Goal: Information Seeking & Learning: Understand process/instructions

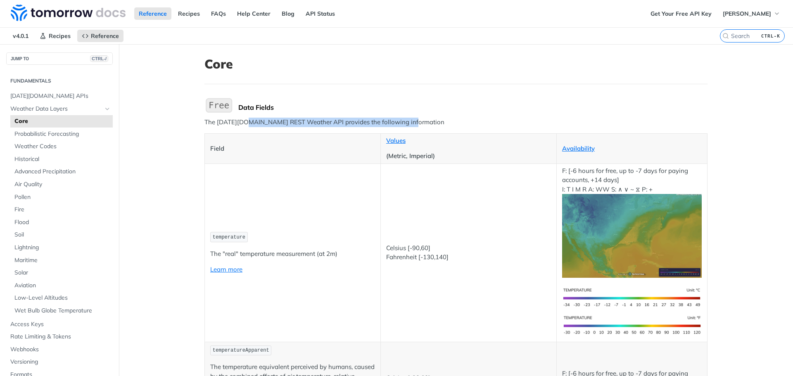
drag, startPoint x: 245, startPoint y: 121, endPoint x: 420, endPoint y: 123, distance: 175.6
click at [420, 123] on p "The [DATE][DOMAIN_NAME] REST Weather API provides the following information" at bounding box center [456, 123] width 503 height 10
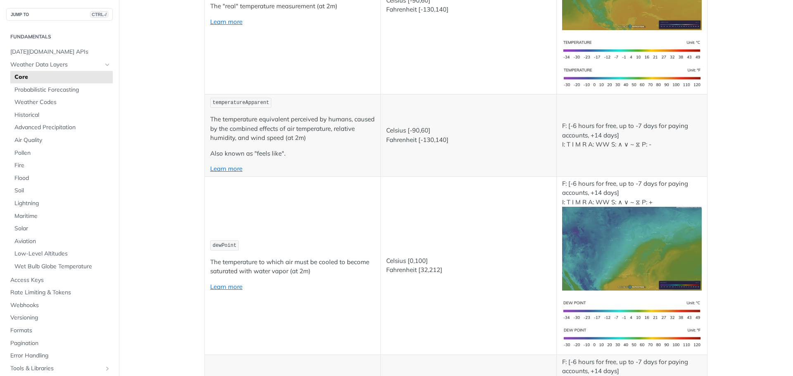
scroll to position [41, 0]
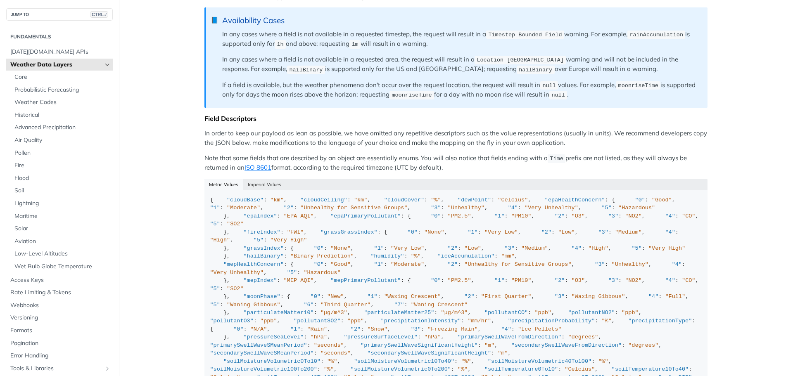
scroll to position [620, 0]
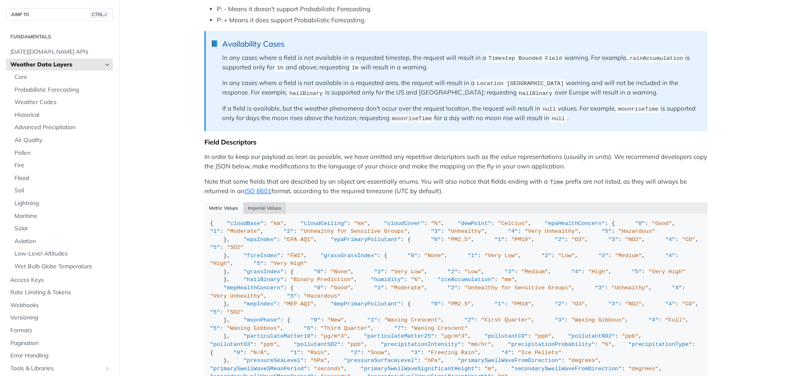
click at [261, 206] on button "Imperial Values" at bounding box center [264, 208] width 43 height 12
click at [214, 202] on button "Metric Values" at bounding box center [224, 208] width 39 height 12
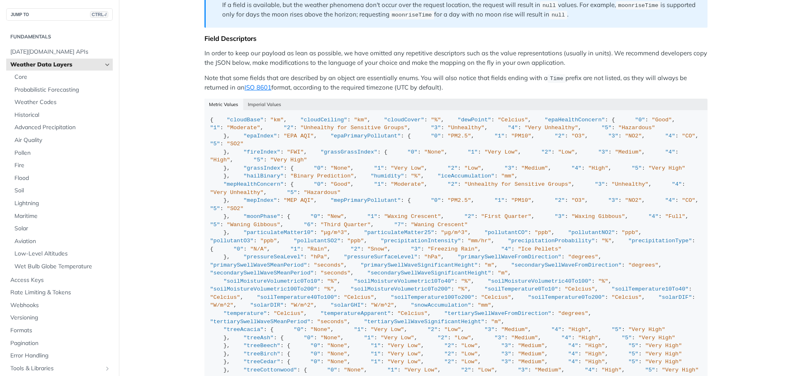
scroll to position [785, 0]
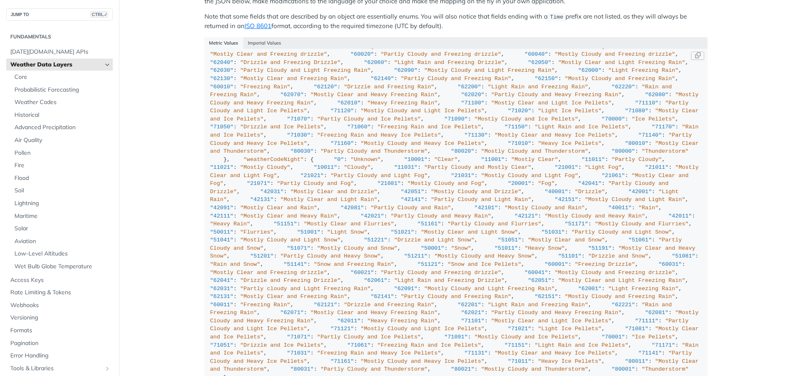
scroll to position [4091, 0]
click at [248, 163] on span ""weatherCodeNight"" at bounding box center [274, 160] width 60 height 6
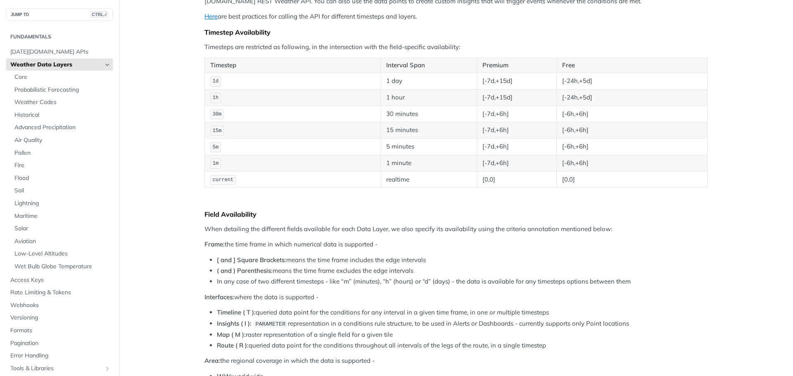
scroll to position [0, 0]
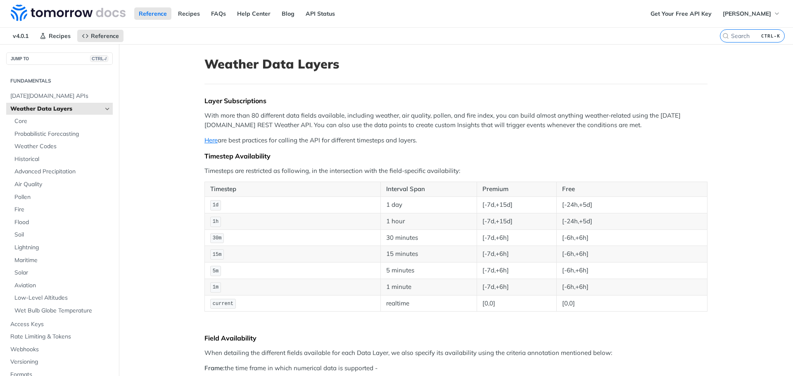
click at [213, 237] on span "30m" at bounding box center [217, 239] width 9 height 6
click at [243, 250] on td "15m" at bounding box center [293, 254] width 176 height 17
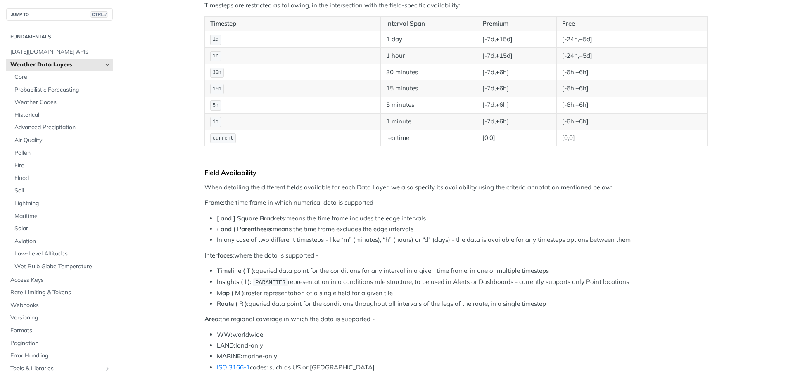
scroll to position [165, 0]
click at [43, 77] on span "Core" at bounding box center [62, 77] width 96 height 8
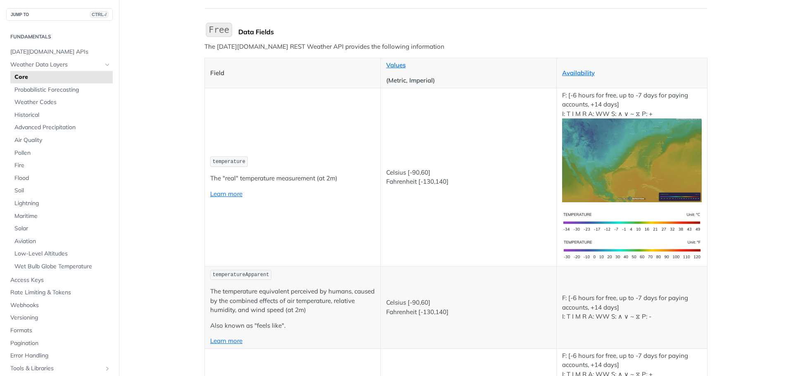
scroll to position [83, 0]
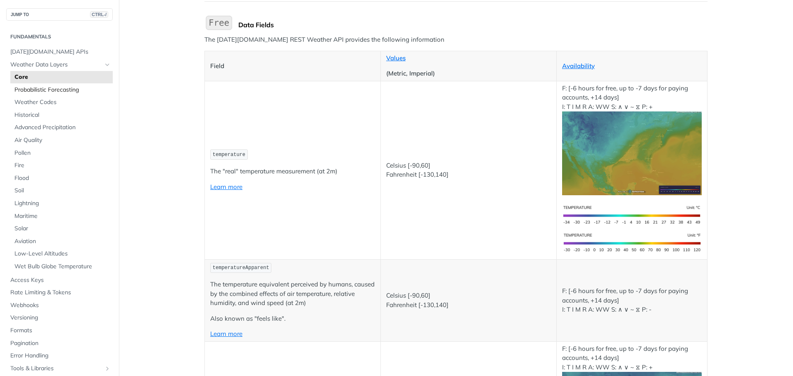
click at [58, 89] on span "Probabilistic Forecasting" at bounding box center [62, 90] width 96 height 8
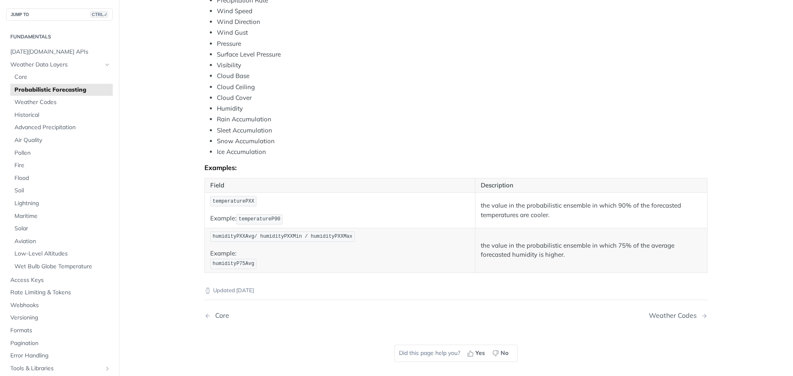
scroll to position [372, 0]
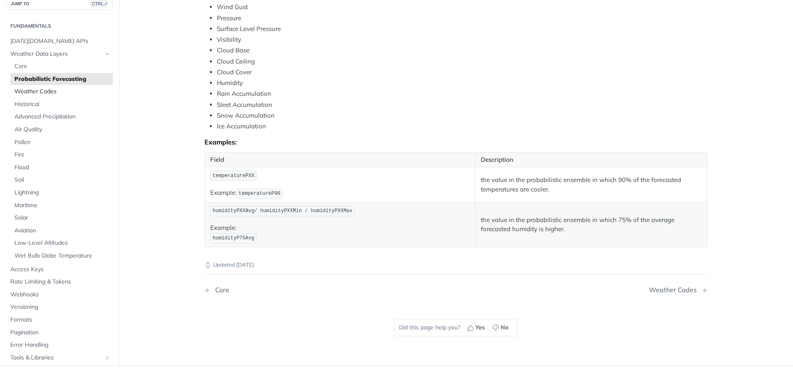
click at [53, 93] on span "Weather Codes" at bounding box center [62, 92] width 96 height 8
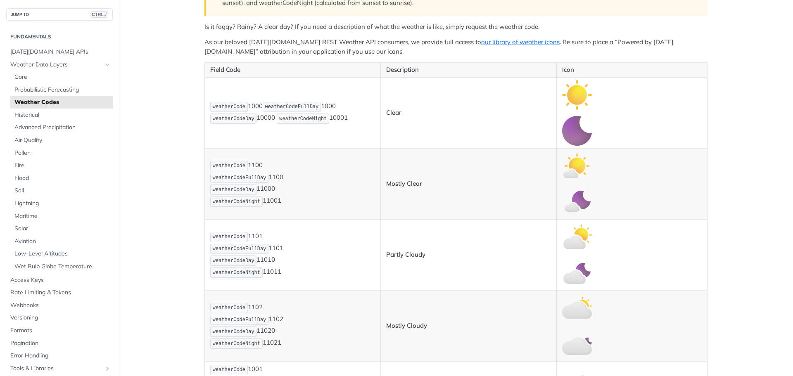
scroll to position [165, 0]
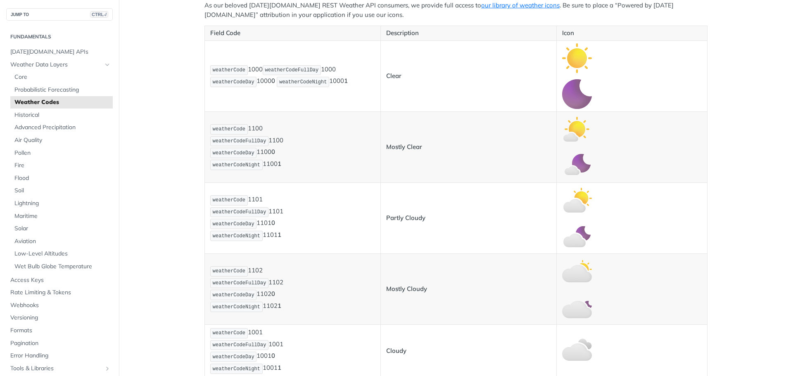
scroll to position [248, 0]
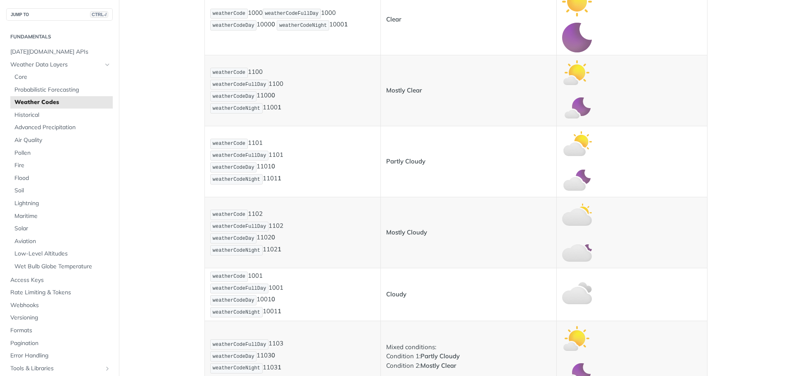
click at [250, 154] on span "weatherCodeFullDay" at bounding box center [240, 156] width 54 height 6
click at [231, 170] on span "weatherCodeDay" at bounding box center [234, 168] width 42 height 6
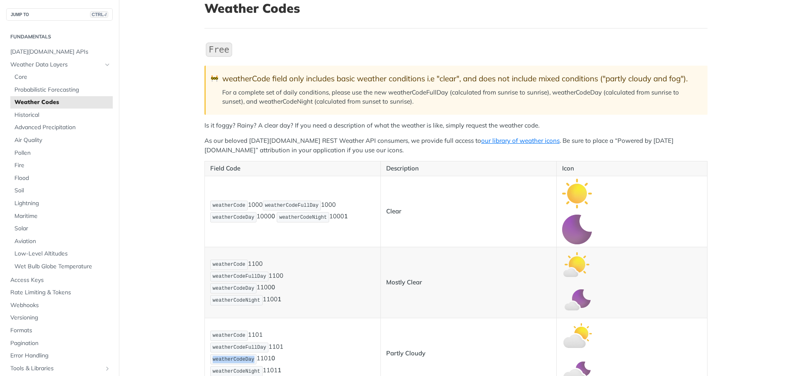
scroll to position [0, 0]
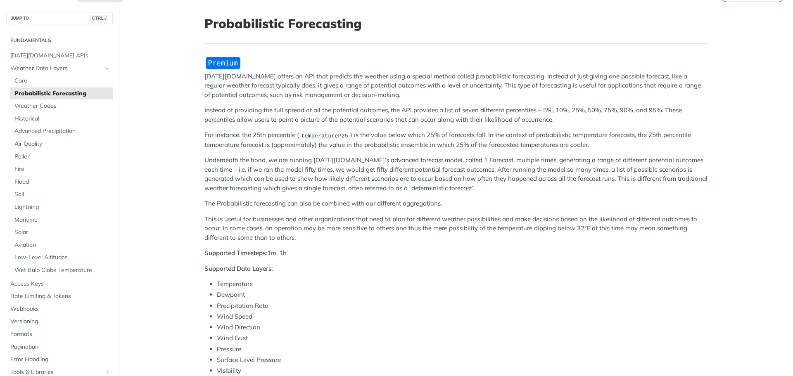
scroll to position [165, 0]
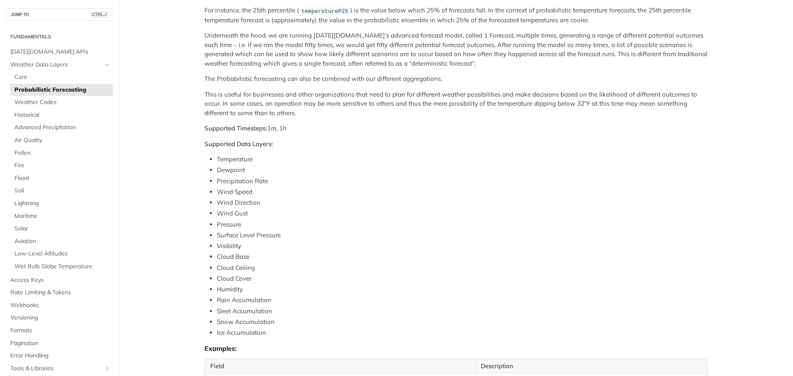
click at [233, 161] on li "Temperature" at bounding box center [462, 160] width 491 height 10
click at [315, 202] on li "Wind Direction" at bounding box center [462, 203] width 491 height 10
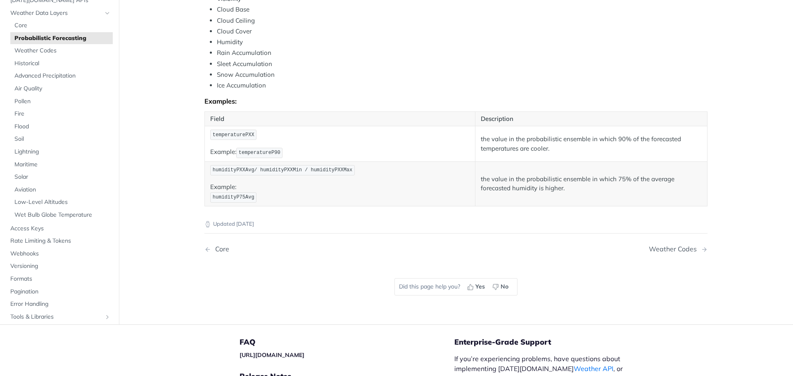
scroll to position [413, 0]
click at [267, 152] on span "temperatureP90" at bounding box center [260, 153] width 42 height 6
click at [335, 198] on p "Example: humidityP75Avg" at bounding box center [340, 192] width 260 height 21
click at [241, 170] on span "humidityPXXAvg/ humidityPXXMin / humidityPXXMax" at bounding box center [283, 170] width 140 height 6
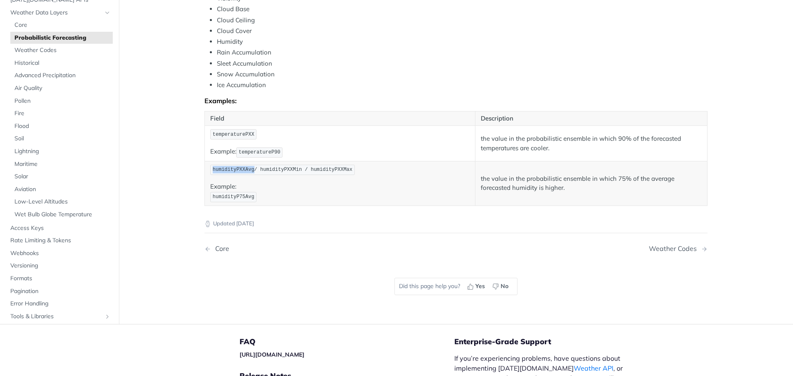
click at [241, 170] on span "humidityPXXAvg/ humidityPXXMin / humidityPXXMax" at bounding box center [283, 170] width 140 height 6
click at [324, 172] on span "humidityPXXAvg/ humidityPXXMin / humidityPXXMax" at bounding box center [283, 170] width 140 height 6
click at [339, 201] on p "Example: humidityP75Avg" at bounding box center [340, 192] width 260 height 21
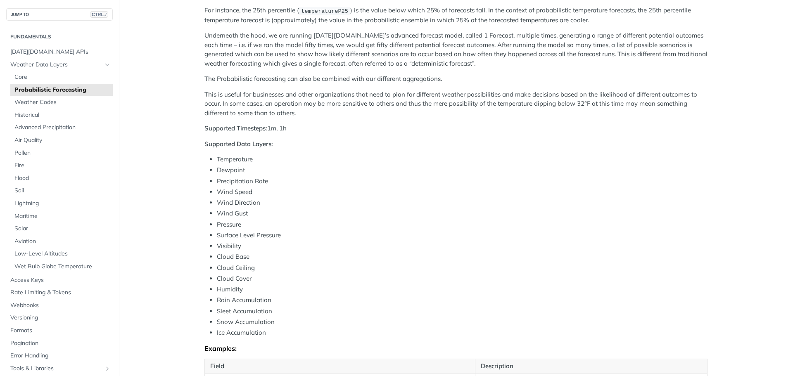
scroll to position [0, 0]
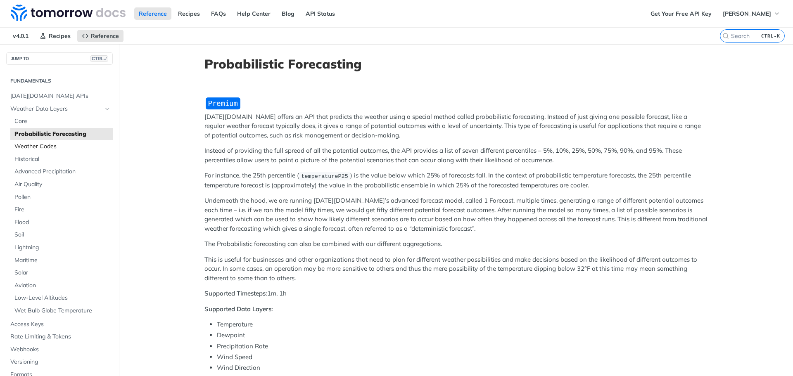
click at [45, 149] on span "Weather Codes" at bounding box center [62, 147] width 96 height 8
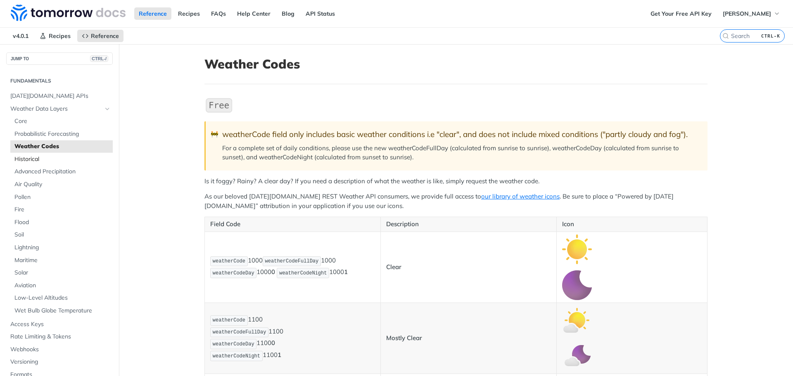
click at [27, 162] on span "Historical" at bounding box center [62, 159] width 96 height 8
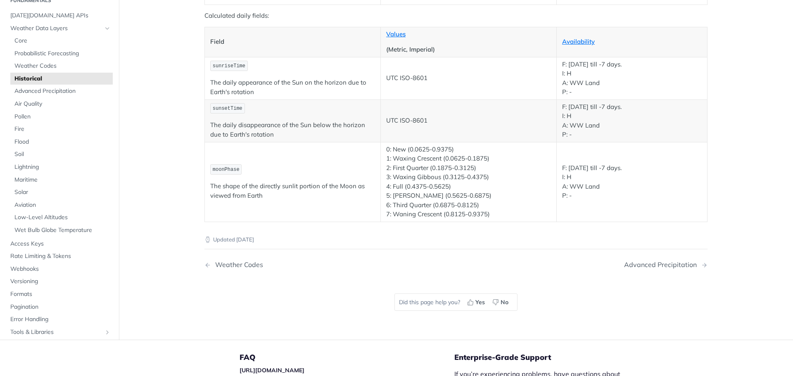
scroll to position [1488, 0]
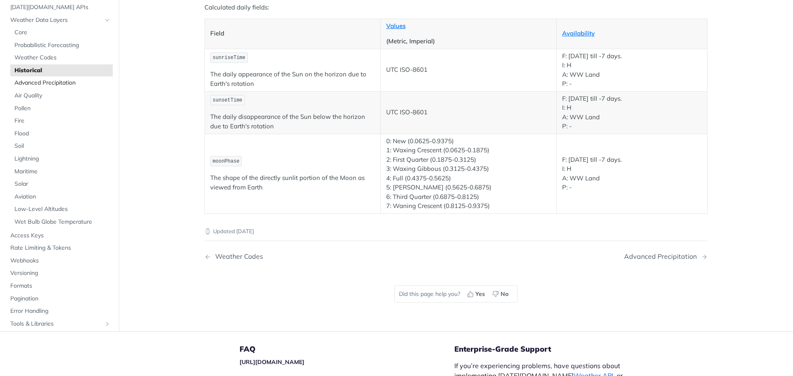
click at [72, 83] on span "Advanced Precipitation" at bounding box center [62, 83] width 96 height 8
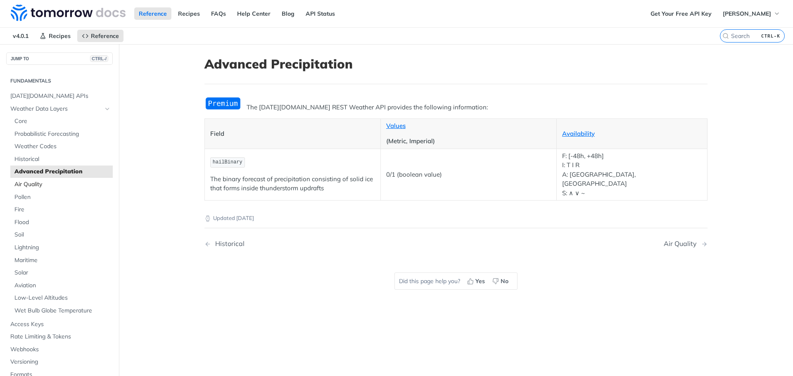
click at [45, 187] on span "Air Quality" at bounding box center [62, 185] width 96 height 8
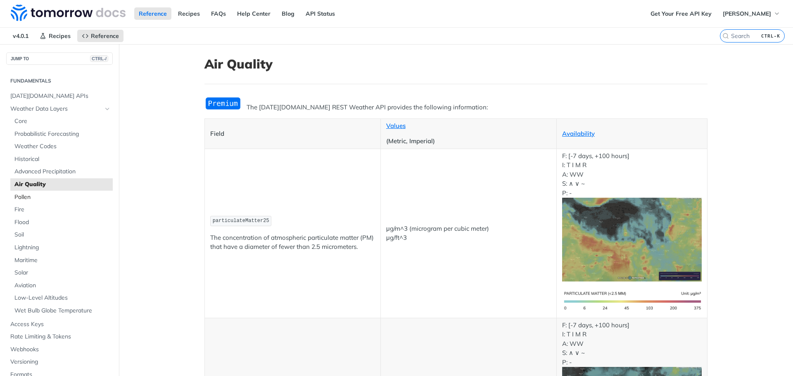
click at [39, 197] on span "Pollen" at bounding box center [62, 197] width 96 height 8
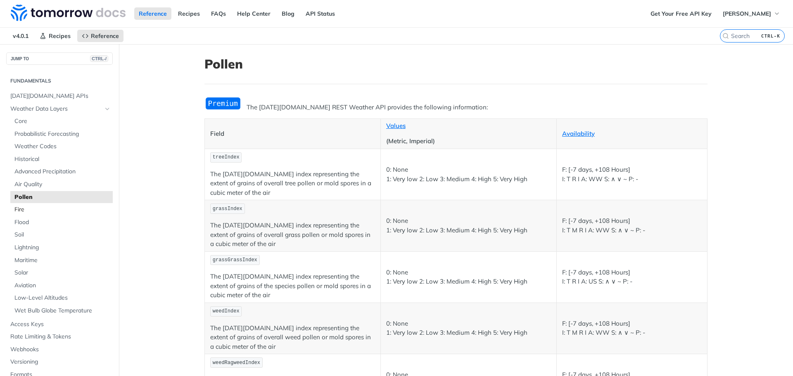
click at [38, 210] on span "Fire" at bounding box center [62, 210] width 96 height 8
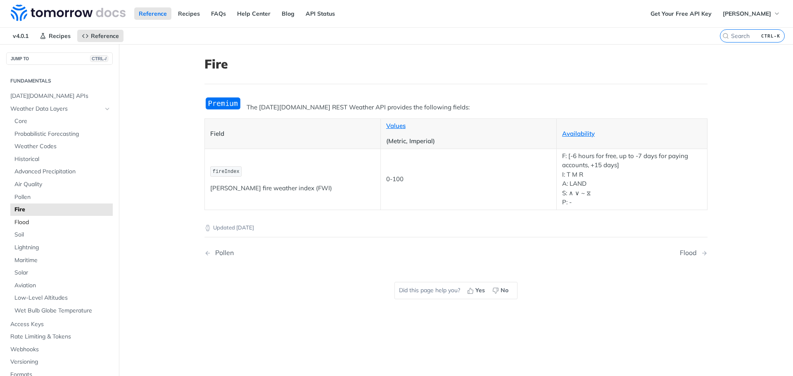
click at [38, 223] on span "Flood" at bounding box center [62, 223] width 96 height 8
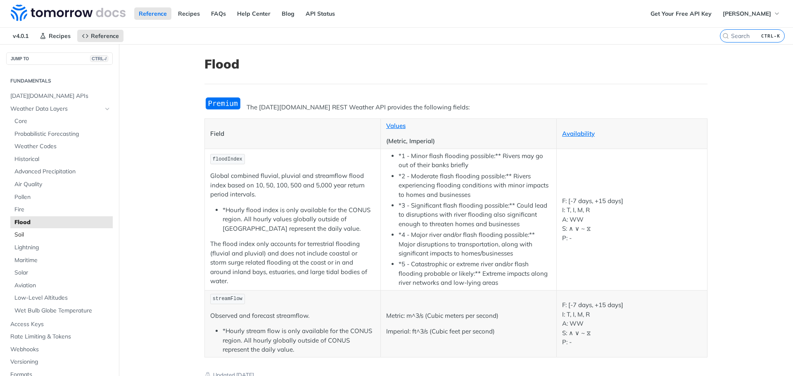
click at [33, 235] on span "Soil" at bounding box center [62, 235] width 96 height 8
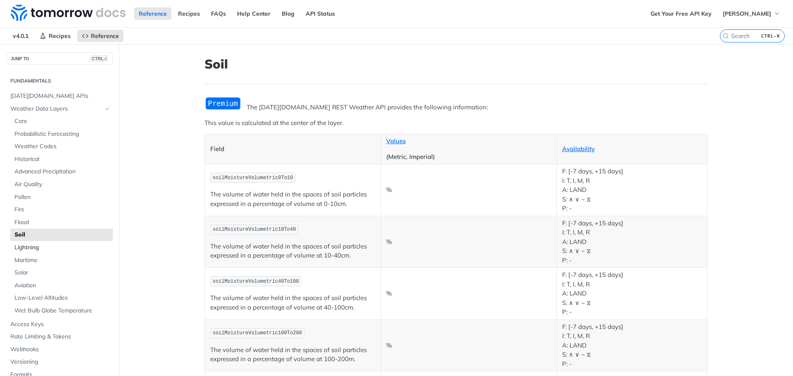
click at [39, 248] on span "Lightning" at bounding box center [62, 248] width 96 height 8
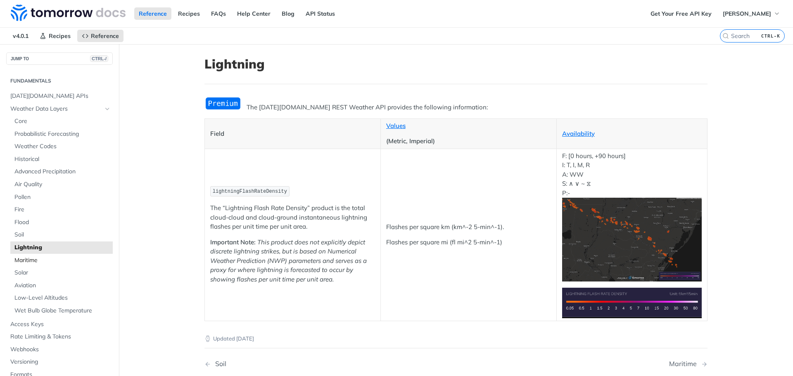
click at [35, 260] on span "Maritime" at bounding box center [62, 261] width 96 height 8
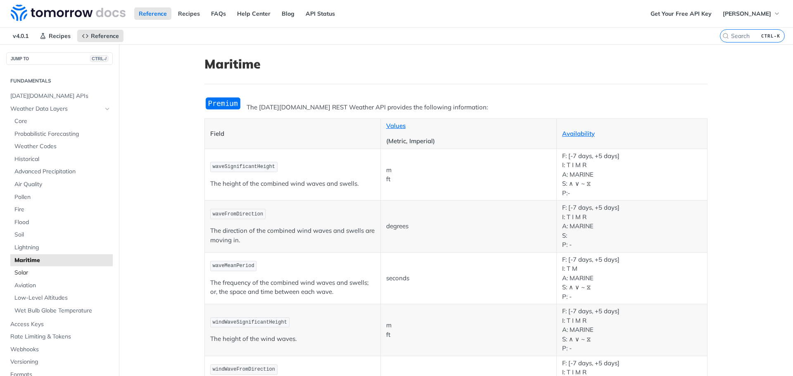
click at [34, 272] on span "Solar" at bounding box center [62, 273] width 96 height 8
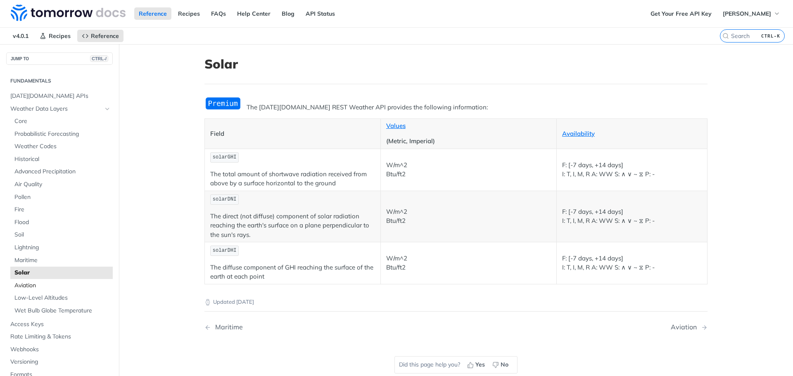
click at [41, 286] on span "Aviation" at bounding box center [62, 286] width 96 height 8
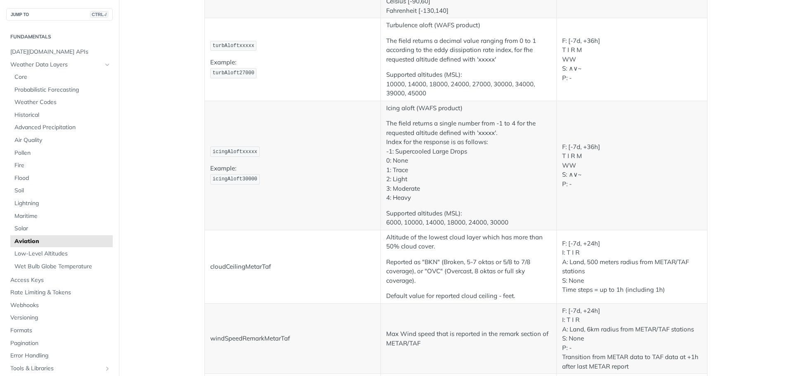
scroll to position [1405, 0]
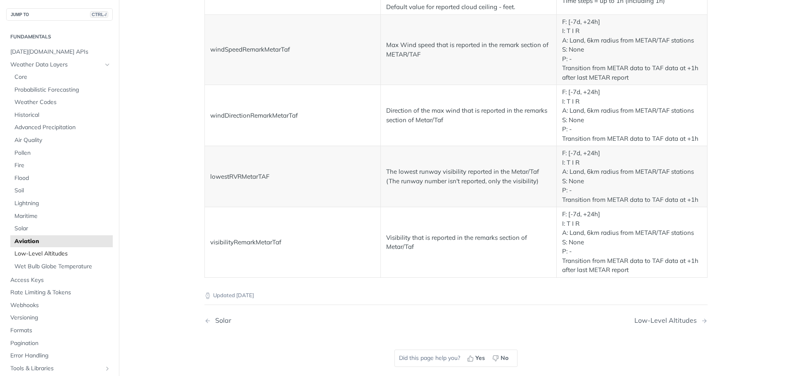
click at [44, 255] on span "Low-Level Altitudes" at bounding box center [62, 254] width 96 height 8
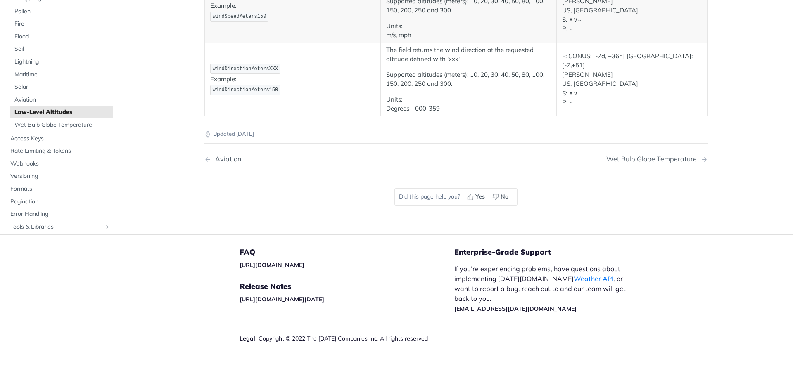
scroll to position [255, 0]
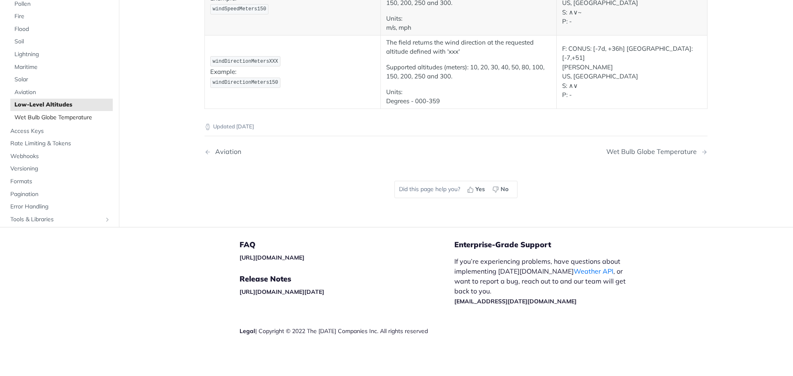
click at [51, 117] on span "Wet Bulb Globe Temperature" at bounding box center [62, 118] width 96 height 8
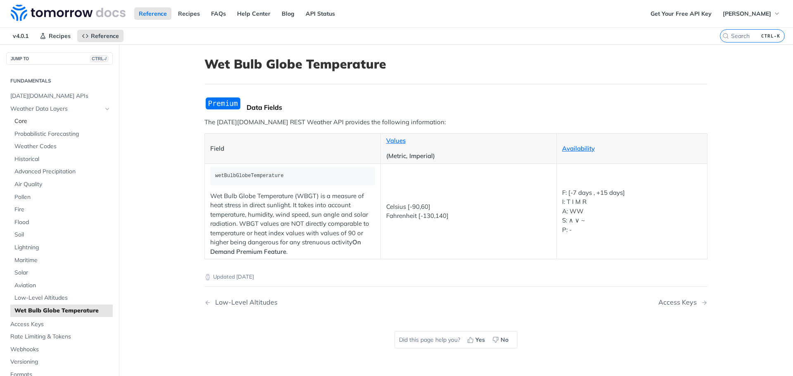
click at [22, 121] on span "Core" at bounding box center [62, 121] width 96 height 8
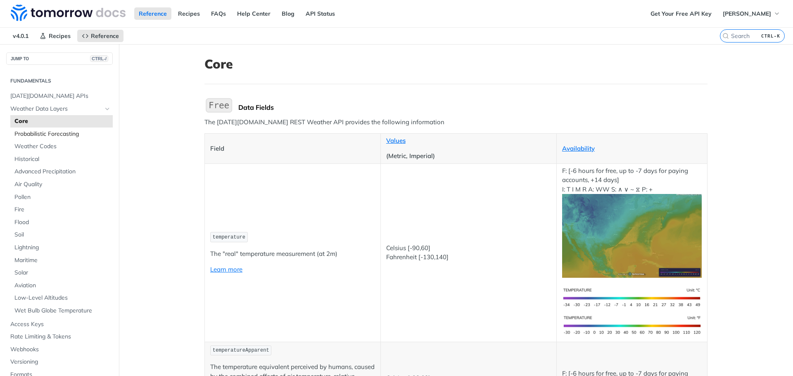
click at [69, 137] on span "Probabilistic Forecasting" at bounding box center [62, 134] width 96 height 8
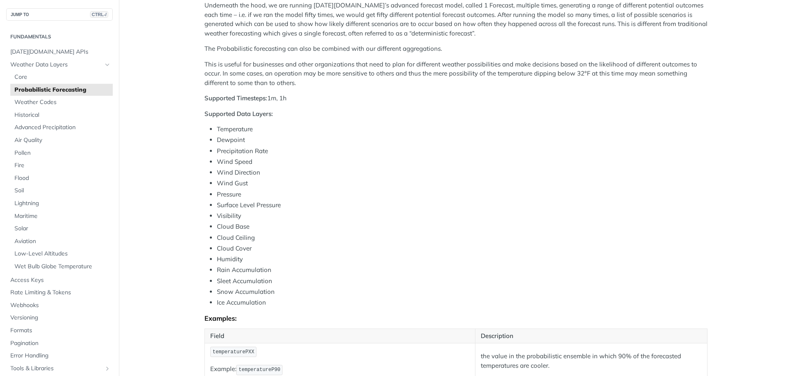
scroll to position [248, 0]
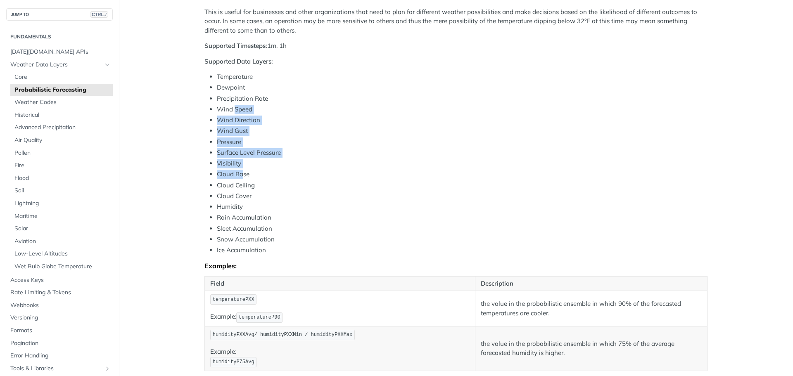
drag, startPoint x: 231, startPoint y: 108, endPoint x: 239, endPoint y: 176, distance: 68.7
click at [239, 176] on ul "Temperature Dewpoint Precipitation Rate Wind Speed Wind Direction Wind Gust Pre…" at bounding box center [456, 163] width 503 height 183
click at [276, 212] on ul "Temperature Dewpoint Precipitation Rate Wind Speed Wind Direction Wind Gust Pre…" at bounding box center [456, 163] width 503 height 183
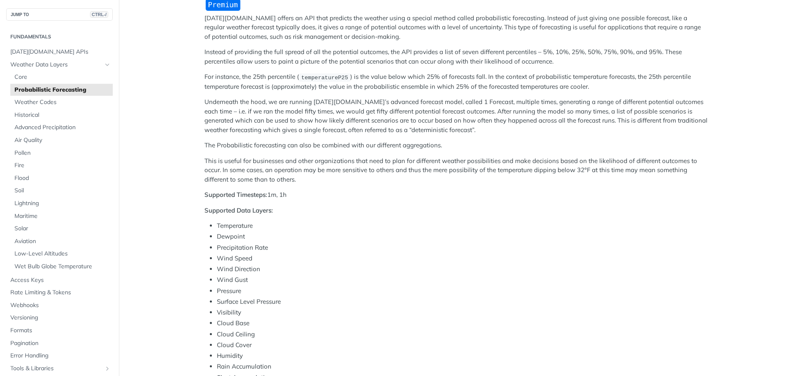
scroll to position [97, 0]
click at [44, 103] on span "Weather Codes" at bounding box center [62, 102] width 96 height 8
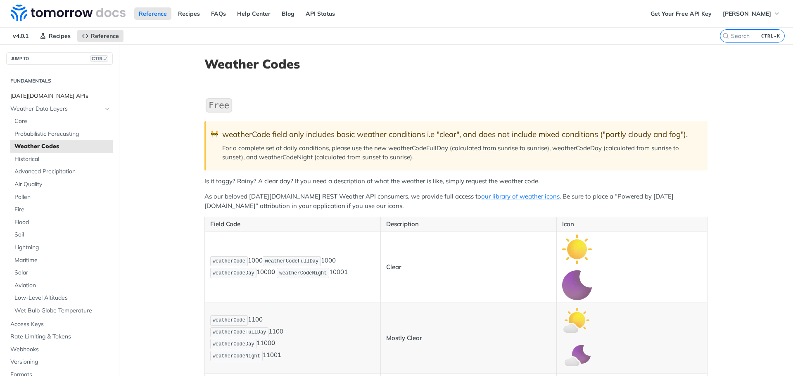
click at [45, 95] on span "[DATE][DOMAIN_NAME] APIs" at bounding box center [60, 96] width 100 height 8
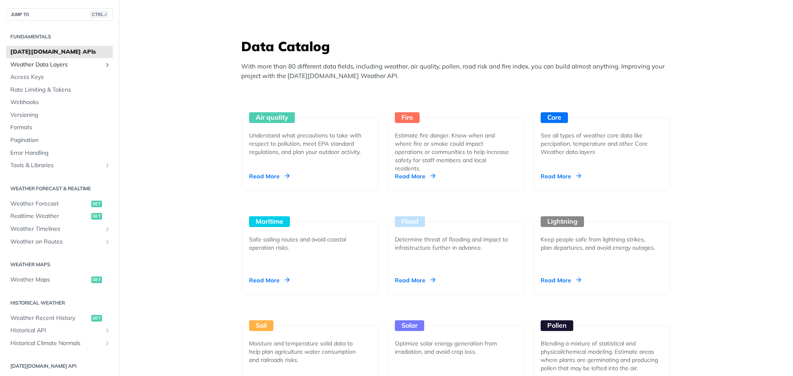
click at [104, 63] on icon "Show subpages for Weather Data Layers" at bounding box center [107, 65] width 7 height 7
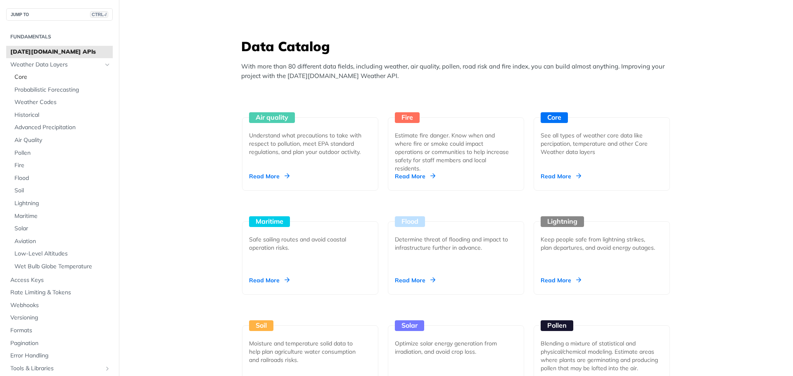
click at [33, 78] on span "Core" at bounding box center [62, 77] width 96 height 8
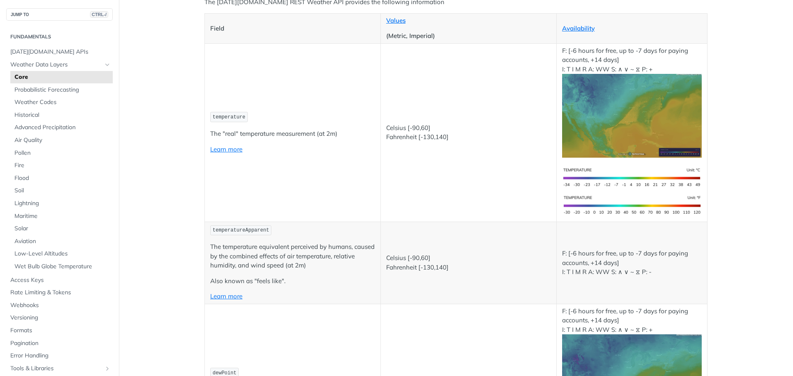
scroll to position [124, 0]
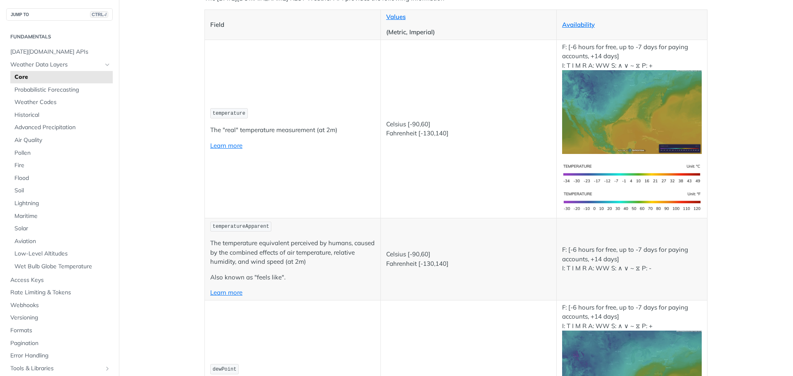
click at [231, 229] on span "temperatureApparent" at bounding box center [241, 227] width 57 height 6
click at [277, 250] on p "The temperature equivalent perceived by humans, caused by the combined effects …" at bounding box center [292, 253] width 165 height 28
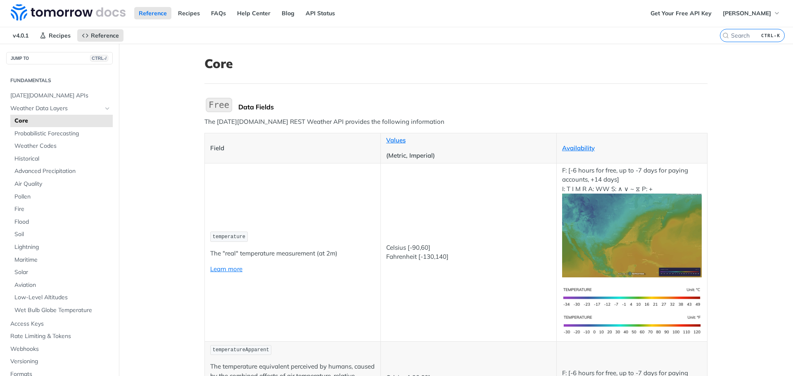
scroll to position [0, 0]
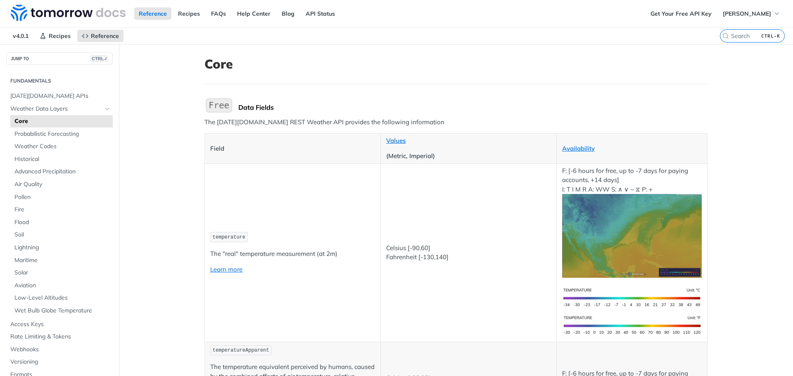
scroll to position [41, 0]
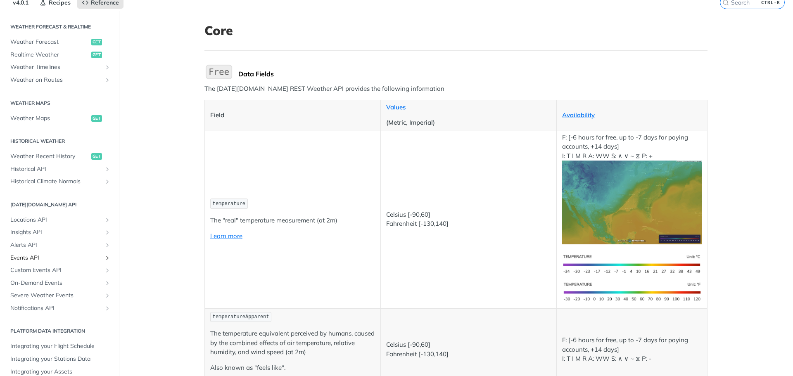
scroll to position [124, 0]
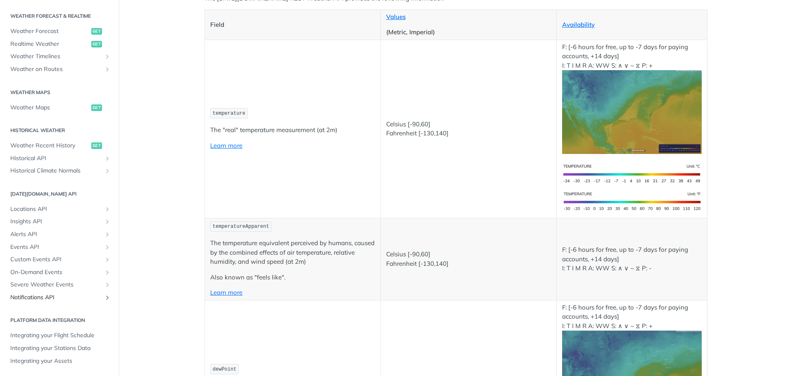
click at [57, 296] on span "Notifications API" at bounding box center [56, 298] width 92 height 8
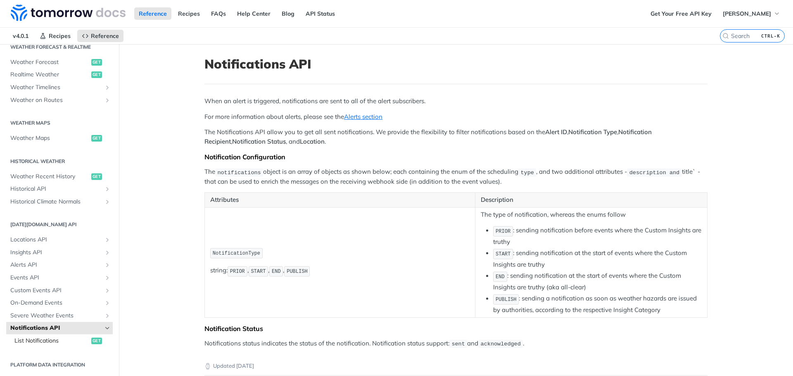
click at [51, 341] on span "List Notifications" at bounding box center [51, 341] width 75 height 8
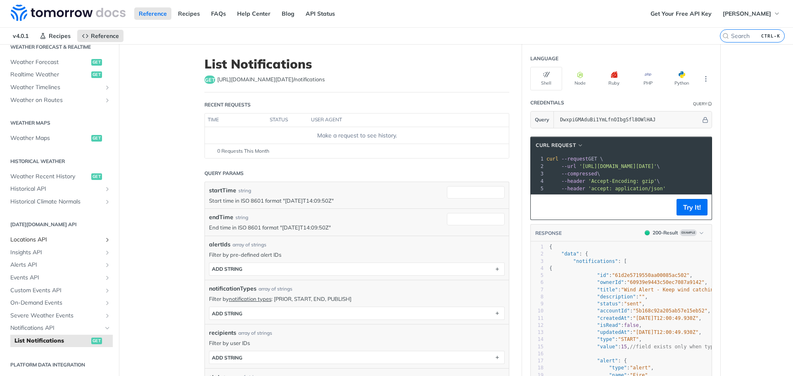
click at [57, 238] on span "Locations API" at bounding box center [56, 240] width 92 height 8
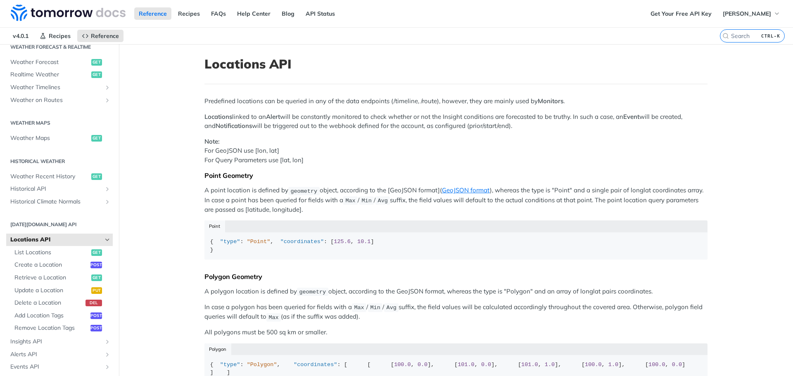
click at [57, 238] on span "Locations API" at bounding box center [56, 240] width 92 height 8
click at [104, 242] on icon "Hide subpages for Locations API" at bounding box center [107, 240] width 7 height 7
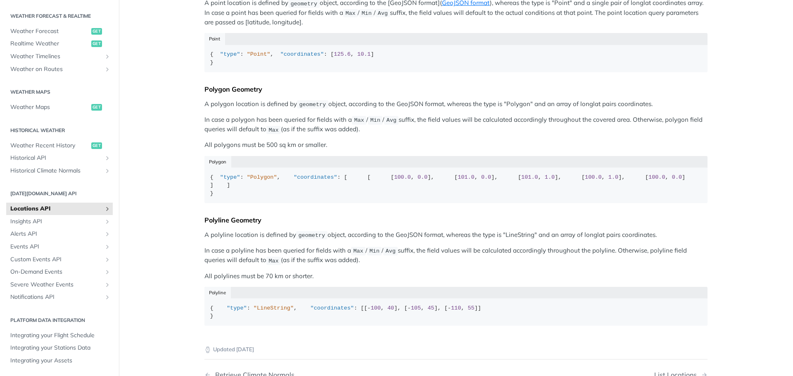
scroll to position [207, 0]
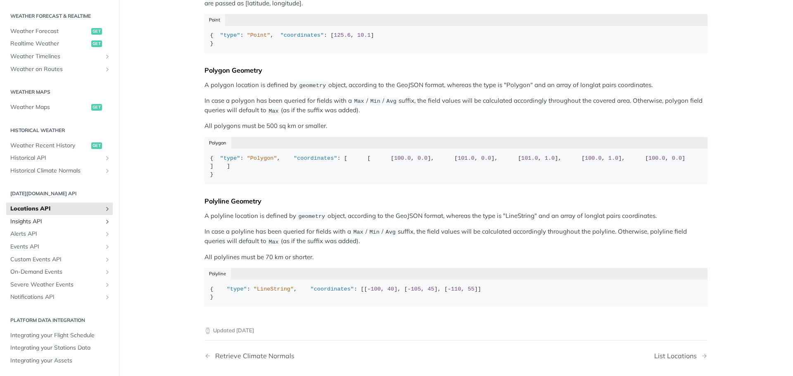
click at [55, 223] on span "Insights API" at bounding box center [56, 222] width 92 height 8
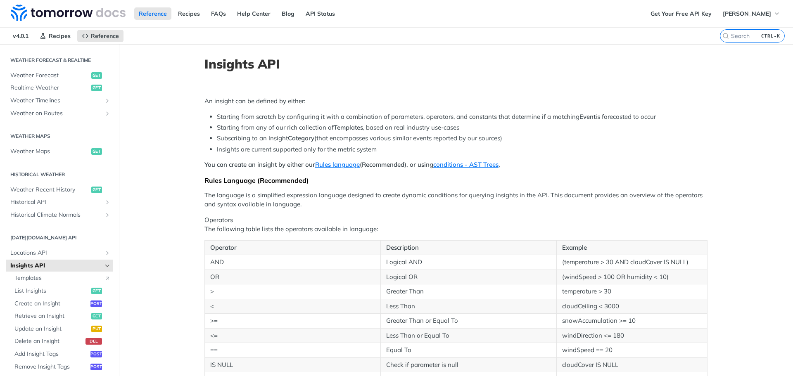
click at [104, 264] on icon "Hide subpages for Insights API" at bounding box center [107, 266] width 7 height 7
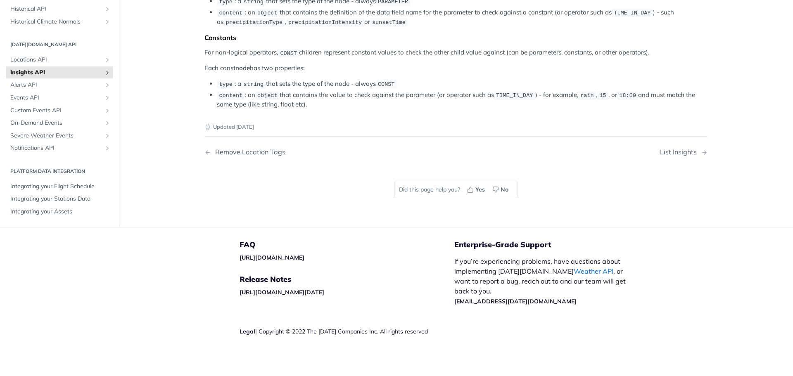
scroll to position [1694, 0]
click at [18, 90] on span "Alerts API" at bounding box center [56, 85] width 92 height 8
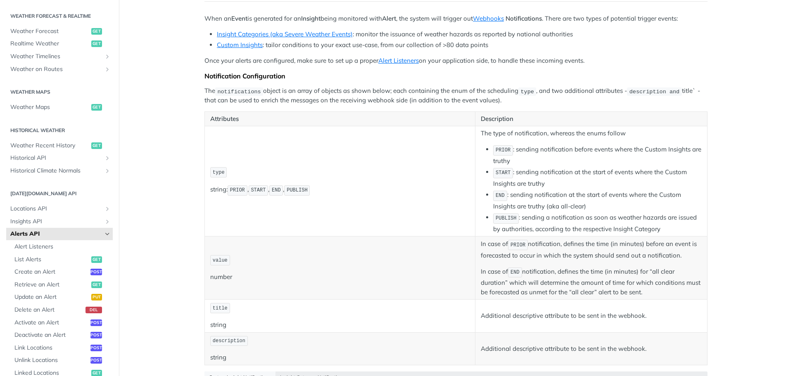
scroll to position [41, 0]
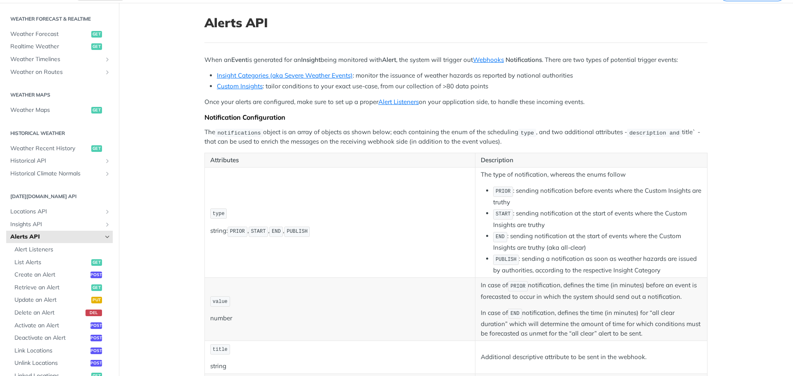
click at [104, 236] on icon "Hide subpages for Alerts API" at bounding box center [107, 237] width 7 height 7
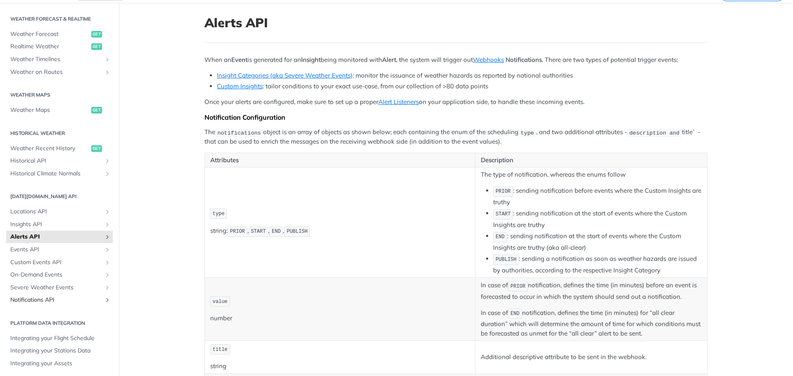
click at [27, 298] on span "Notifications API" at bounding box center [56, 300] width 92 height 8
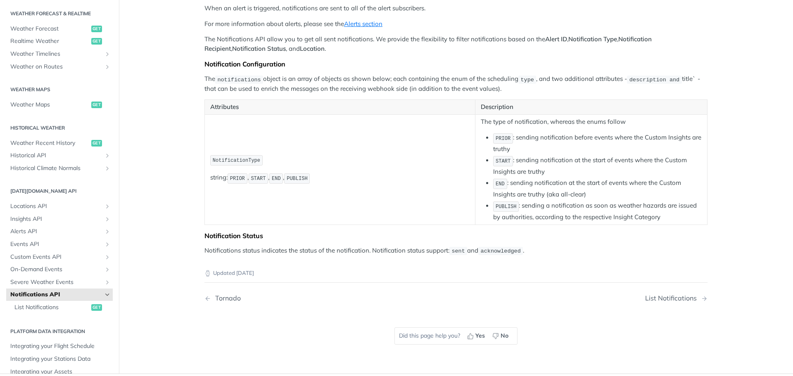
scroll to position [83, 0]
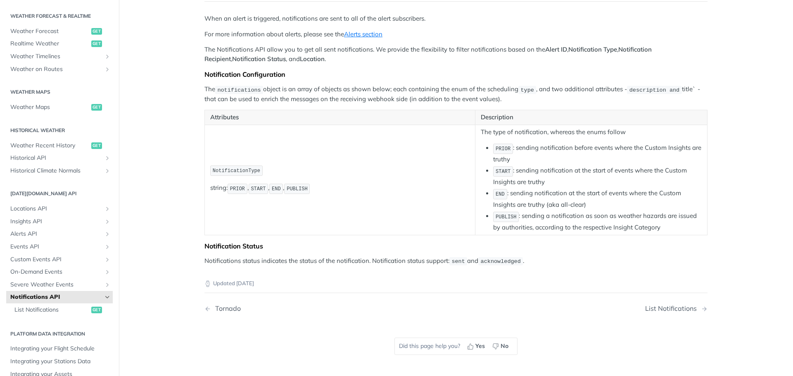
click at [731, 225] on main "JUMP TO CTRL-/ Fundamentals [DATE][DOMAIN_NAME] APIs Weather Data Layers Core P…" at bounding box center [396, 173] width 793 height 423
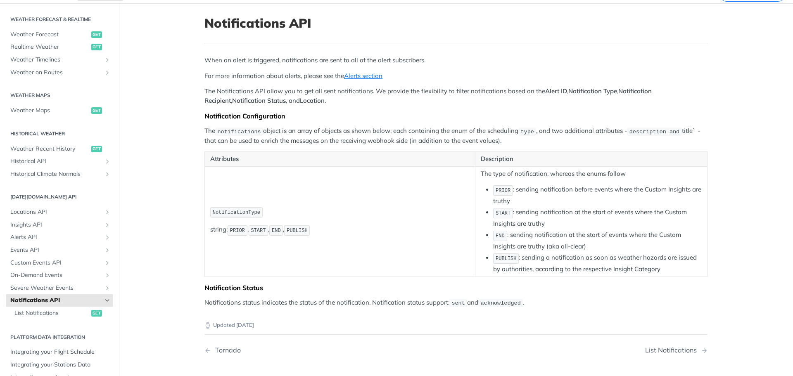
scroll to position [41, 0]
click at [66, 314] on span "List Notifications" at bounding box center [51, 313] width 75 height 8
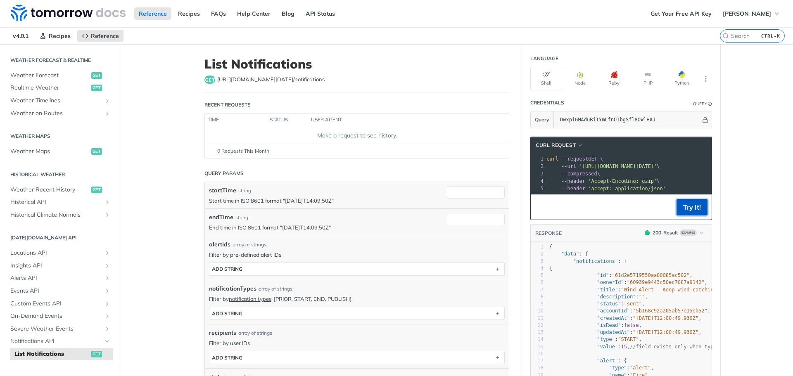
click at [680, 212] on button "Try It!" at bounding box center [692, 207] width 31 height 17
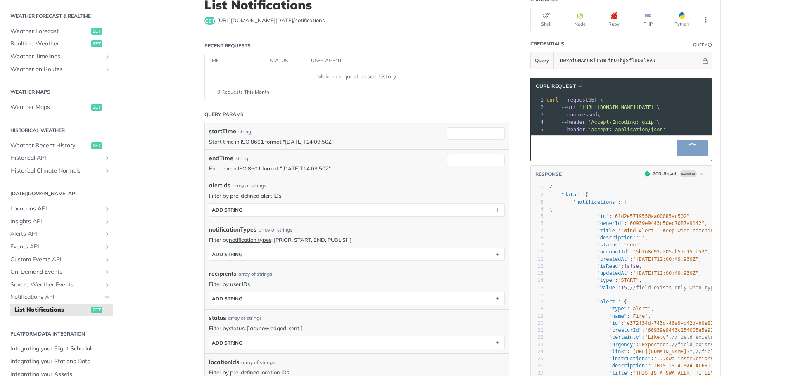
scroll to position [83, 0]
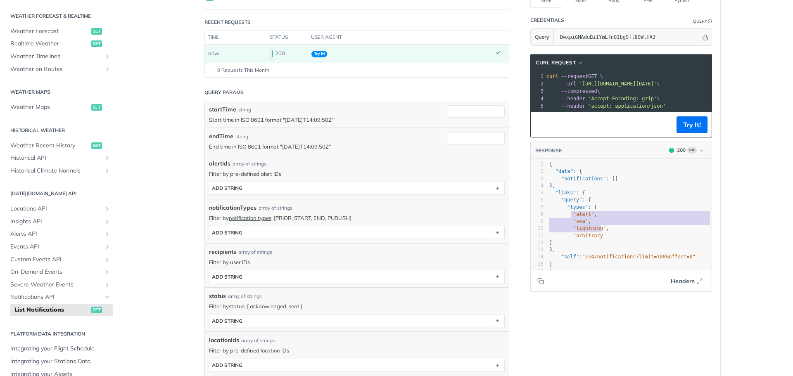
type textarea ""alert", "swa", "lightning", "arbitrary""
drag, startPoint x: 568, startPoint y: 222, endPoint x: 608, endPoint y: 242, distance: 44.9
click at [608, 242] on div "1 { 2 "data" : { 3 "notifications" : [] 4 }, 5 "links" : { 6 "query" : { 7 "typ…" at bounding box center [633, 218] width 170 height 114
click at [608, 247] on pre "]" at bounding box center [633, 243] width 170 height 7
click at [610, 247] on pre "]" at bounding box center [633, 243] width 170 height 7
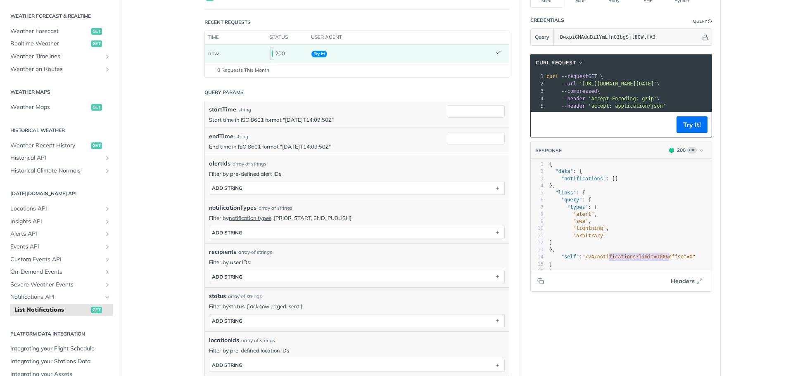
drag, startPoint x: 606, startPoint y: 266, endPoint x: 676, endPoint y: 265, distance: 70.3
click at [675, 260] on span ""/v4/notifications?limit=100&offset=0"" at bounding box center [640, 257] width 114 height 6
type textarea "ications?limit=100&offset"
click at [657, 268] on pre "}" at bounding box center [633, 264] width 170 height 7
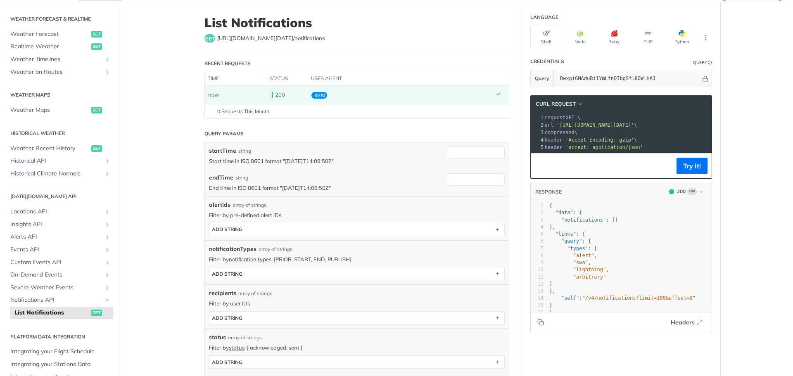
scroll to position [0, 0]
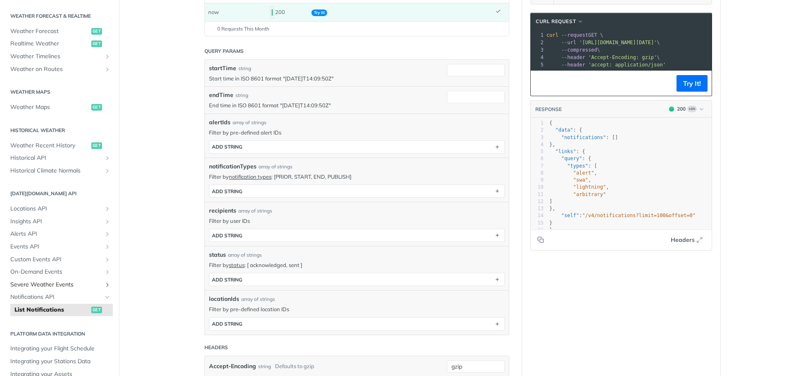
click at [59, 281] on span "Severe Weather Events" at bounding box center [56, 285] width 92 height 8
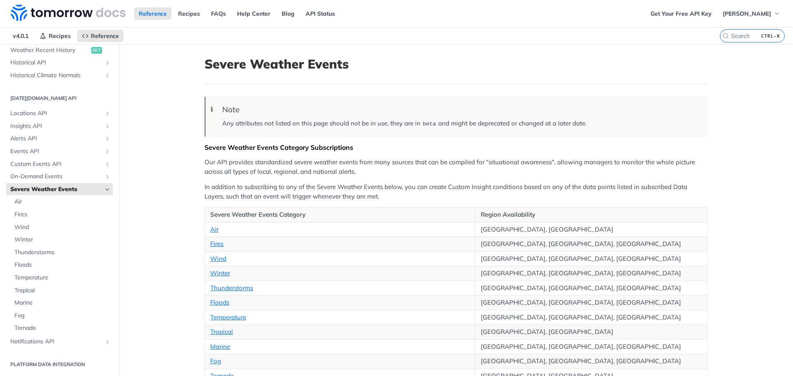
click at [104, 191] on icon "Hide subpages for Severe Weather Events" at bounding box center [107, 189] width 7 height 7
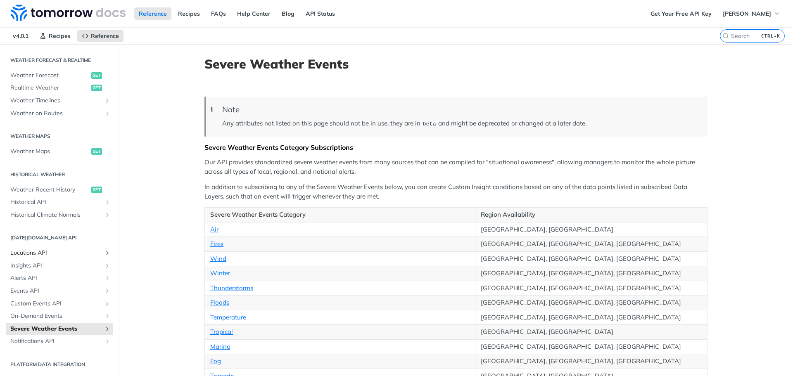
click at [49, 252] on span "Locations API" at bounding box center [56, 253] width 92 height 8
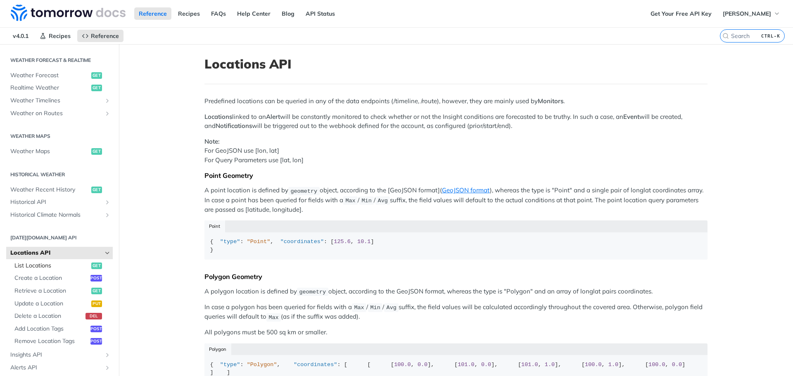
click at [43, 264] on span "List Locations" at bounding box center [51, 266] width 75 height 8
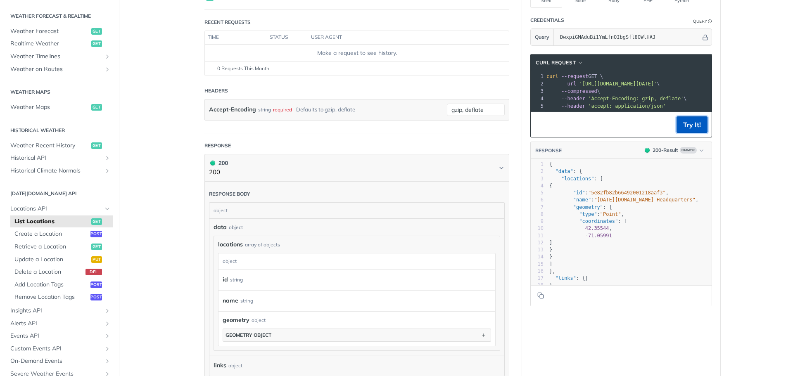
click at [680, 133] on button "Try It!" at bounding box center [692, 125] width 31 height 17
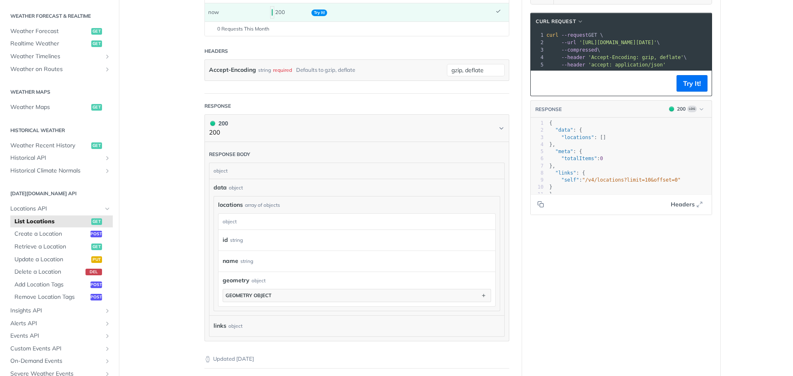
click at [256, 261] on div "name string" at bounding box center [355, 261] width 264 height 12
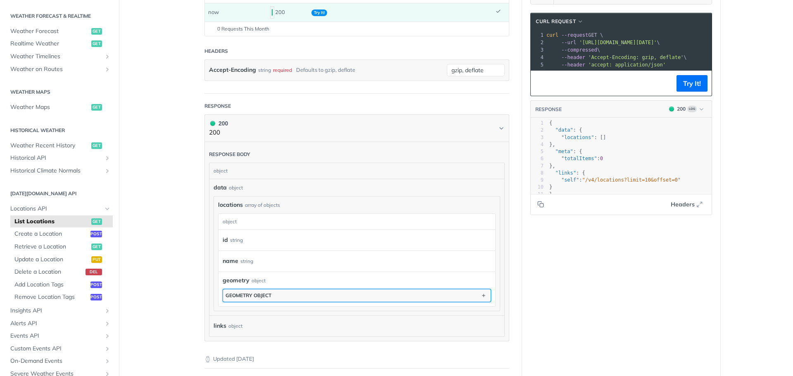
click at [258, 290] on button "geometry object" at bounding box center [357, 296] width 268 height 12
click at [241, 236] on div "id string" at bounding box center [355, 240] width 264 height 12
click at [243, 267] on div "name string" at bounding box center [355, 261] width 264 height 12
click at [246, 289] on section "geometry object type string coordinates array of numbers coordinates" at bounding box center [357, 315] width 269 height 52
click at [304, 312] on div "type string" at bounding box center [354, 313] width 255 height 12
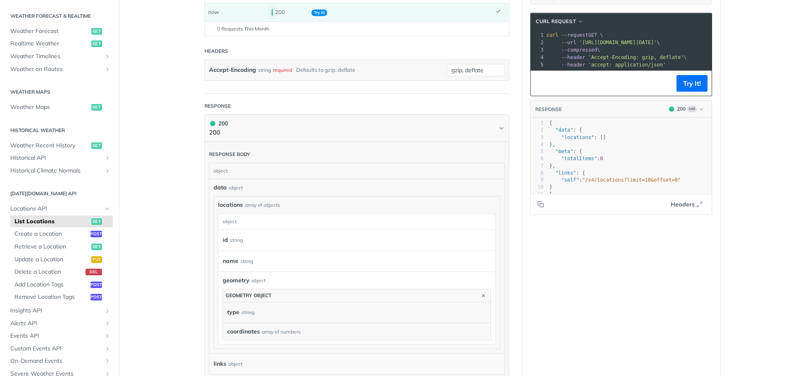
click at [293, 335] on div "array of numbers" at bounding box center [281, 332] width 39 height 7
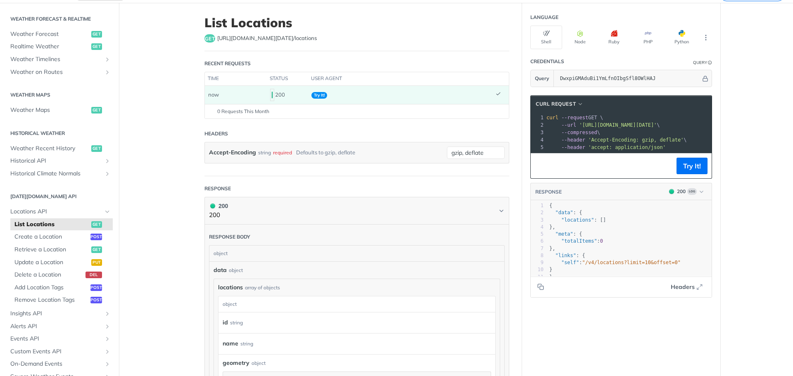
click at [581, 245] on pre ""totalItems" : 0" at bounding box center [633, 241] width 170 height 7
click at [600, 244] on span "0" at bounding box center [601, 241] width 3 height 6
click at [598, 289] on footer "Headers" at bounding box center [621, 286] width 181 height 21
click at [593, 306] on section "cURL Request xxxxxxxxxx 1 curl --request GET \ 2 --url '[URL][DOMAIN_NAME][DATE…" at bounding box center [621, 196] width 198 height 219
click at [45, 248] on span "Retrieve a Location" at bounding box center [51, 250] width 75 height 8
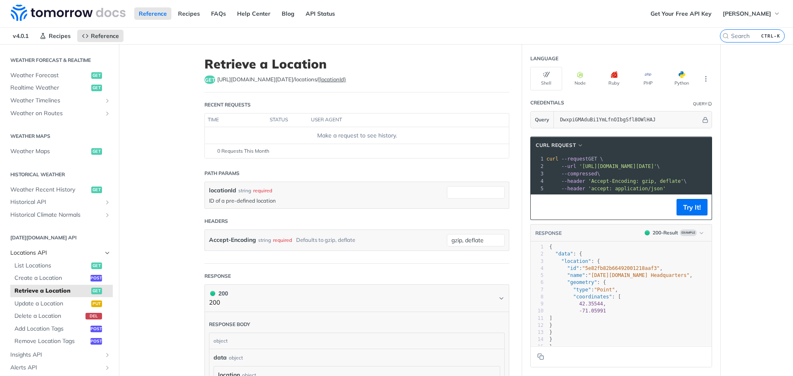
click at [104, 251] on icon "Hide subpages for Locations API" at bounding box center [107, 253] width 7 height 7
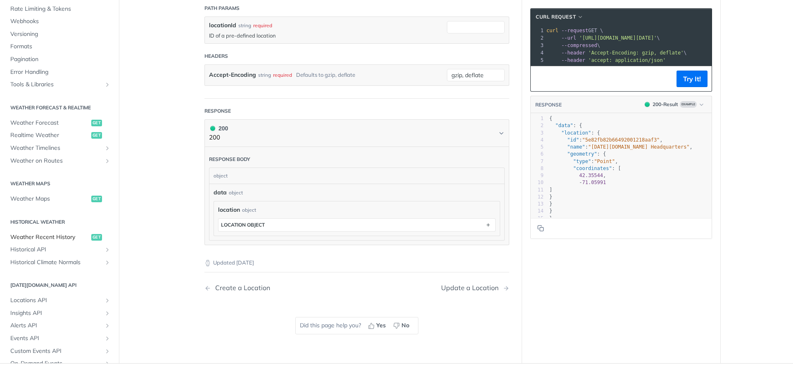
scroll to position [49, 0]
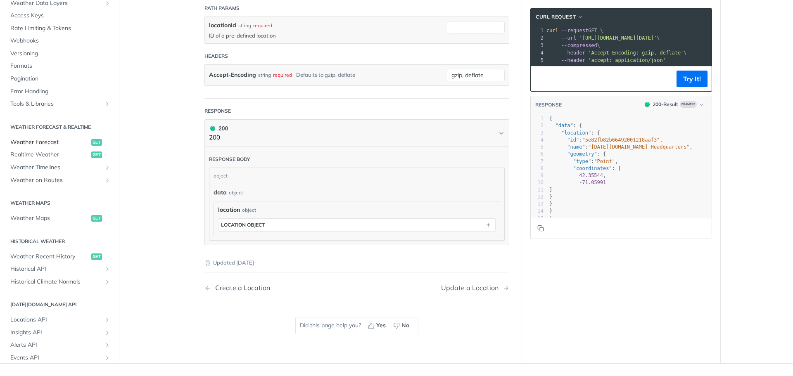
click at [52, 143] on span "Weather Forecast" at bounding box center [49, 142] width 79 height 8
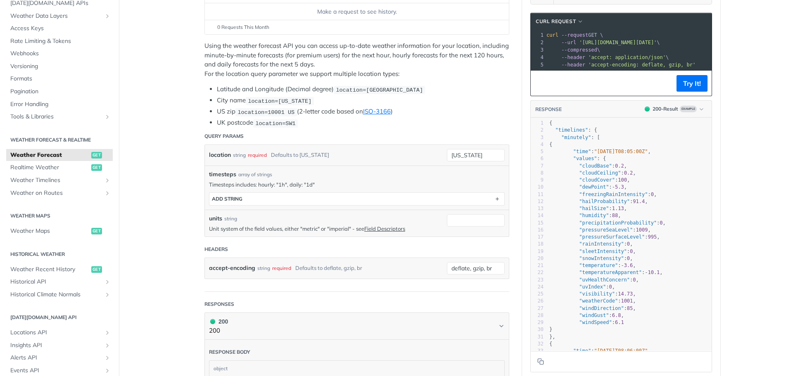
scroll to position [35, 0]
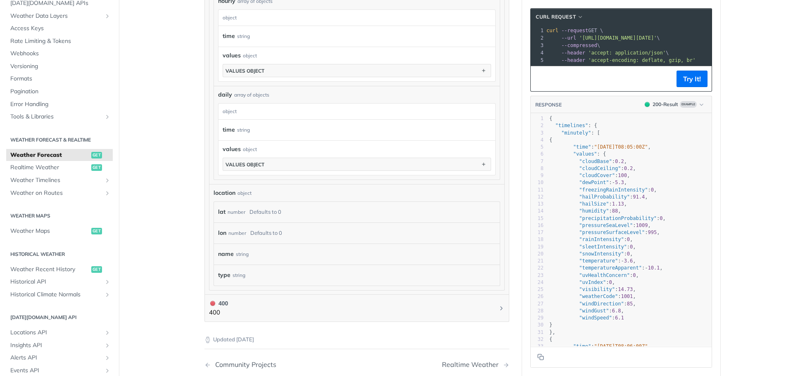
click at [279, 212] on div "lat number Defaults to 0" at bounding box center [357, 212] width 278 height 12
click at [276, 232] on div "Defaults to 0" at bounding box center [266, 233] width 32 height 12
click at [272, 272] on div "type string" at bounding box center [357, 275] width 278 height 12
click at [247, 308] on button "400 400" at bounding box center [357, 308] width 296 height 19
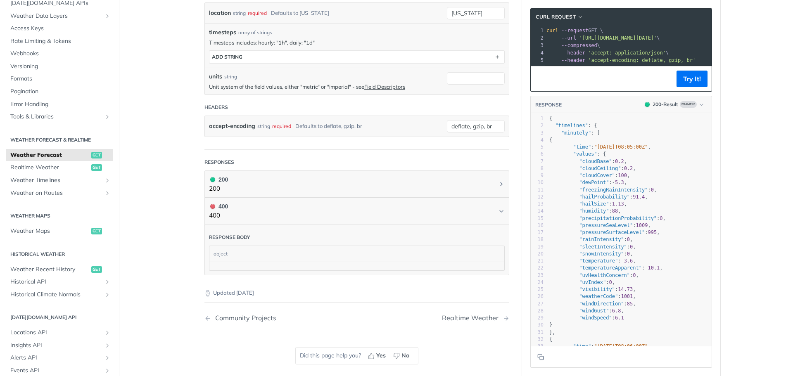
click at [246, 258] on div "object" at bounding box center [356, 254] width 293 height 16
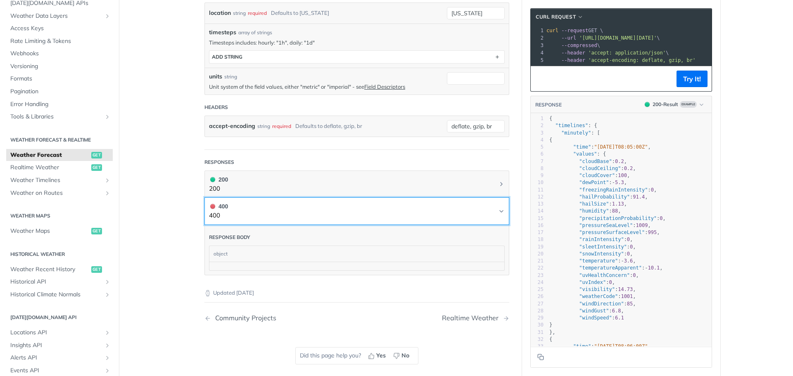
click at [241, 212] on button "400 400" at bounding box center [357, 211] width 296 height 19
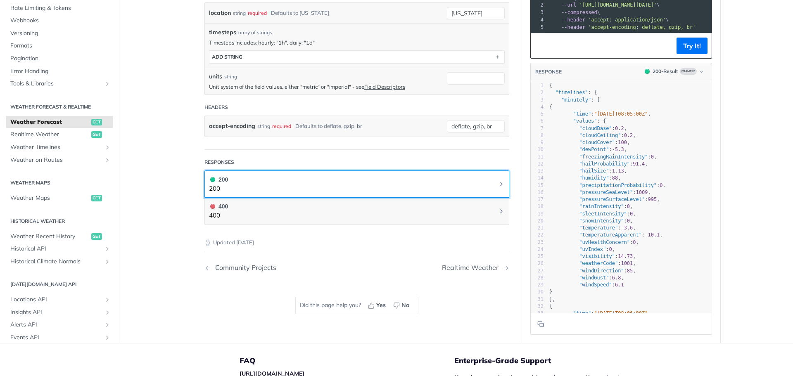
click at [256, 182] on button "200 200" at bounding box center [357, 184] width 296 height 19
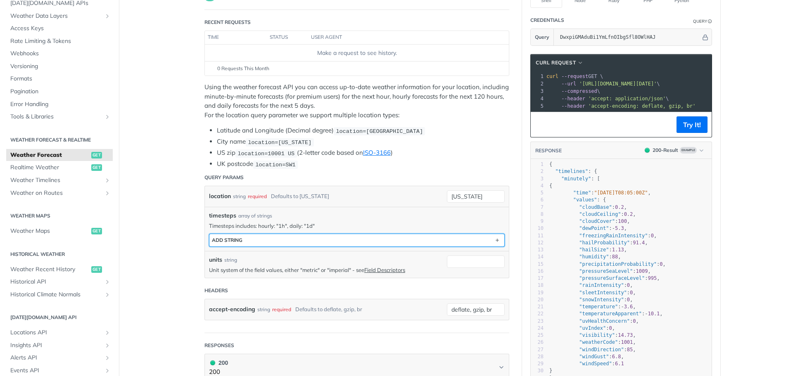
click at [295, 238] on button "ADD string" at bounding box center [357, 240] width 295 height 12
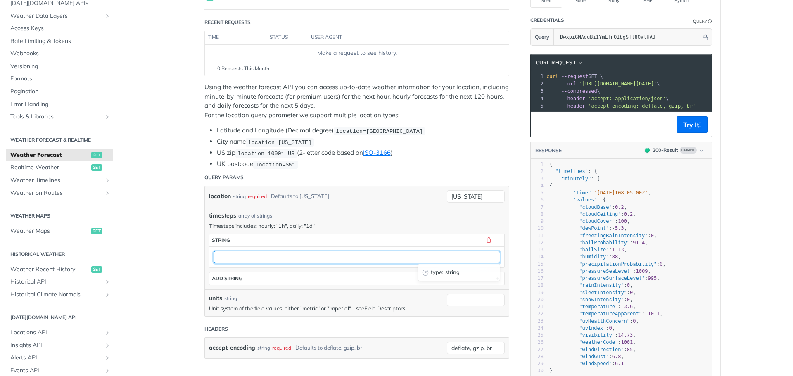
click at [247, 256] on input "text" at bounding box center [357, 257] width 287 height 12
type input "1h"
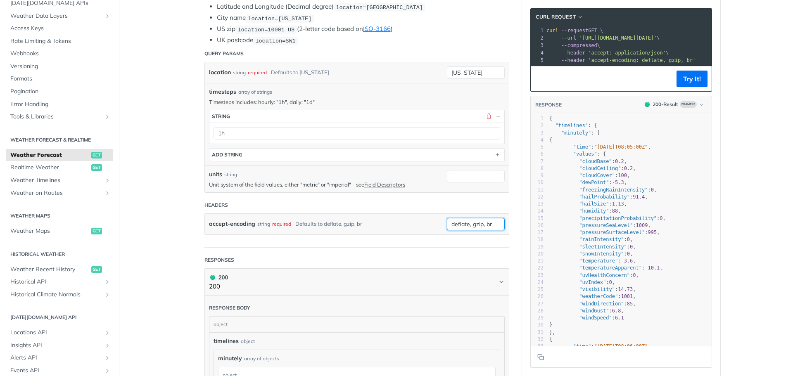
click at [465, 225] on input "deflate, gzip, br" at bounding box center [476, 224] width 58 height 12
click at [192, 241] on article "Weather Forecast get [URL][DOMAIN_NAME][DATE] /weather/forecast Recent Requests…" at bounding box center [357, 365] width 331 height 1055
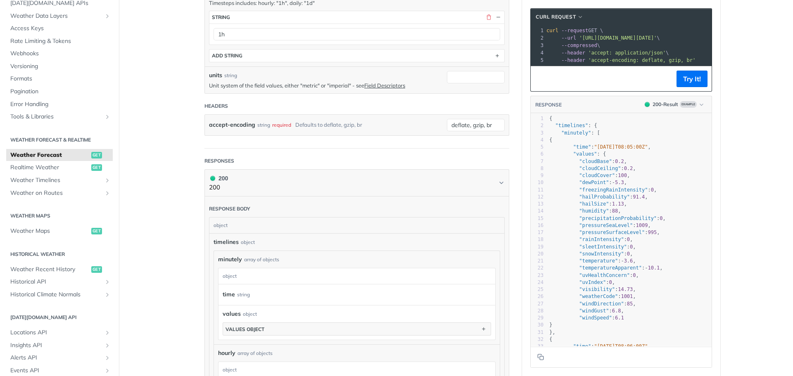
scroll to position [331, 0]
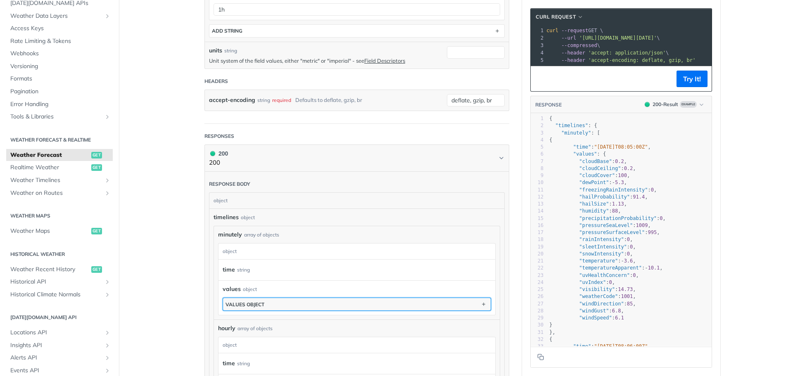
click at [266, 302] on button "values object" at bounding box center [357, 304] width 268 height 12
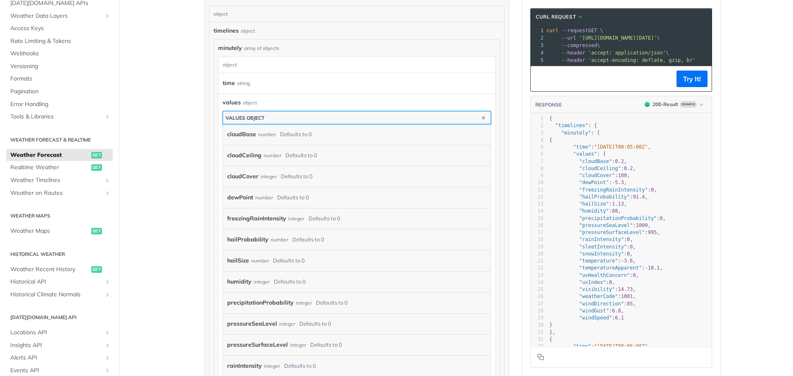
scroll to position [496, 0]
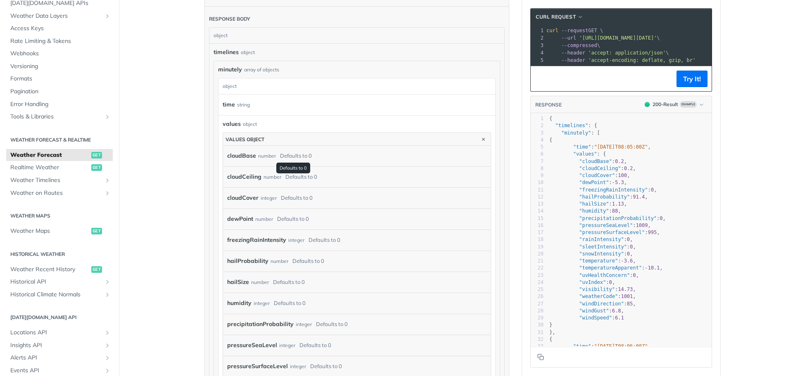
click at [300, 156] on div "Defaults to 0" at bounding box center [296, 156] width 32 height 12
click at [301, 169] on div "cloudCeiling number Defaults to 0" at bounding box center [357, 177] width 268 height 21
click at [302, 180] on div "Defaults to 0" at bounding box center [302, 177] width 32 height 12
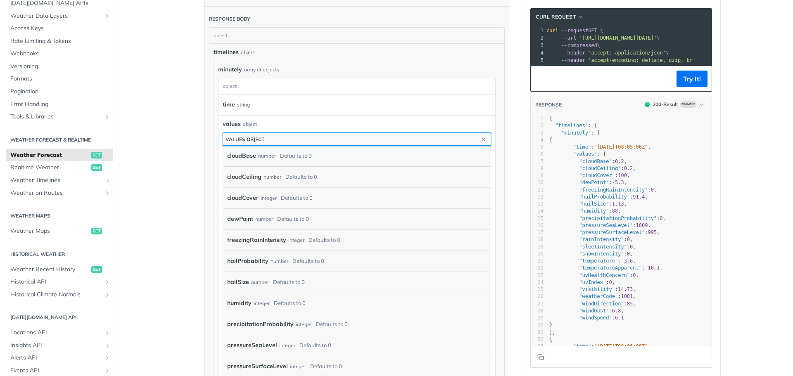
click at [427, 141] on button "values object" at bounding box center [357, 139] width 268 height 12
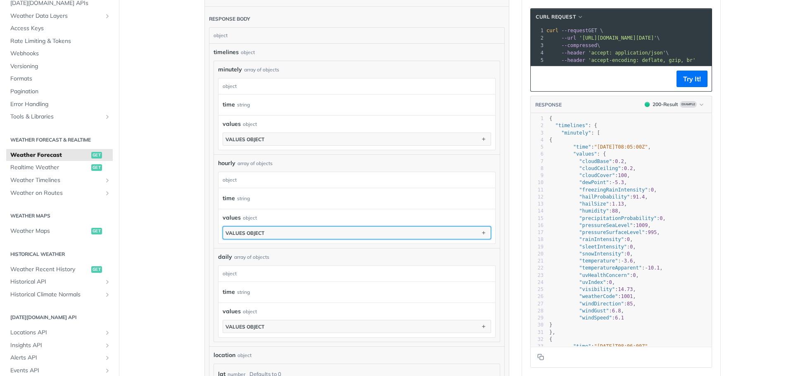
click at [298, 228] on button "values object" at bounding box center [357, 233] width 268 height 12
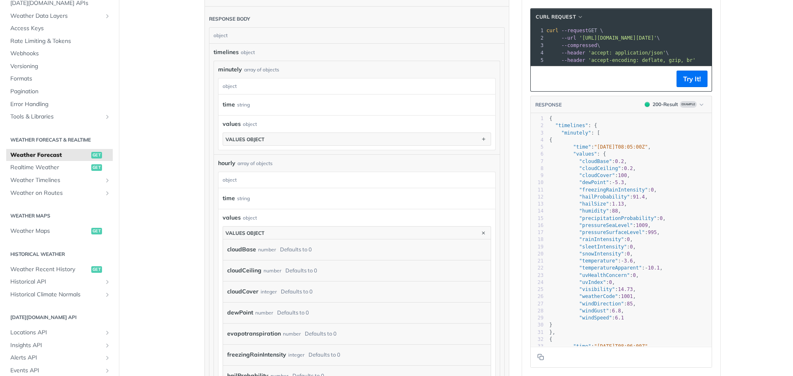
click at [304, 250] on div "Defaults to 0" at bounding box center [296, 250] width 32 height 12
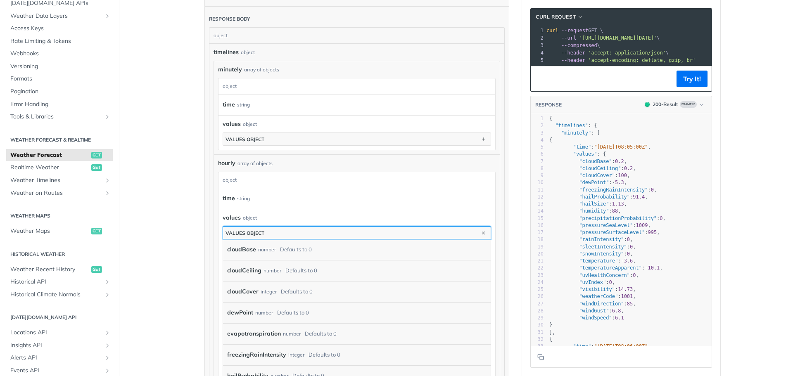
click at [295, 234] on button "values object" at bounding box center [357, 233] width 268 height 12
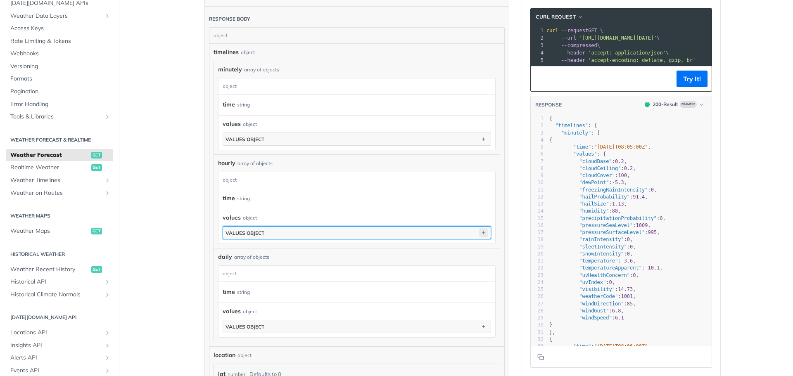
click at [481, 231] on icon "button" at bounding box center [483, 233] width 9 height 9
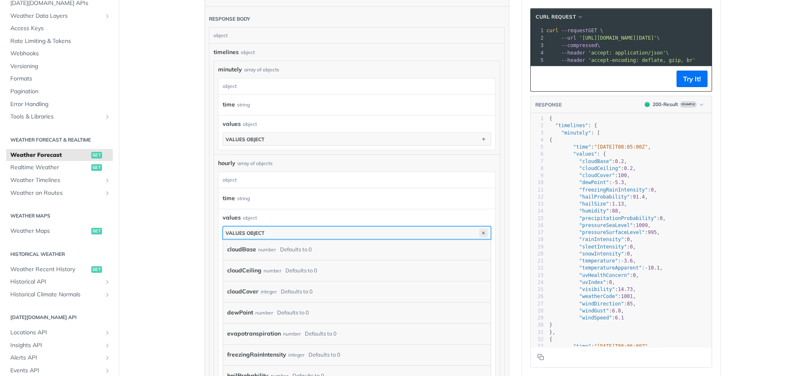
click at [481, 231] on icon "button" at bounding box center [483, 233] width 9 height 9
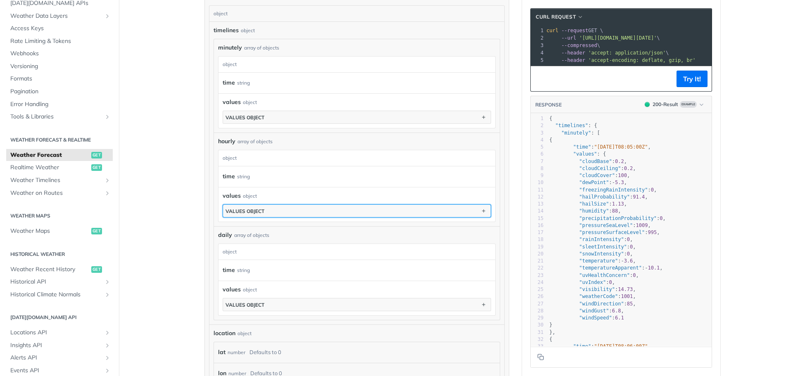
scroll to position [537, 0]
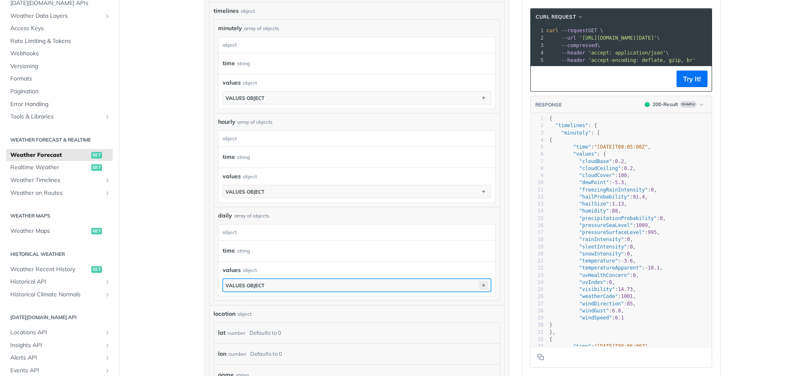
click at [483, 284] on icon "button" at bounding box center [483, 285] width 9 height 9
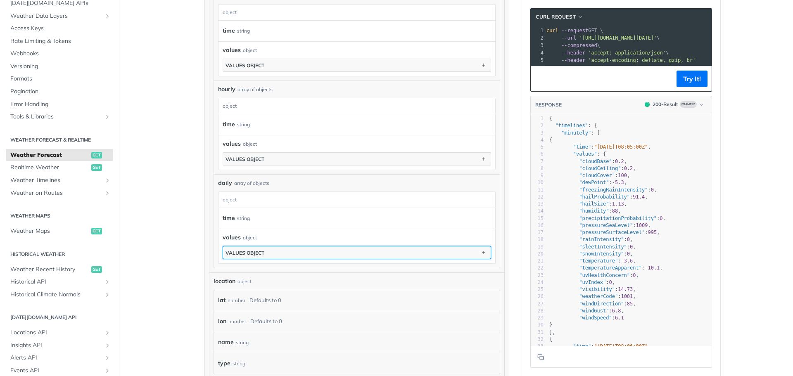
scroll to position [661, 0]
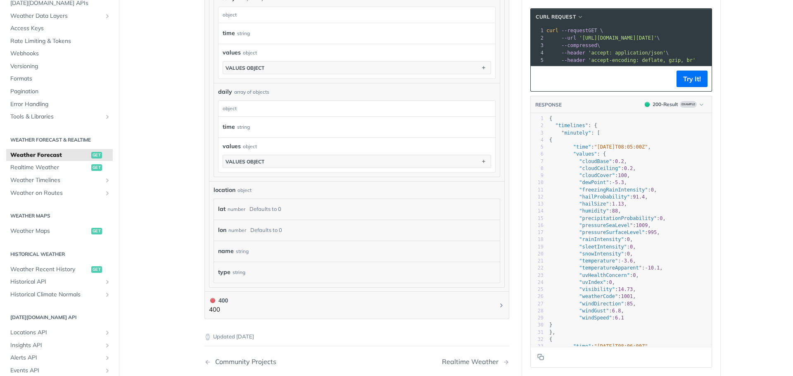
click at [250, 264] on div "type string" at bounding box center [357, 272] width 286 height 21
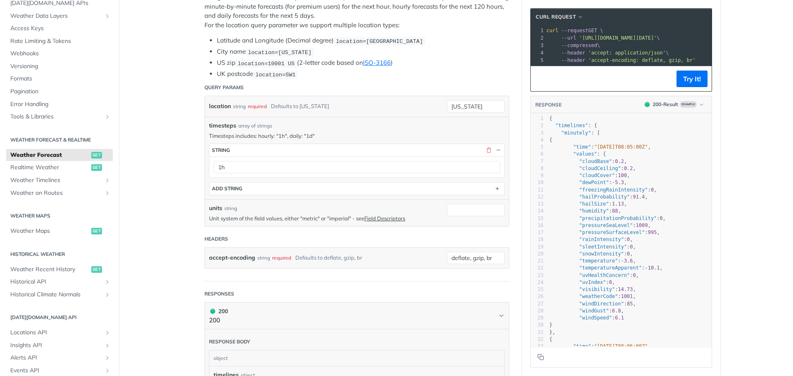
scroll to position [165, 0]
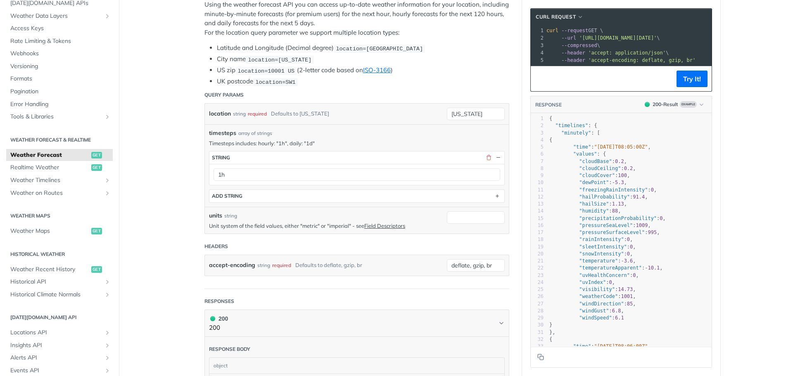
click at [700, 82] on button "Try It!" at bounding box center [692, 79] width 31 height 17
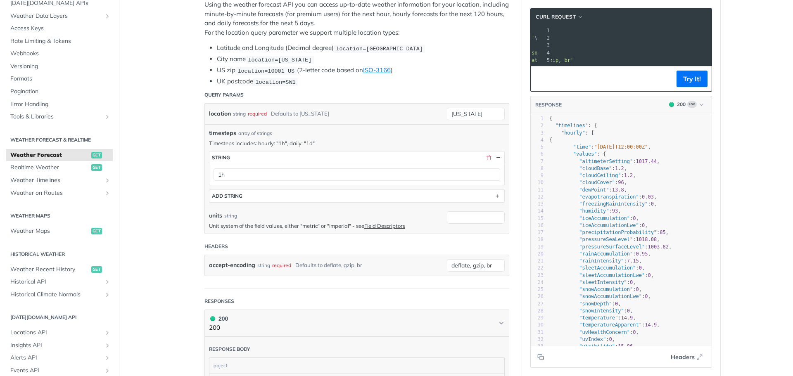
scroll to position [0, 132]
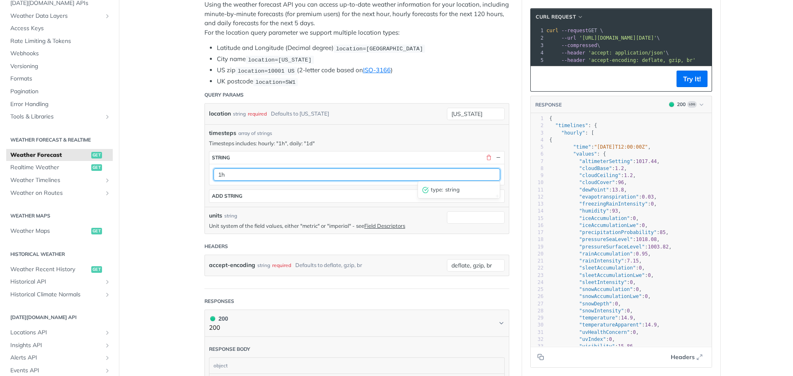
click at [237, 175] on input "1h" at bounding box center [357, 175] width 287 height 12
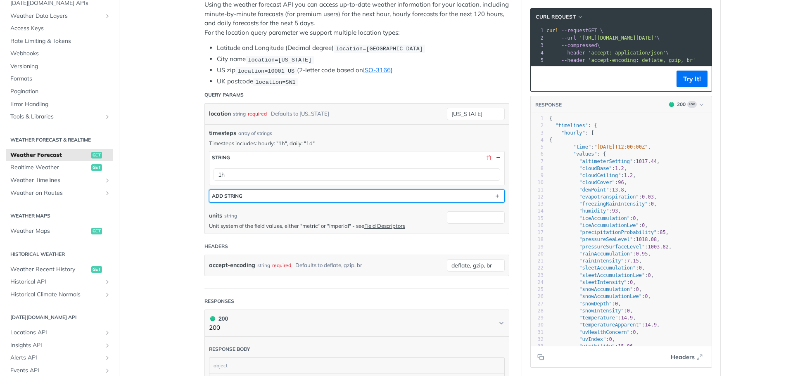
click at [235, 193] on div "ADD string" at bounding box center [227, 196] width 31 height 6
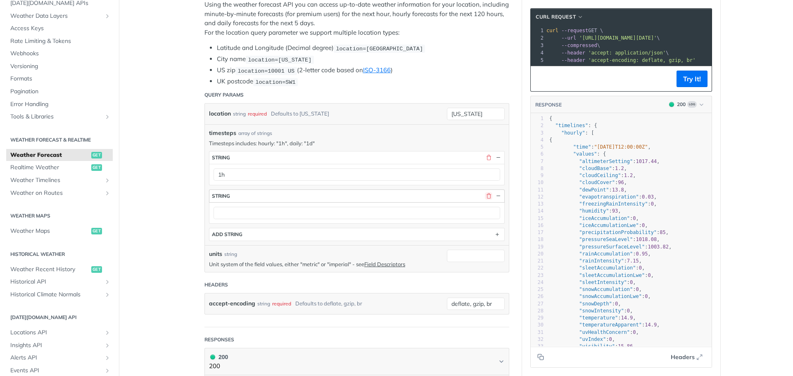
click at [485, 196] on button "button" at bounding box center [488, 196] width 7 height 7
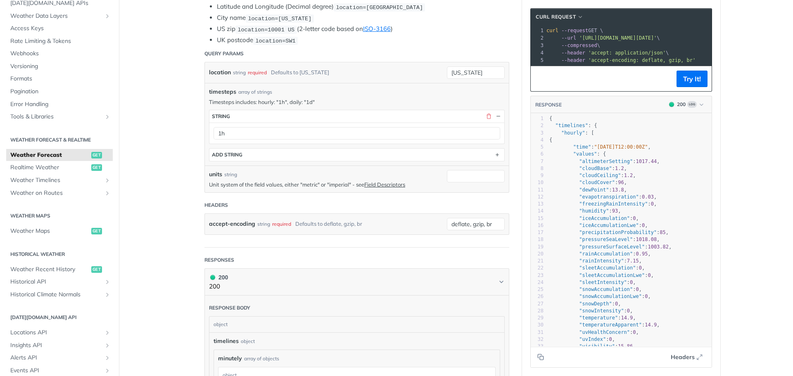
click at [303, 182] on p "Unit system of the field values, either "metric" or "imperial" - see Field Desc…" at bounding box center [326, 184] width 234 height 7
copy p "metric"
click at [462, 177] on input "units" at bounding box center [476, 176] width 58 height 12
paste input "metric"
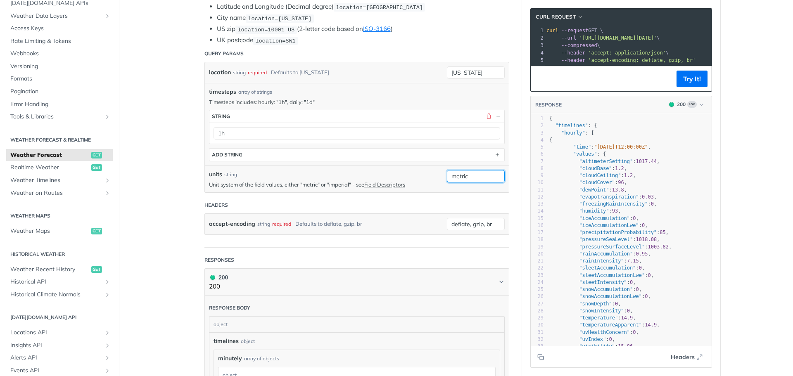
type input "metric"
click at [160, 195] on main "JUMP TO CTRL-/ Fundamentals [DATE][DOMAIN_NAME] APIs Weather Data Layers Core P…" at bounding box center [396, 364] width 793 height 1056
drag, startPoint x: 484, startPoint y: 72, endPoint x: 413, endPoint y: 76, distance: 70.4
click at [413, 76] on div "location string required Defaults to [US_STATE] [US_STATE] required type : stri…" at bounding box center [357, 72] width 304 height 21
type input "b"
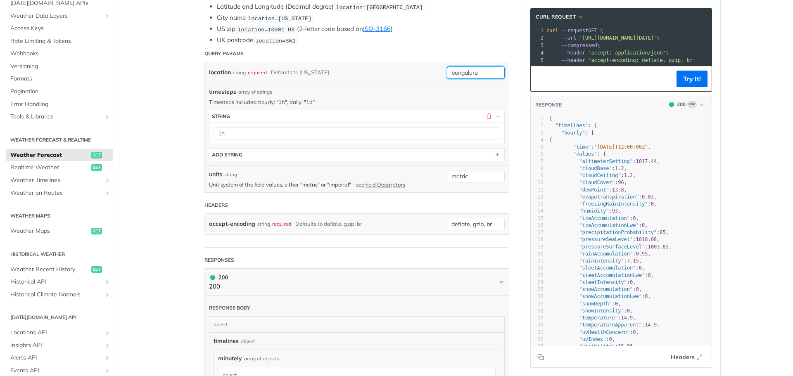
type input "bengaluru"
click at [155, 98] on main "JUMP TO CTRL-/ Fundamentals [DATE][DOMAIN_NAME] APIs Weather Data Layers Core P…" at bounding box center [396, 364] width 793 height 1056
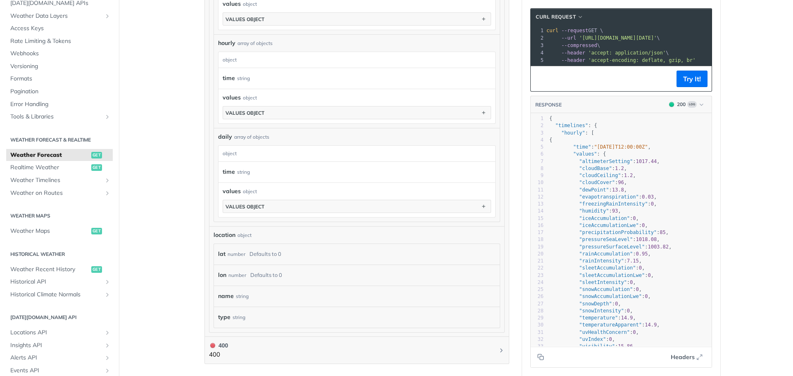
scroll to position [583, 0]
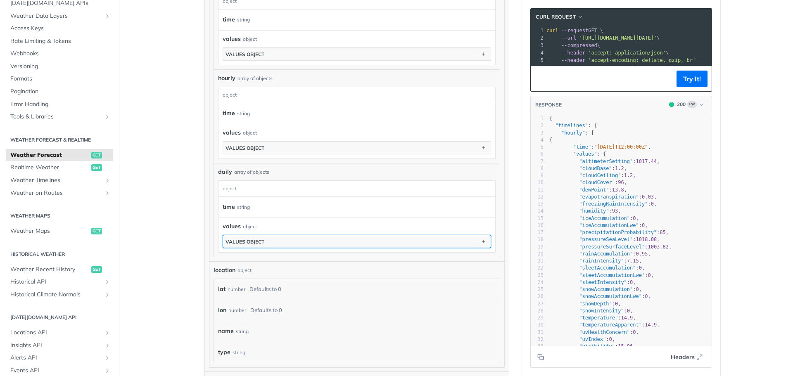
click at [284, 241] on button "values object" at bounding box center [357, 242] width 268 height 12
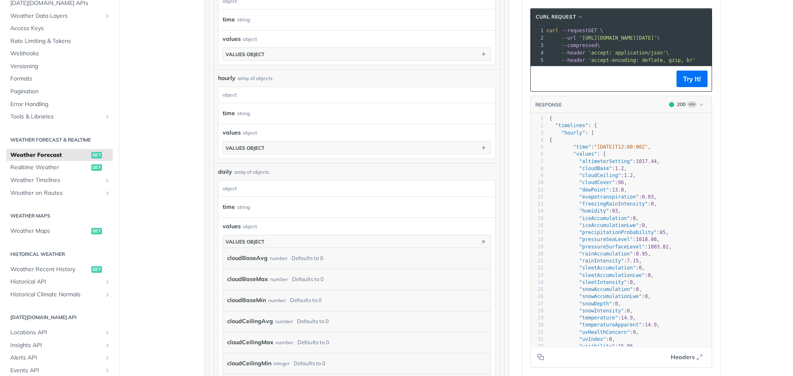
click at [250, 262] on label "cloudBaseAvg" at bounding box center [247, 258] width 40 height 12
click at [297, 261] on div "Defaults to 0" at bounding box center [308, 258] width 32 height 12
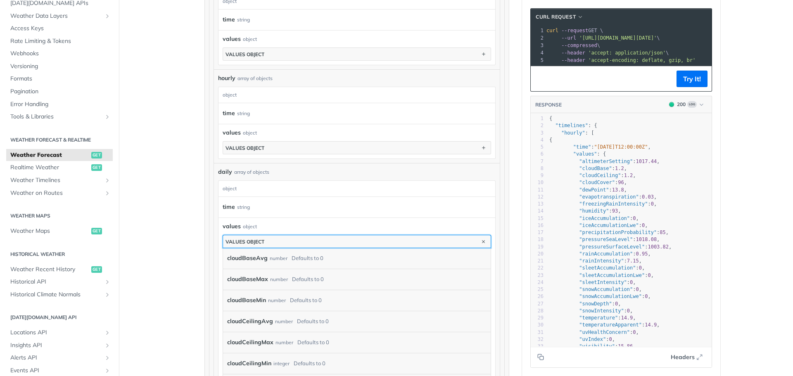
click at [339, 244] on button "values object" at bounding box center [357, 242] width 268 height 12
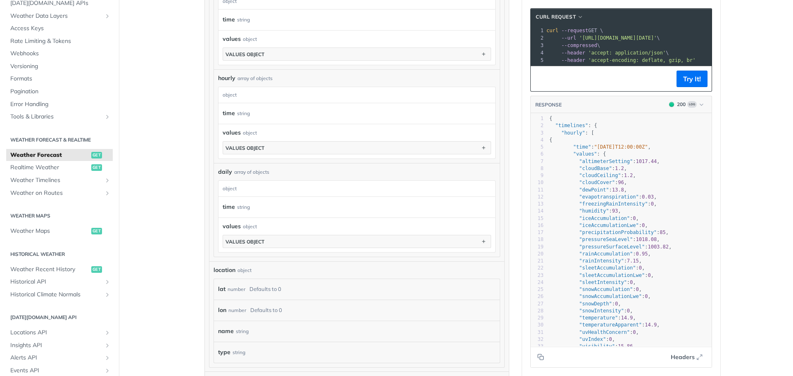
click at [285, 289] on div "lat number Defaults to 0" at bounding box center [357, 289] width 278 height 12
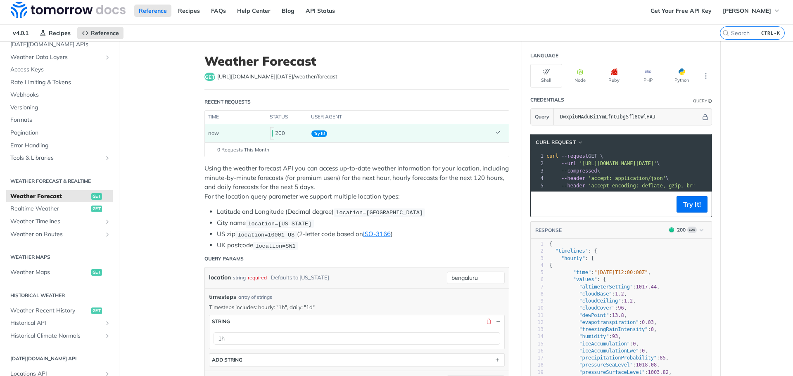
scroll to position [0, 0]
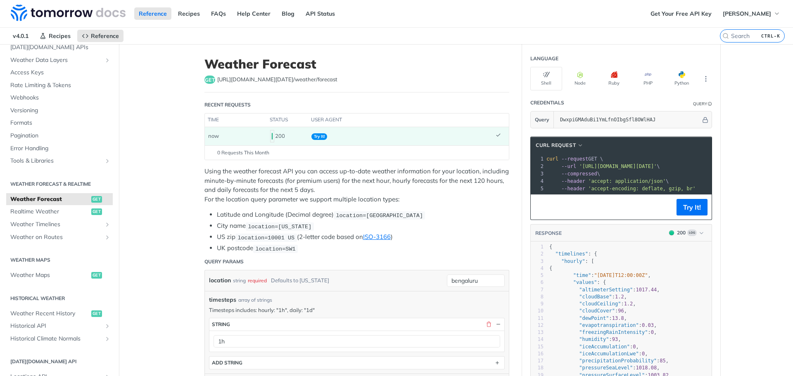
click at [57, 200] on span "Weather Forecast" at bounding box center [49, 199] width 79 height 8
click at [59, 198] on span "Weather Forecast" at bounding box center [49, 199] width 79 height 8
click at [56, 212] on span "Realtime Weather" at bounding box center [49, 212] width 79 height 8
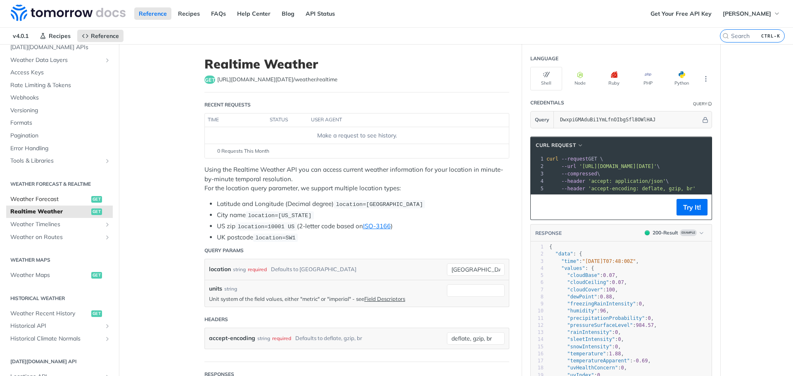
click at [56, 200] on span "Weather Forecast" at bounding box center [49, 199] width 79 height 8
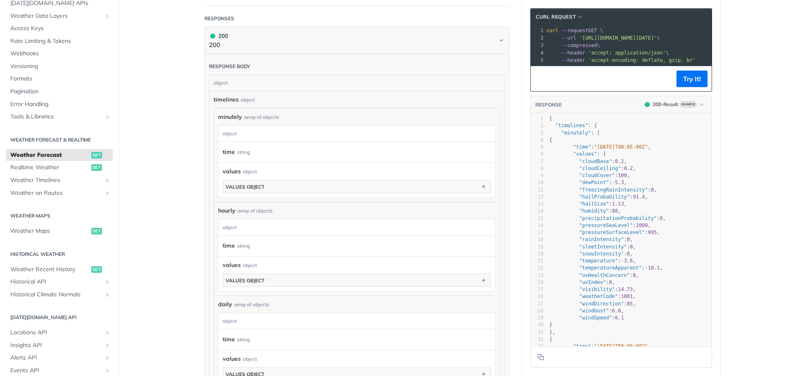
scroll to position [413, 0]
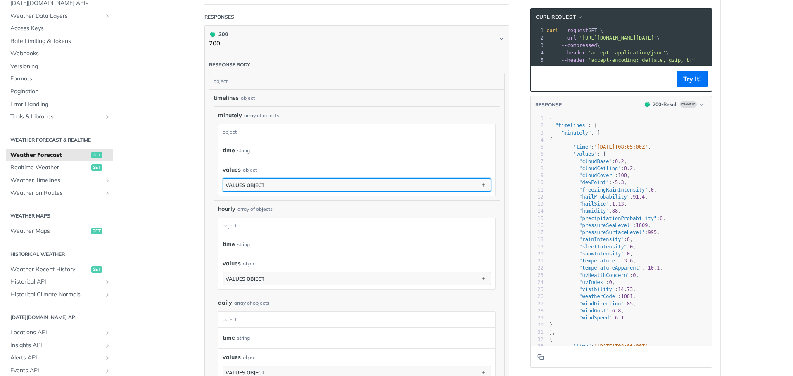
click at [262, 183] on div "values object" at bounding box center [245, 185] width 39 height 6
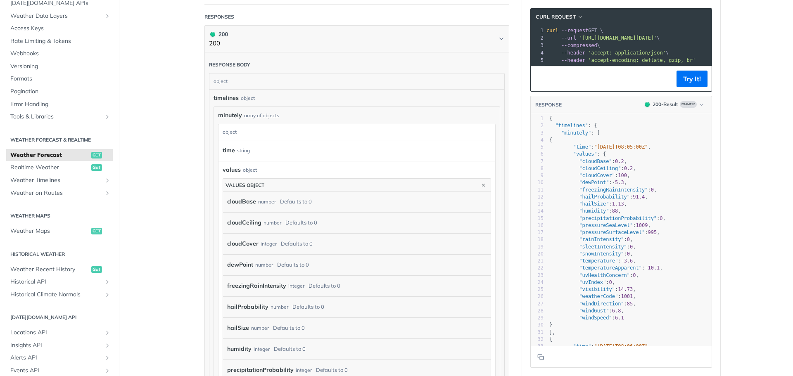
click at [267, 209] on div "cloudBase number Defaults to 0" at bounding box center [357, 202] width 268 height 21
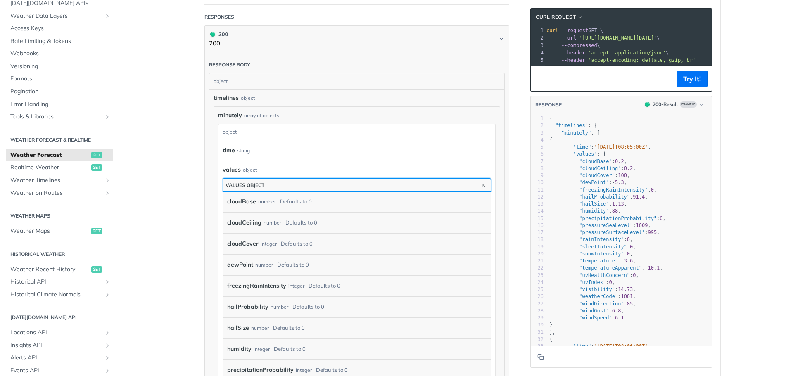
click at [269, 186] on button "values object" at bounding box center [357, 185] width 268 height 12
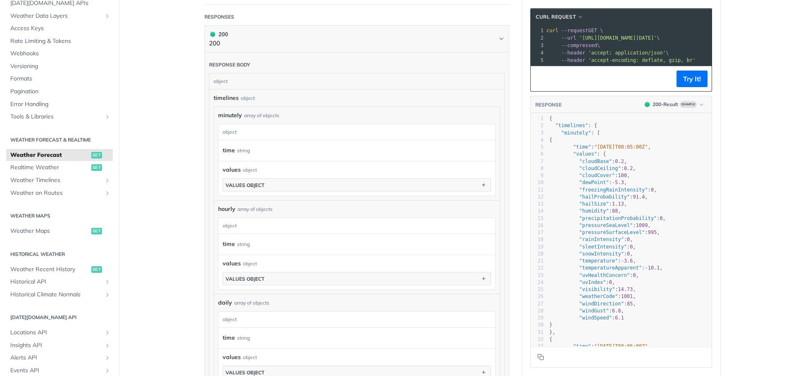
click at [261, 167] on div "values object" at bounding box center [357, 170] width 269 height 9
click at [268, 146] on div "time string" at bounding box center [355, 151] width 264 height 12
click at [267, 136] on div "object" at bounding box center [356, 132] width 275 height 16
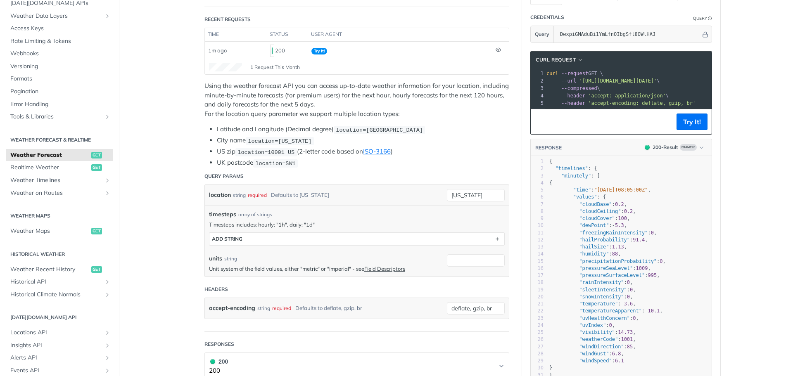
scroll to position [83, 0]
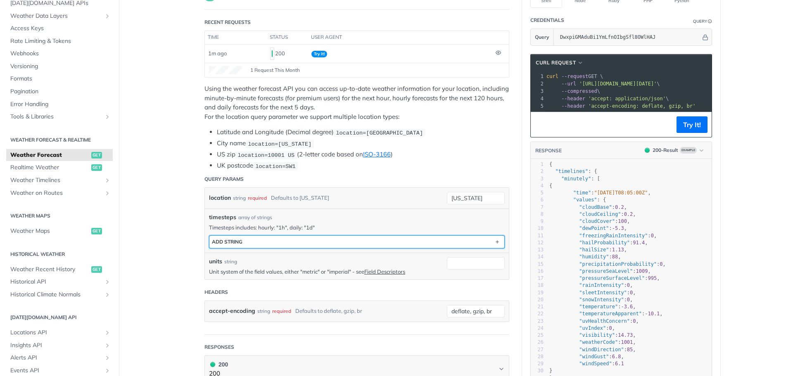
click at [249, 242] on button "ADD string" at bounding box center [357, 242] width 295 height 12
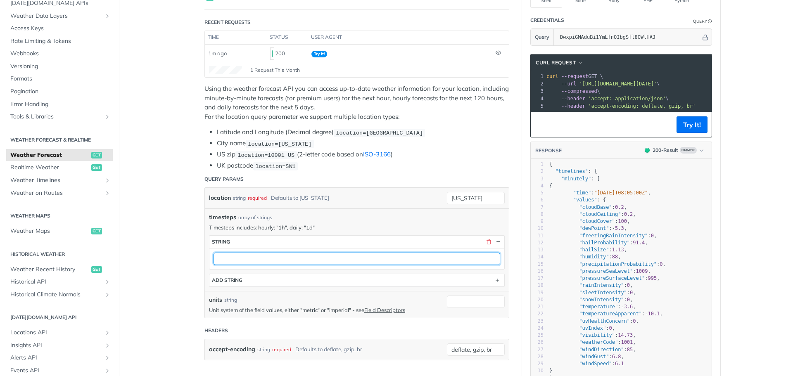
click at [251, 259] on input "text" at bounding box center [357, 259] width 287 height 12
type input "7d"
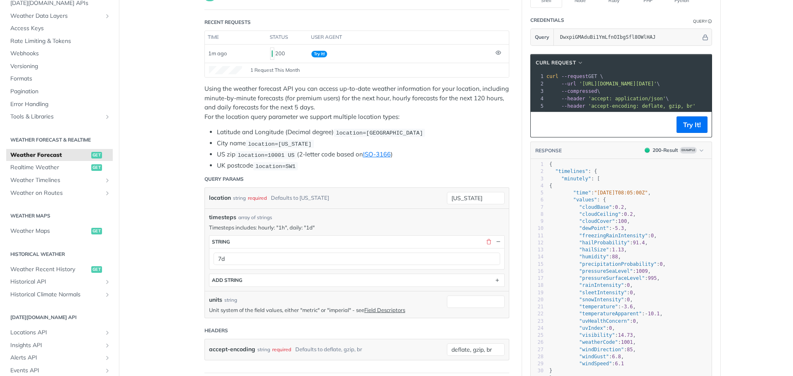
click at [464, 302] on input "units" at bounding box center [476, 302] width 58 height 12
paste input "metric"
type input "metric"
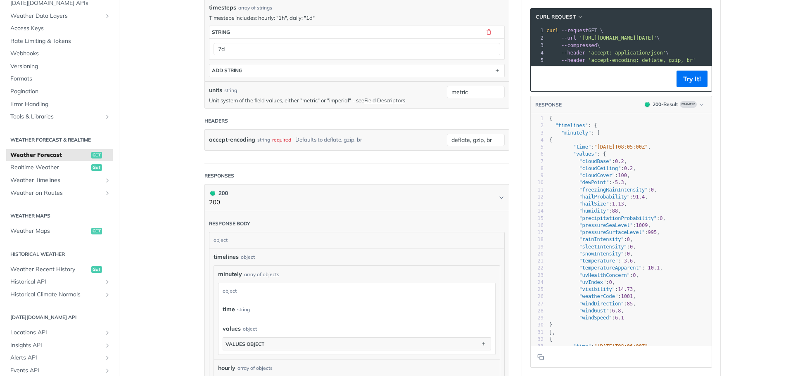
scroll to position [289, 0]
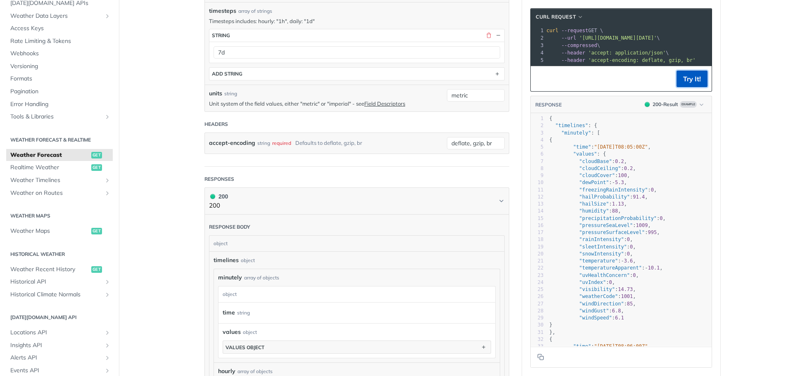
click at [692, 84] on button "Try It!" at bounding box center [692, 79] width 31 height 17
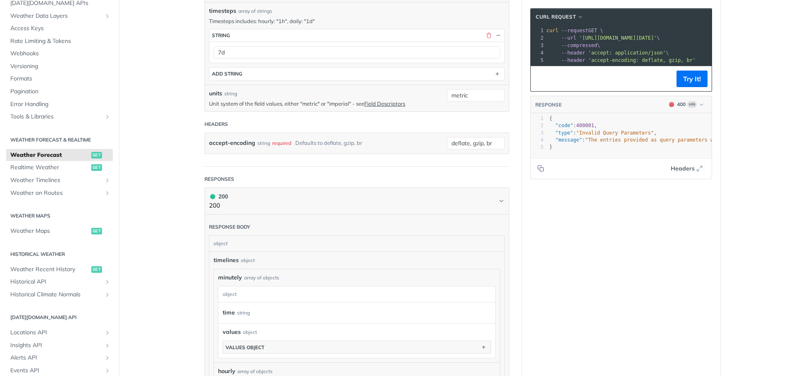
click at [580, 129] on span "400001" at bounding box center [585, 126] width 18 height 6
type textarea "400001"
click at [580, 129] on span "400001" at bounding box center [585, 126] width 18 height 6
click at [177, 183] on main "JUMP TO CTRL-/ Fundamentals [DATE][DOMAIN_NAME] APIs Weather Data Layers Core P…" at bounding box center [396, 283] width 793 height 1056
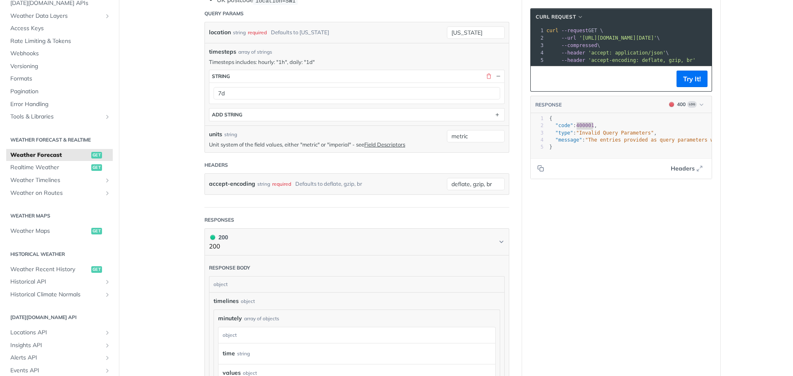
scroll to position [248, 0]
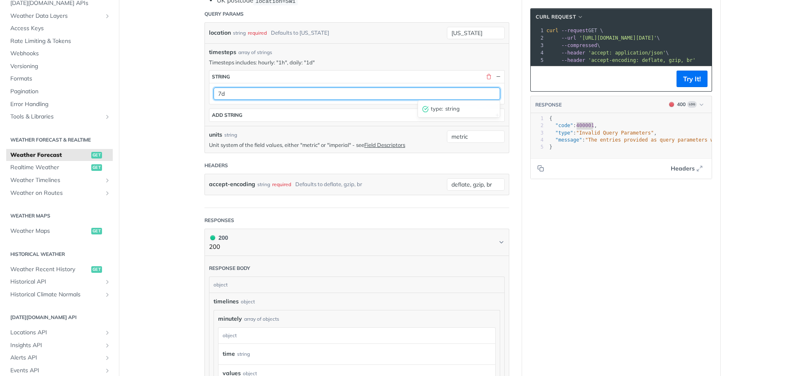
drag, startPoint x: 219, startPoint y: 91, endPoint x: 212, endPoint y: 93, distance: 7.5
click at [214, 93] on input "7d" at bounding box center [357, 94] width 287 height 12
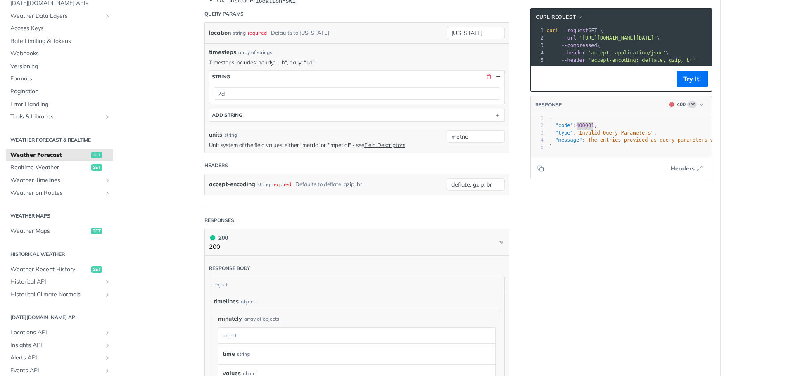
click at [192, 124] on article "Weather Forecast get [URL][DOMAIN_NAME][DATE] /weather/forecast Recent Requests…" at bounding box center [357, 324] width 331 height 1056
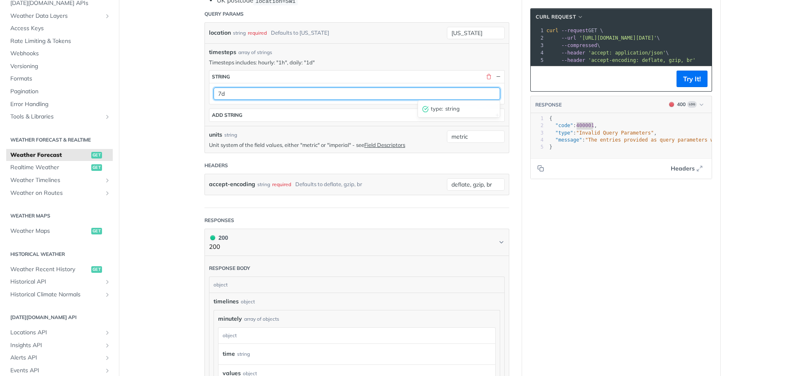
drag, startPoint x: 220, startPoint y: 91, endPoint x: 210, endPoint y: 90, distance: 10.0
click at [210, 90] on div "7d type : string" at bounding box center [357, 93] width 295 height 21
type input "1d"
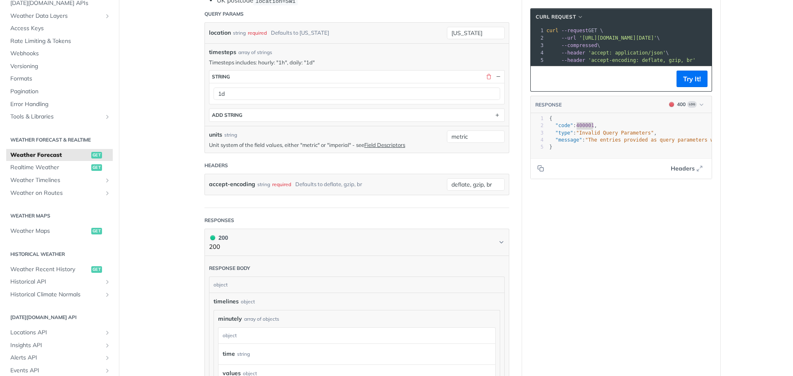
click at [182, 107] on main "JUMP TO CTRL-/ Fundamentals [DATE][DOMAIN_NAME] APIs Weather Data Layers Core P…" at bounding box center [396, 324] width 793 height 1056
click at [696, 86] on button "Try It!" at bounding box center [692, 79] width 31 height 17
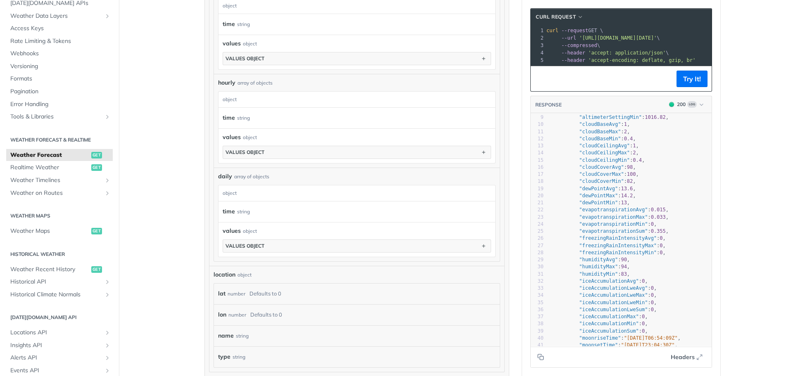
scroll to position [0, 0]
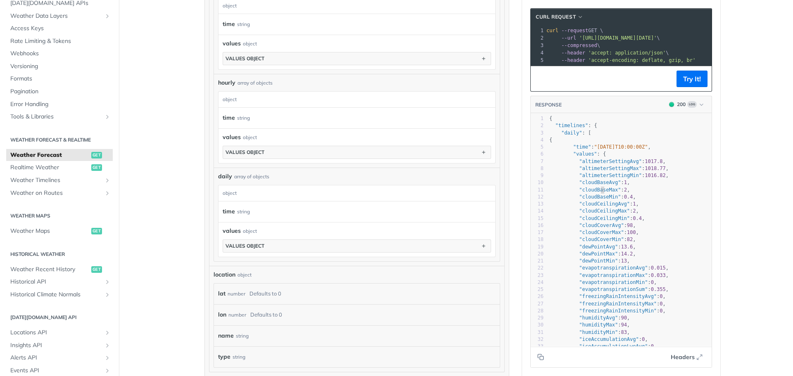
click at [597, 193] on span ""cloudBaseMax"" at bounding box center [600, 190] width 42 height 6
type textarea "{ "timelines": { "daily": [ { "time": "[DATE]T10:00:00Z", "values": { "altimete…"
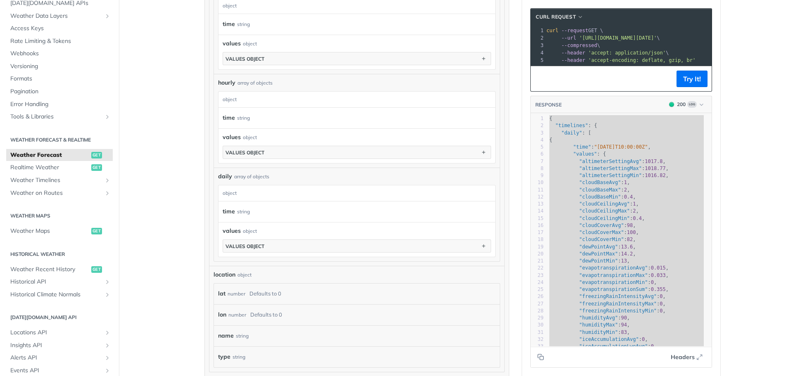
click at [599, 55] on span "'accept: application/json'" at bounding box center [627, 53] width 78 height 6
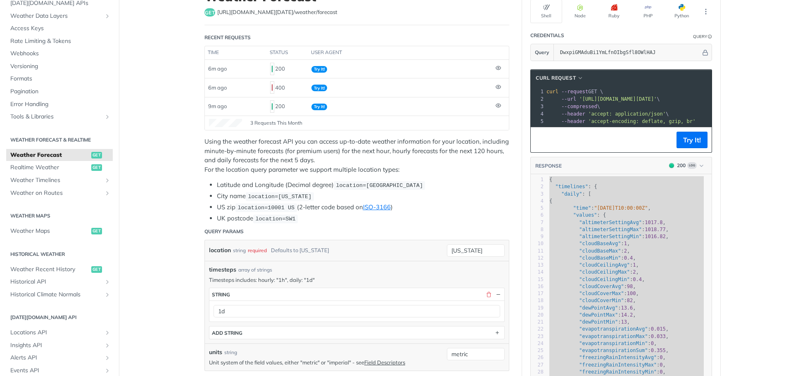
click at [608, 112] on span "'accept: application/json'" at bounding box center [627, 114] width 78 height 6
click at [651, 107] on pre "--compressed \" at bounding box center [742, 106] width 395 height 7
click at [648, 116] on span "'accept: application/json'" at bounding box center [627, 114] width 78 height 6
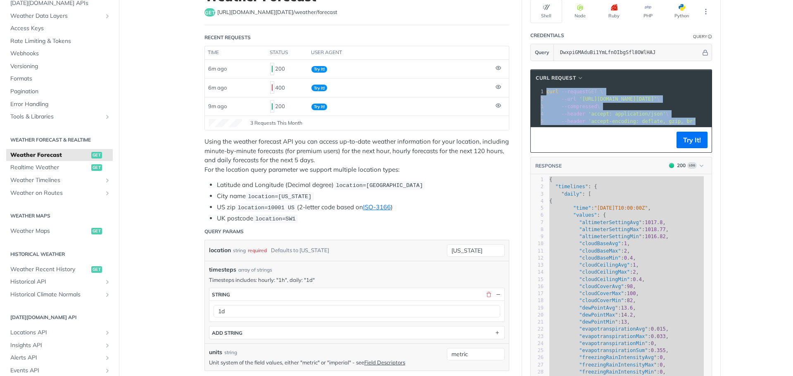
copy div "curl --request GET \ 2 --url '[URL][DOMAIN_NAME][DATE]' \ 3 --compressed \ 4 --…"
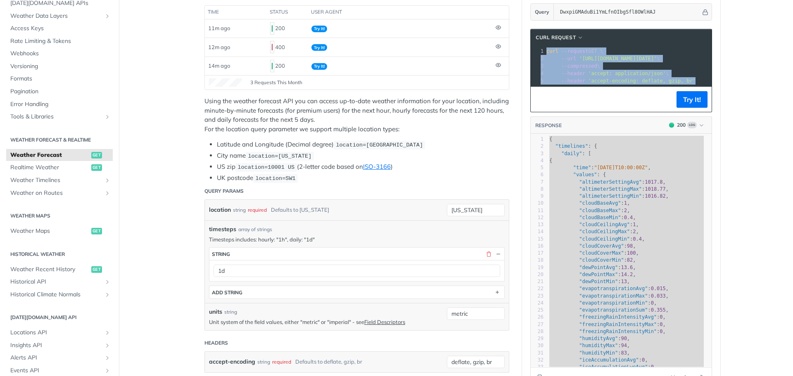
scroll to position [165, 0]
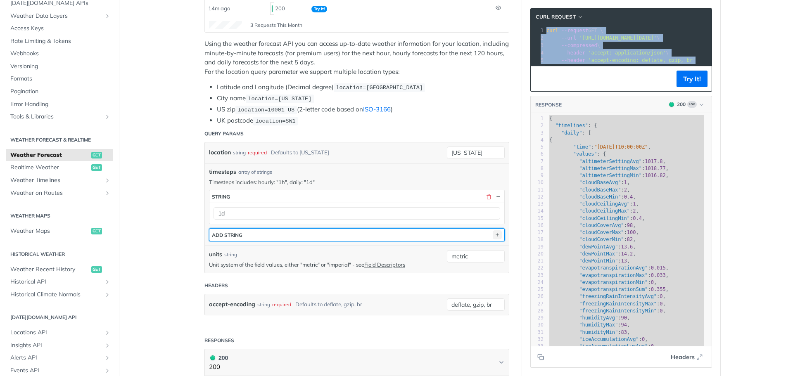
click at [498, 235] on icon "button" at bounding box center [497, 235] width 9 height 9
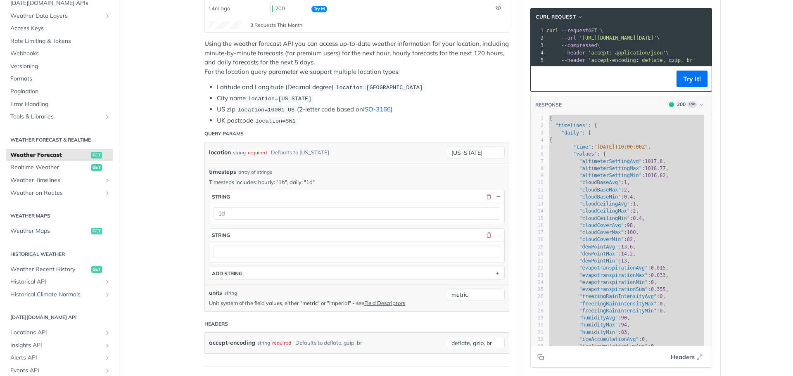
click at [307, 242] on div at bounding box center [357, 251] width 295 height 21
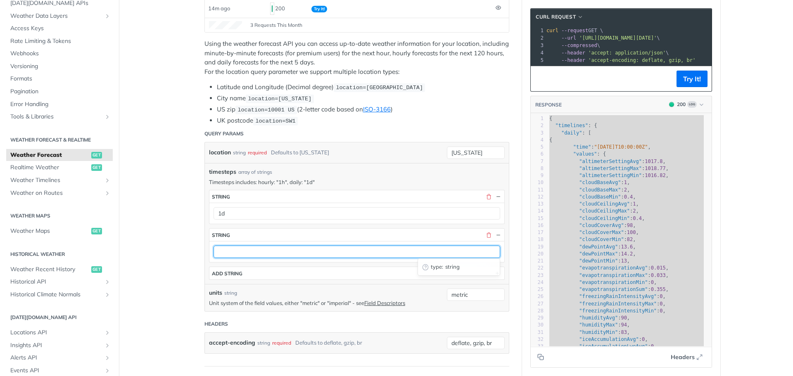
click at [299, 247] on input "text" at bounding box center [357, 252] width 287 height 12
type input "10h"
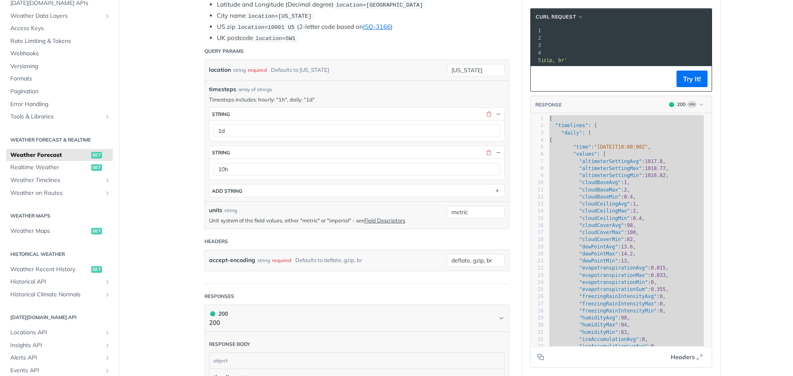
scroll to position [0, 130]
click at [731, 74] on main "JUMP TO CTRL-/ Fundamentals [DATE][DOMAIN_NAME] APIs Weather Data Layers Core P…" at bounding box center [396, 362] width 793 height 1132
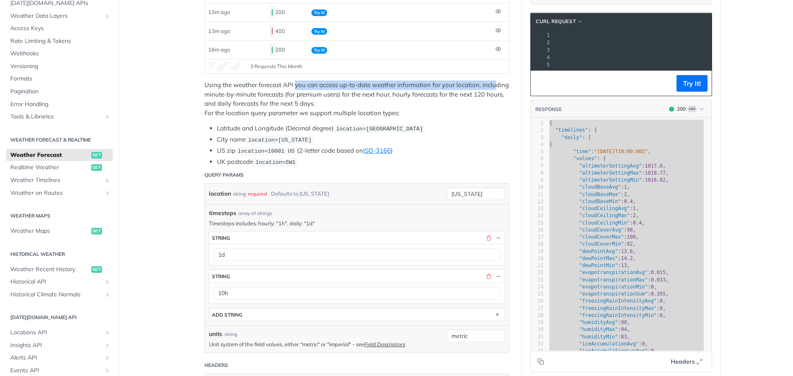
drag, startPoint x: 292, startPoint y: 87, endPoint x: 490, endPoint y: 82, distance: 198.0
click at [491, 82] on p "Using the weather forecast API you can access up-to-date weather information fo…" at bounding box center [357, 99] width 305 height 37
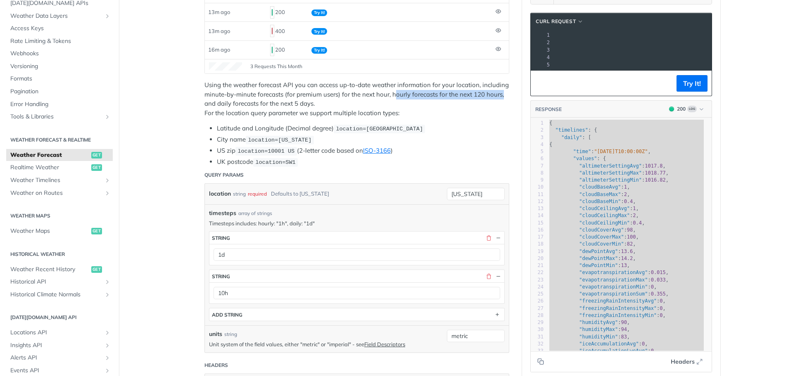
drag, startPoint x: 392, startPoint y: 94, endPoint x: 501, endPoint y: 93, distance: 108.7
click at [501, 93] on p "Using the weather forecast API you can access up-to-date weather information fo…" at bounding box center [357, 99] width 305 height 37
click at [495, 98] on p "Using the weather forecast API you can access up-to-date weather information fo…" at bounding box center [357, 99] width 305 height 37
drag, startPoint x: 410, startPoint y: 93, endPoint x: 499, endPoint y: 93, distance: 88.4
click at [499, 93] on p "Using the weather forecast API you can access up-to-date weather information fo…" at bounding box center [357, 99] width 305 height 37
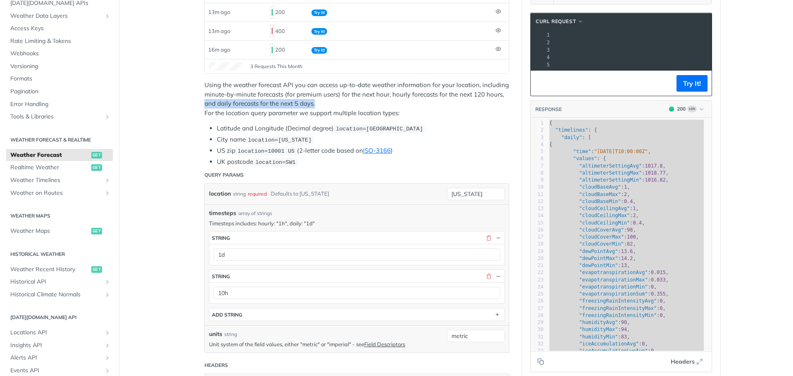
drag, startPoint x: 202, startPoint y: 104, endPoint x: 314, endPoint y: 100, distance: 112.1
click at [314, 100] on p "Using the weather forecast API you can access up-to-date weather information fo…" at bounding box center [357, 99] width 305 height 37
click at [321, 100] on p "Using the weather forecast API you can access up-to-date weather information fo…" at bounding box center [357, 99] width 305 height 37
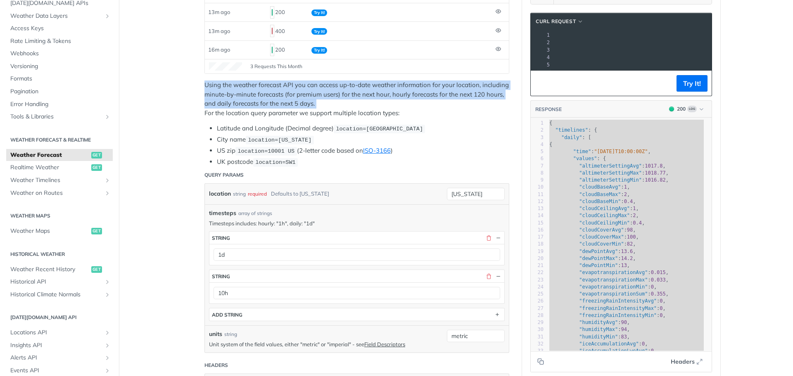
drag, startPoint x: 201, startPoint y: 113, endPoint x: 379, endPoint y: 106, distance: 178.2
click at [379, 106] on p "Using the weather forecast API you can access up-to-date weather information fo…" at bounding box center [357, 99] width 305 height 37
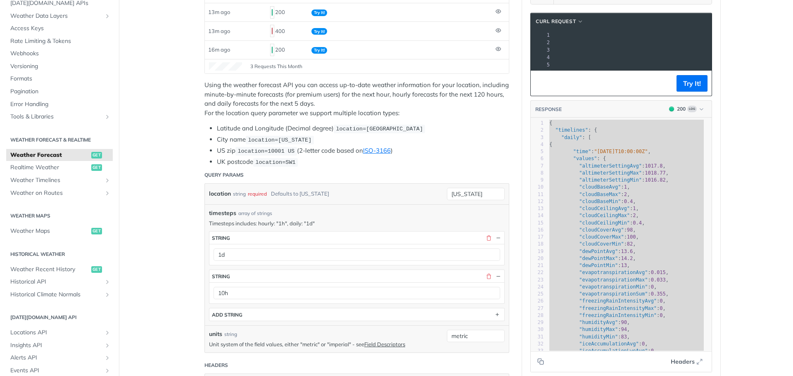
click at [400, 112] on p "Using the weather forecast API you can access up-to-date weather information fo…" at bounding box center [357, 99] width 305 height 37
drag, startPoint x: 216, startPoint y: 148, endPoint x: 278, endPoint y: 147, distance: 62.0
click at [278, 147] on li "US zip location=10001 [GEOGRAPHIC_DATA] (2-letter code based on ISO-3166 )" at bounding box center [363, 151] width 293 height 10
click at [306, 158] on li "UK postcode location=SW1" at bounding box center [363, 162] width 293 height 10
drag, startPoint x: 212, startPoint y: 161, endPoint x: 299, endPoint y: 156, distance: 86.5
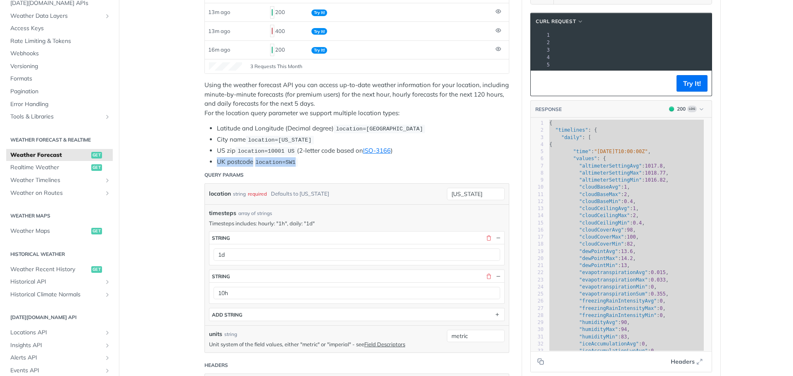
click at [299, 156] on ul "Latitude and Longitude (Decimal degree) location=[GEOGRAPHIC_DATA] City name lo…" at bounding box center [357, 145] width 305 height 43
click at [307, 167] on header "Query Params" at bounding box center [357, 175] width 305 height 17
click at [329, 167] on header "Query Params" at bounding box center [357, 175] width 305 height 17
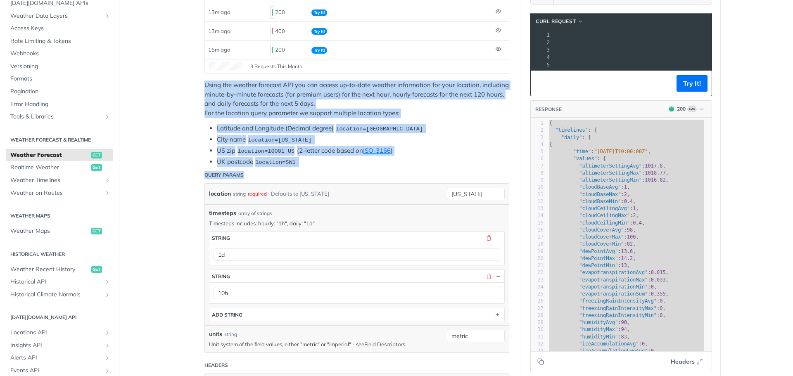
drag, startPoint x: 325, startPoint y: 167, endPoint x: 192, endPoint y: 86, distance: 155.4
click at [217, 135] on li "City name location=[US_STATE]" at bounding box center [363, 140] width 293 height 10
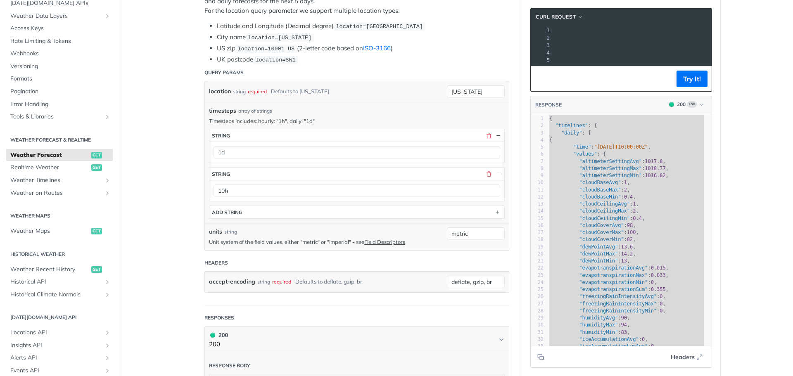
scroll to position [207, 0]
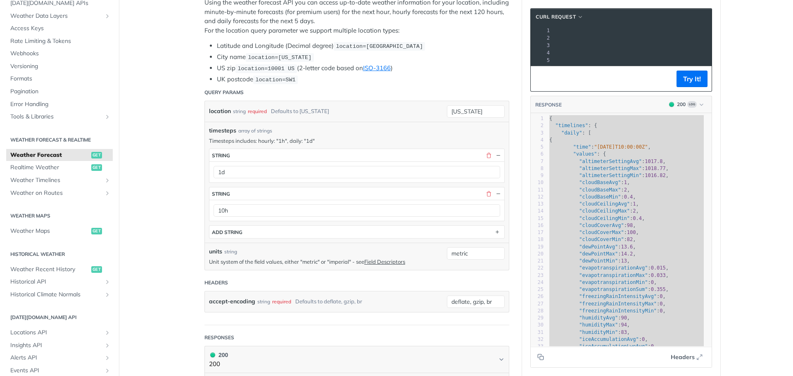
click at [586, 41] on pre "--url '[URL][DOMAIN_NAME][DATE]' \" at bounding box center [502, 37] width 434 height 7
click at [397, 38] on span "'[URL][DOMAIN_NAME][DATE]'" at bounding box center [358, 38] width 78 height 6
click at [397, 40] on span "'[URL][DOMAIN_NAME][DATE]'" at bounding box center [358, 38] width 78 height 6
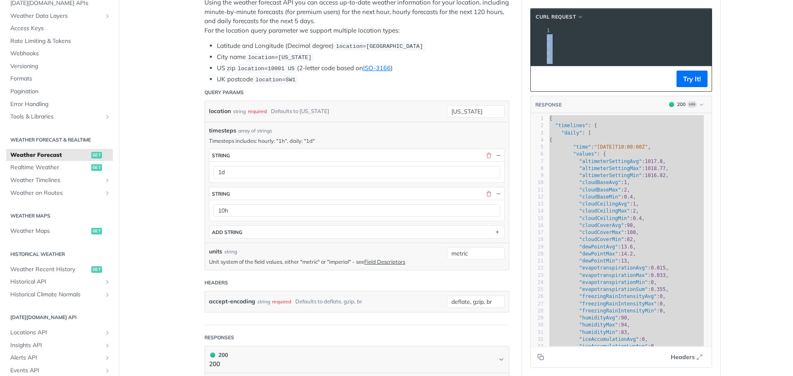
copy div "curl --request GET \ 2 --url '[URL][DOMAIN_NAME][DATE]' \ 3 --compressed \ 4 --…"
drag, startPoint x: 257, startPoint y: 140, endPoint x: 330, endPoint y: 137, distance: 73.2
click at [324, 137] on p "Timesteps includes: hourly: "1h", daily: "1d"" at bounding box center [357, 140] width 296 height 7
click at [333, 137] on p "Timesteps includes: hourly: "1h", daily: "1d"" at bounding box center [357, 140] width 296 height 7
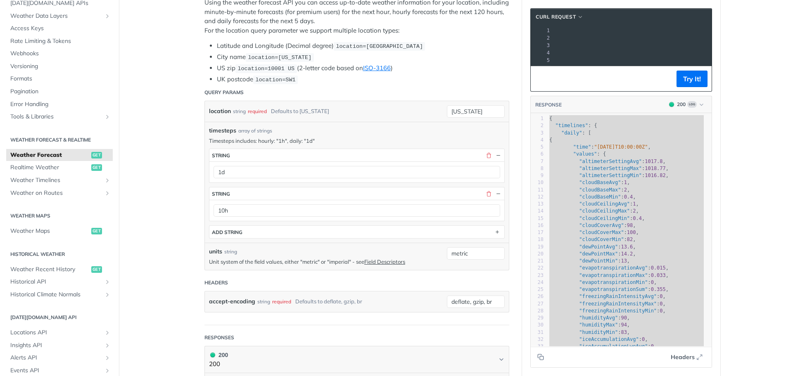
click at [222, 130] on span "timesteps" at bounding box center [222, 130] width 27 height 9
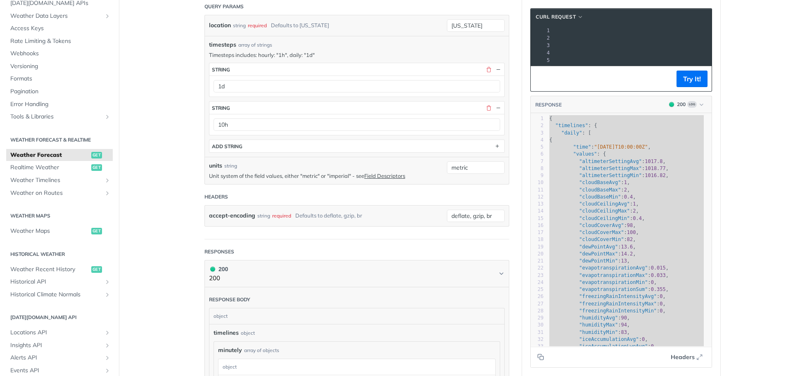
scroll to position [331, 0]
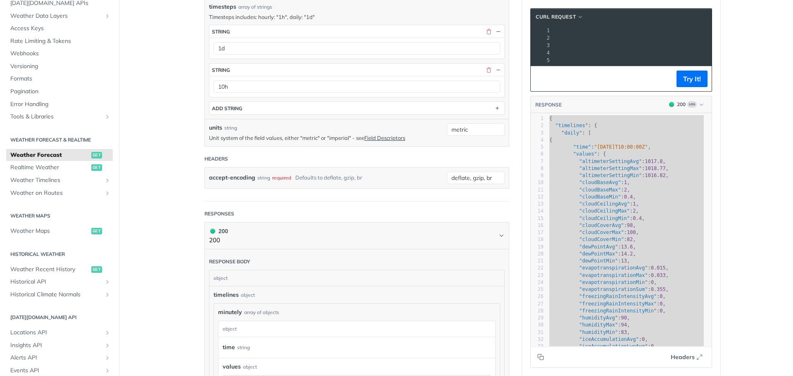
click at [598, 328] on span ""humidityMax"" at bounding box center [598, 325] width 39 height 6
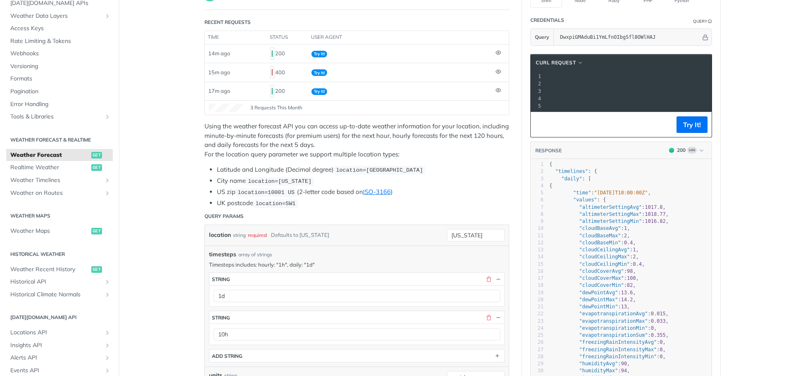
scroll to position [0, 179]
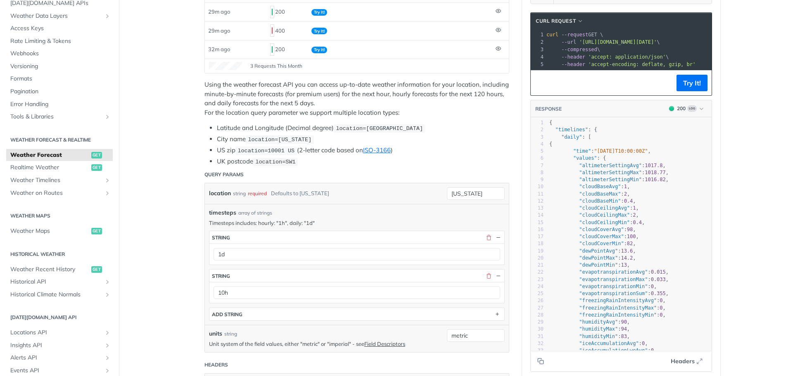
scroll to position [124, 0]
click at [686, 91] on button "Try It!" at bounding box center [692, 83] width 31 height 17
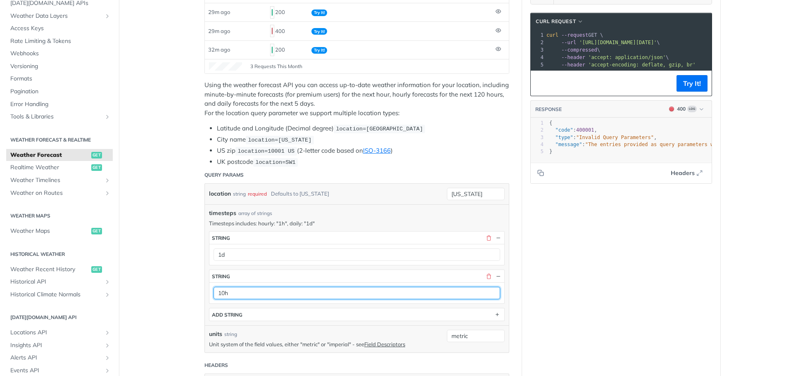
click at [390, 292] on input "10h" at bounding box center [357, 293] width 287 height 12
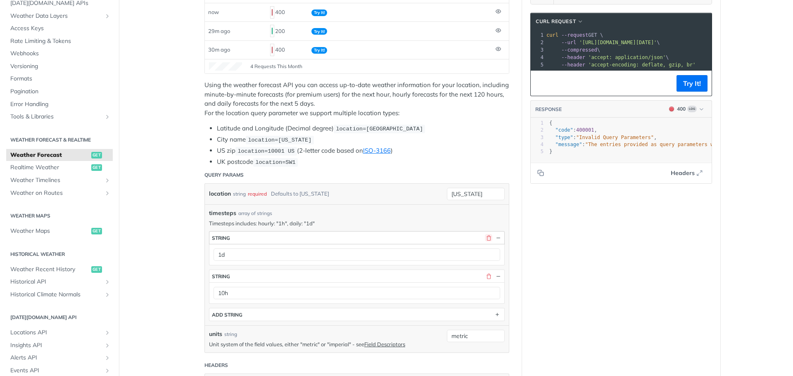
click at [485, 237] on button "button" at bounding box center [488, 237] width 7 height 7
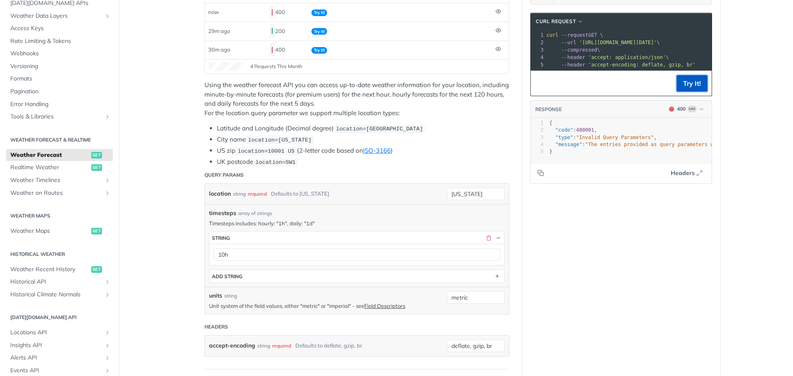
click at [685, 92] on button "Try It!" at bounding box center [692, 83] width 31 height 17
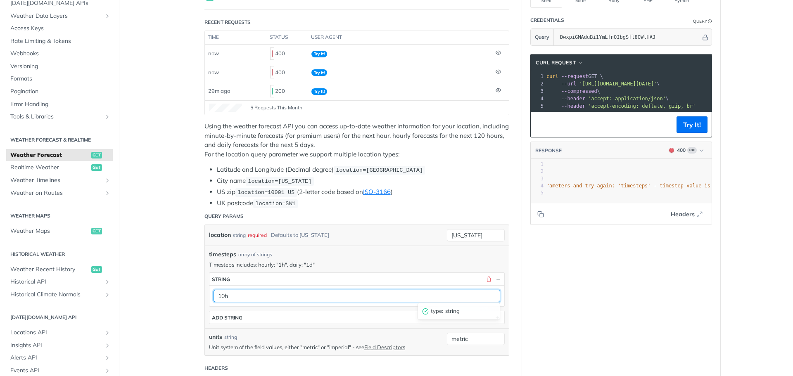
click at [219, 296] on input "10h" at bounding box center [357, 296] width 287 height 12
type input "1h"
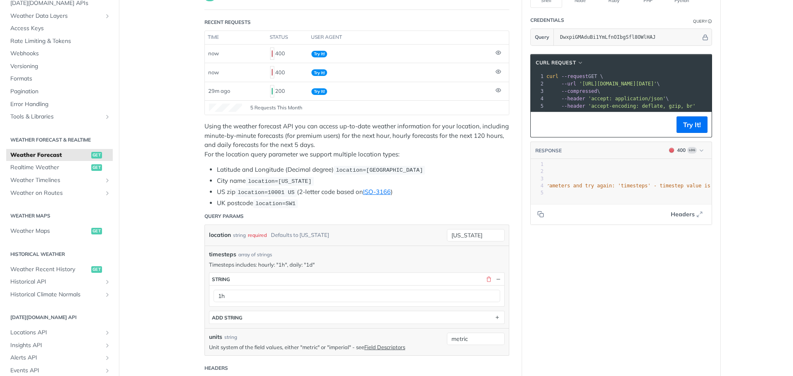
click at [685, 132] on button "Try It!" at bounding box center [692, 125] width 31 height 17
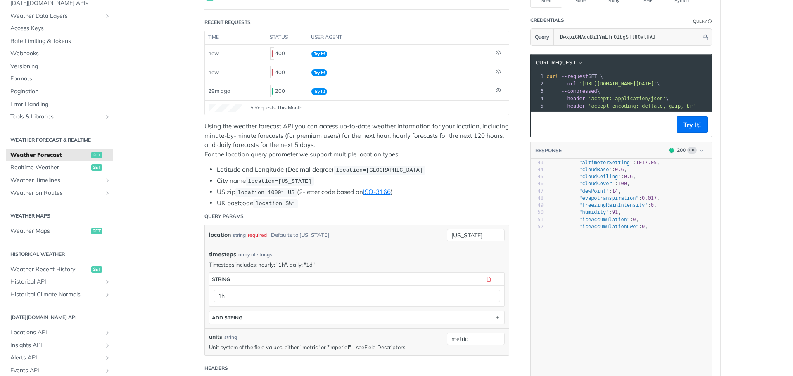
scroll to position [331, 0]
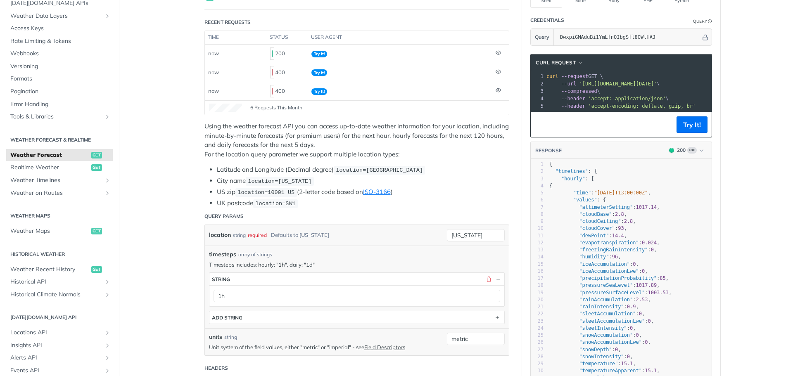
click at [613, 91] on pre "--compressed \" at bounding box center [742, 91] width 395 height 7
click at [611, 101] on span "'accept: application/json'" at bounding box center [627, 99] width 78 height 6
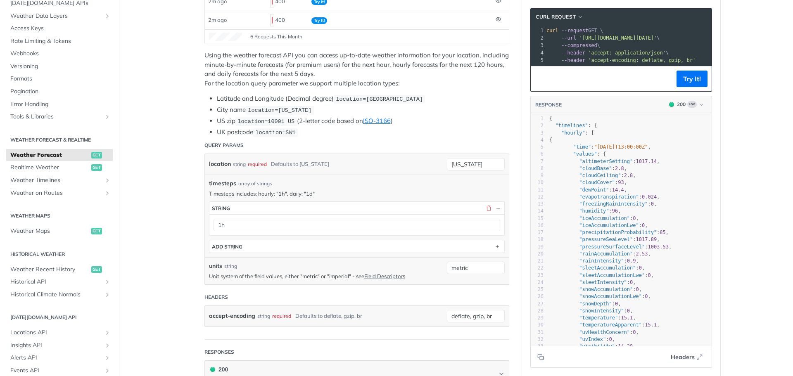
scroll to position [165, 0]
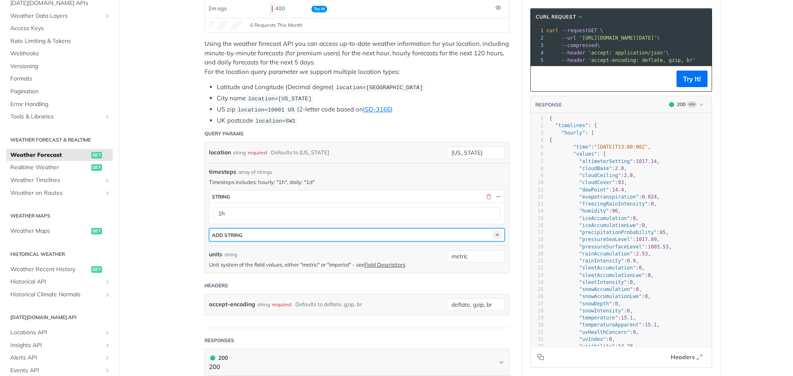
click at [494, 235] on icon "button" at bounding box center [497, 235] width 9 height 9
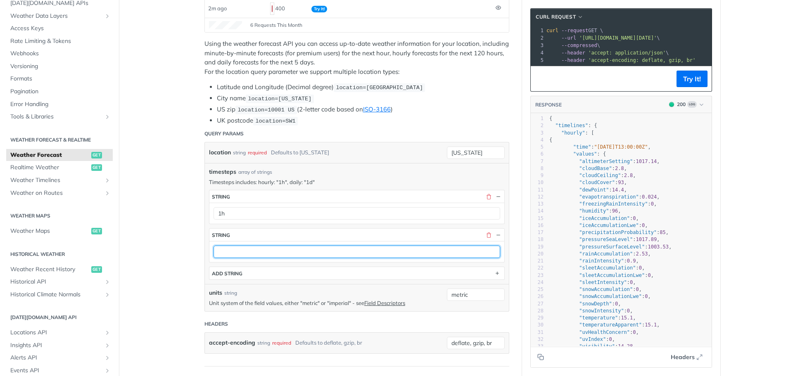
click at [231, 250] on input "text" at bounding box center [357, 252] width 287 height 12
type input "1d"
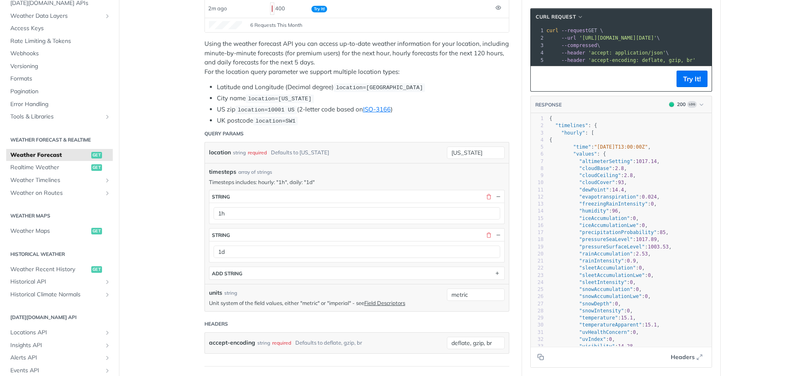
drag, startPoint x: 229, startPoint y: 179, endPoint x: 336, endPoint y: 180, distance: 107.0
click at [336, 180] on p "Timesteps includes: hourly: "1h", daily: "1d"" at bounding box center [357, 182] width 296 height 7
click at [348, 176] on div "timesteps array of strings Timesteps includes: hourly: "1h", daily: "1d" timest…" at bounding box center [357, 224] width 296 height 112
drag, startPoint x: 212, startPoint y: 172, endPoint x: 253, endPoint y: 170, distance: 41.4
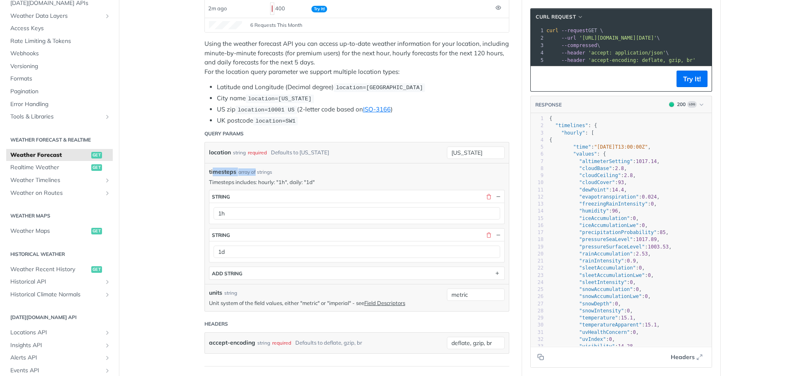
click at [253, 170] on div "timesteps array of strings" at bounding box center [357, 172] width 296 height 9
click at [304, 176] on div "timesteps array of strings Timesteps includes: hourly: "1h", daily: "1d" timest…" at bounding box center [357, 224] width 296 height 112
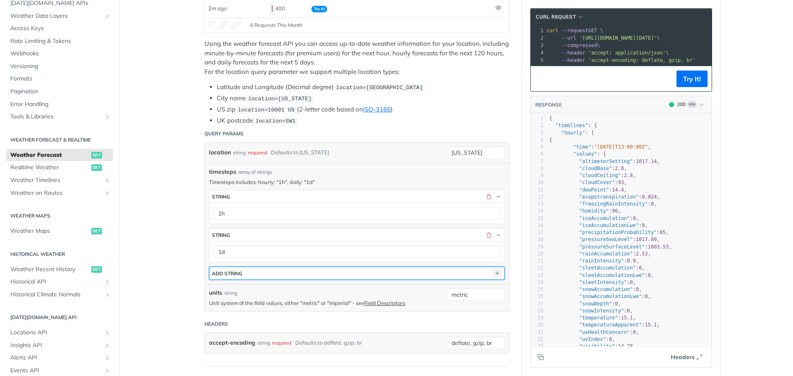
click at [497, 273] on icon "button" at bounding box center [497, 273] width 9 height 9
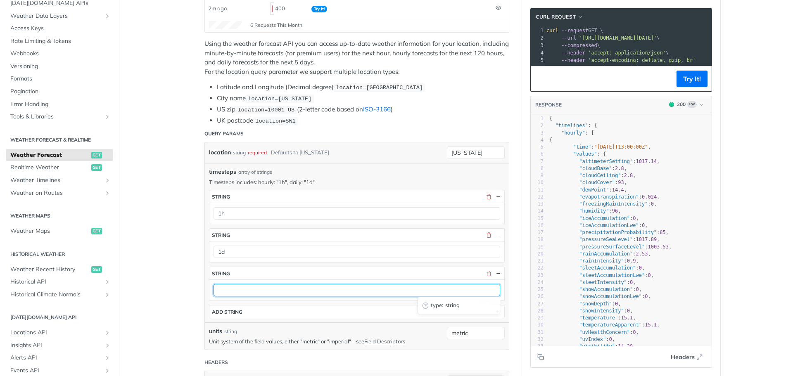
click at [256, 289] on input "text" at bounding box center [357, 290] width 287 height 12
type input "1m"
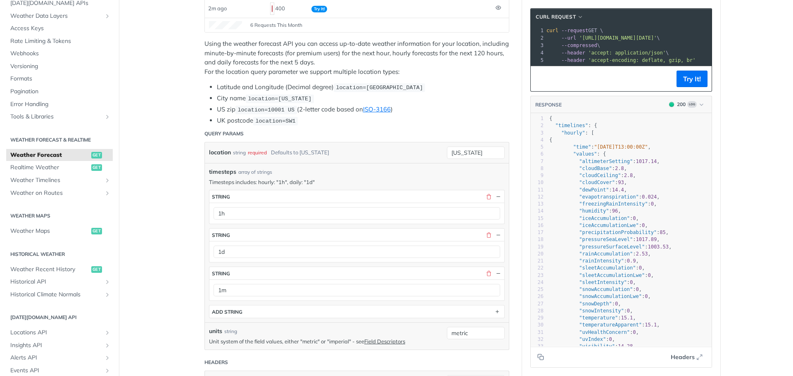
click at [683, 86] on button "Try It!" at bounding box center [692, 79] width 31 height 17
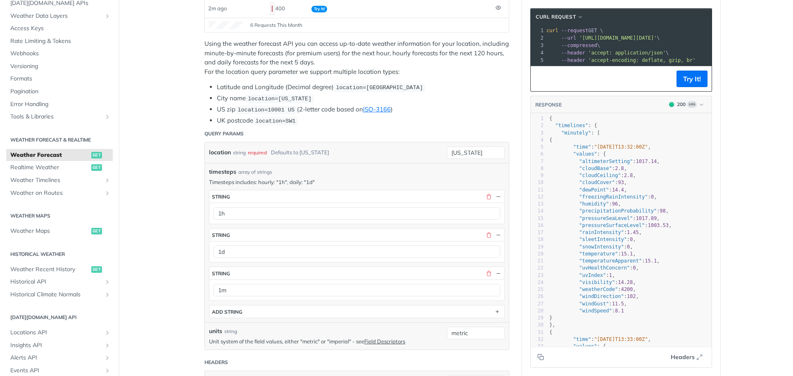
click at [633, 50] on span "'accept: application/json'" at bounding box center [627, 53] width 78 height 6
click at [634, 50] on span "'accept: application/json'" at bounding box center [627, 53] width 78 height 6
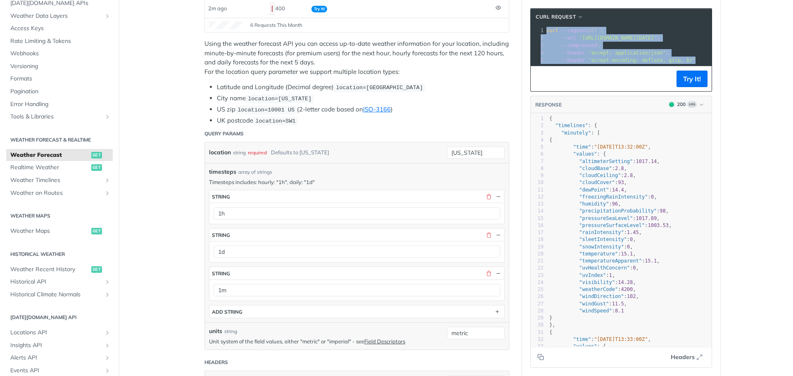
copy div "curl --request GET \ 2 --url '[URL][DOMAIN_NAME][DATE]' \ 3 --compressed \ 4 --…"
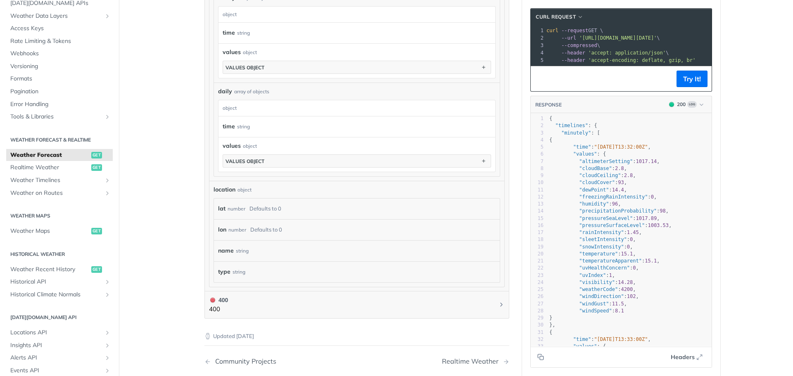
scroll to position [785, 0]
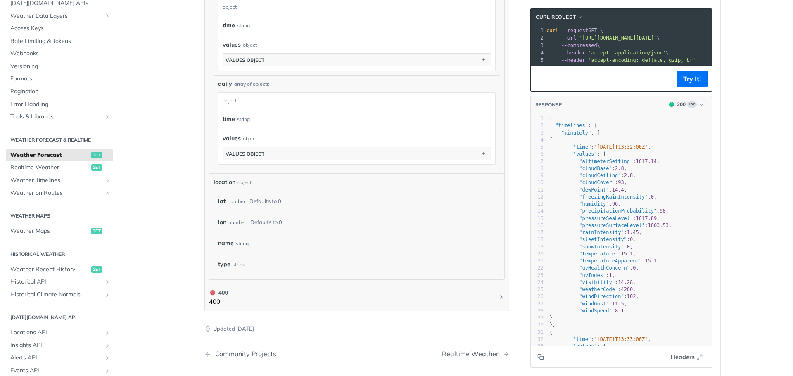
click at [243, 264] on div "type string" at bounding box center [357, 265] width 278 height 12
click at [252, 241] on div "name string" at bounding box center [357, 244] width 278 height 12
click at [272, 224] on div "Defaults to 0" at bounding box center [266, 223] width 32 height 12
click at [289, 202] on div "lat number Defaults to 0" at bounding box center [357, 201] width 278 height 12
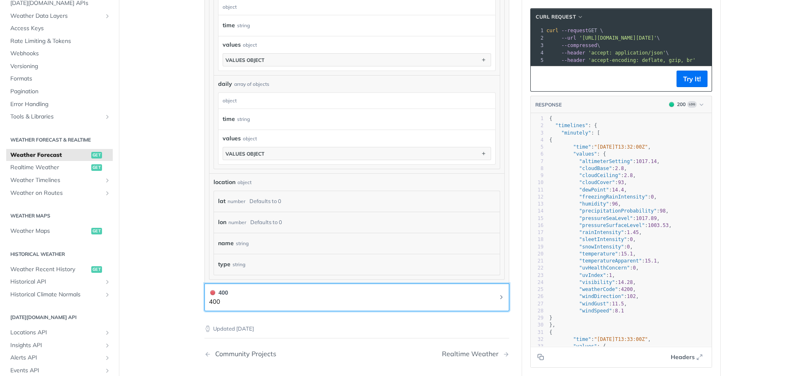
click at [245, 298] on button "400 400" at bounding box center [357, 297] width 296 height 19
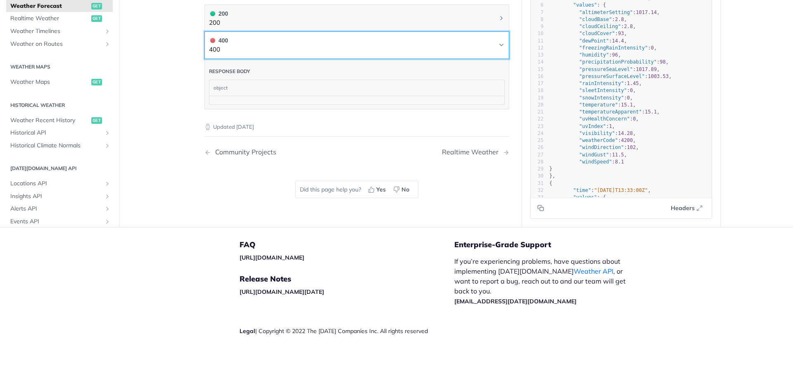
scroll to position [586, 0]
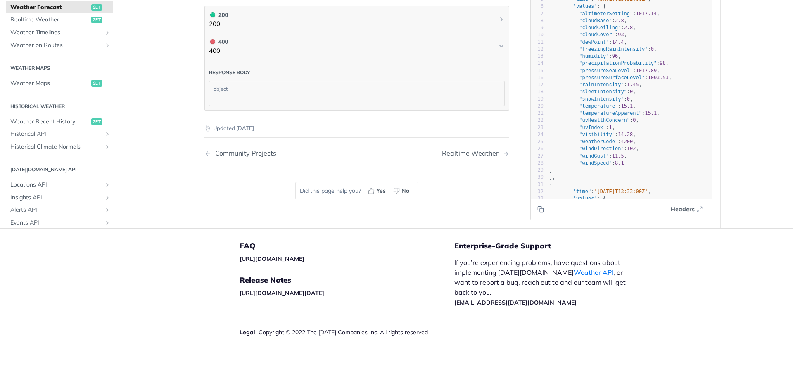
click at [240, 95] on div "object" at bounding box center [356, 89] width 293 height 16
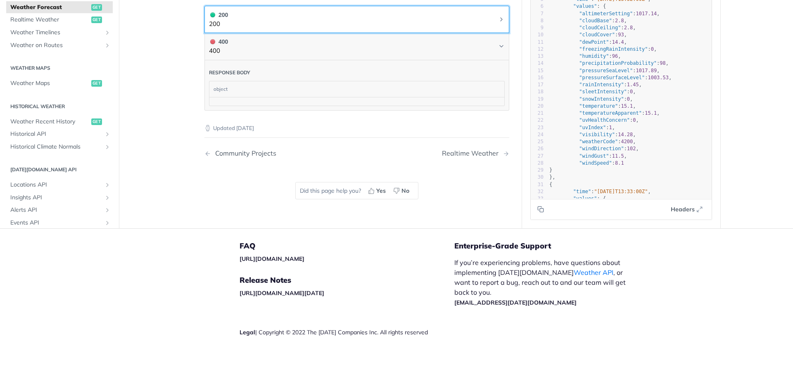
click at [271, 23] on button "200 200" at bounding box center [357, 19] width 296 height 19
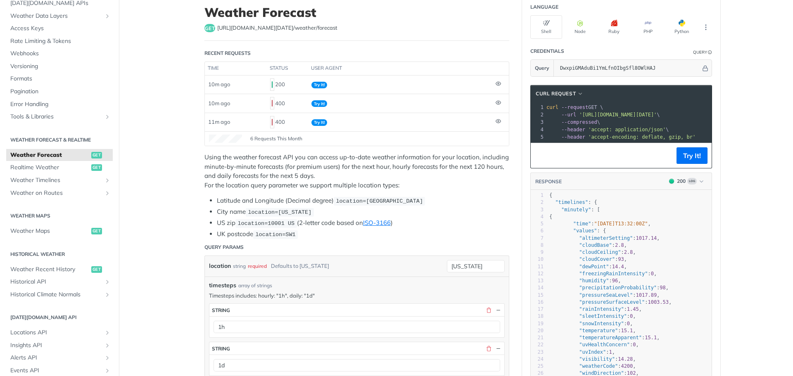
scroll to position [48, 0]
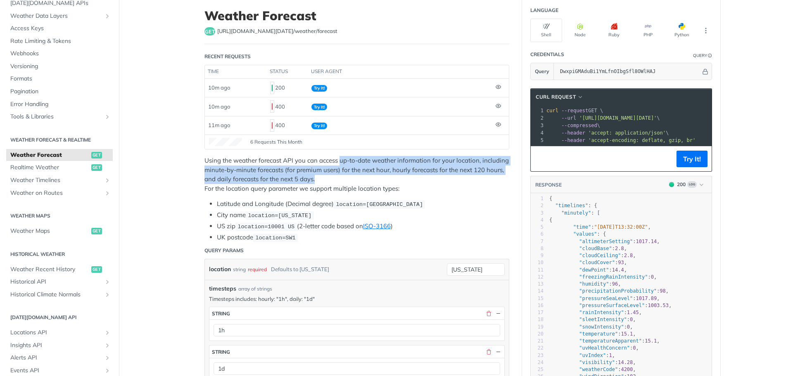
drag, startPoint x: 338, startPoint y: 160, endPoint x: 476, endPoint y: 177, distance: 139.5
click at [476, 177] on p "Using the weather forecast API you can access up-to-date weather information fo…" at bounding box center [357, 174] width 305 height 37
click at [473, 183] on p "Using the weather forecast API you can access up-to-date weather information fo…" at bounding box center [357, 174] width 305 height 37
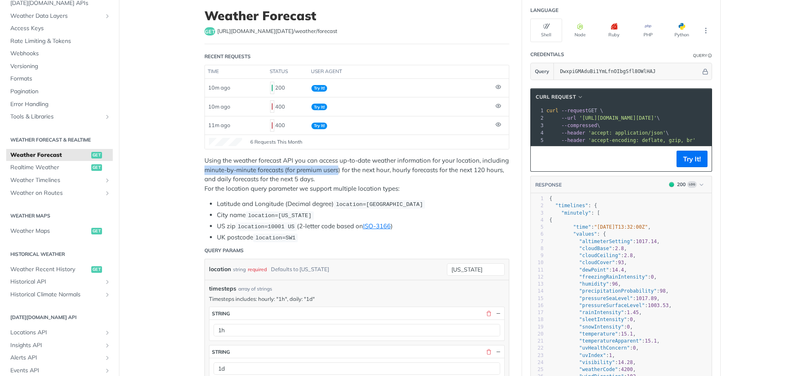
drag, startPoint x: 203, startPoint y: 171, endPoint x: 335, endPoint y: 172, distance: 131.8
click at [335, 172] on p "Using the weather forecast API you can access up-to-date weather information fo…" at bounding box center [357, 174] width 305 height 37
click at [341, 177] on p "Using the weather forecast API you can access up-to-date weather information fo…" at bounding box center [357, 174] width 305 height 37
drag, startPoint x: 340, startPoint y: 169, endPoint x: 387, endPoint y: 171, distance: 47.6
click at [387, 171] on p "Using the weather forecast API you can access up-to-date weather information fo…" at bounding box center [357, 174] width 305 height 37
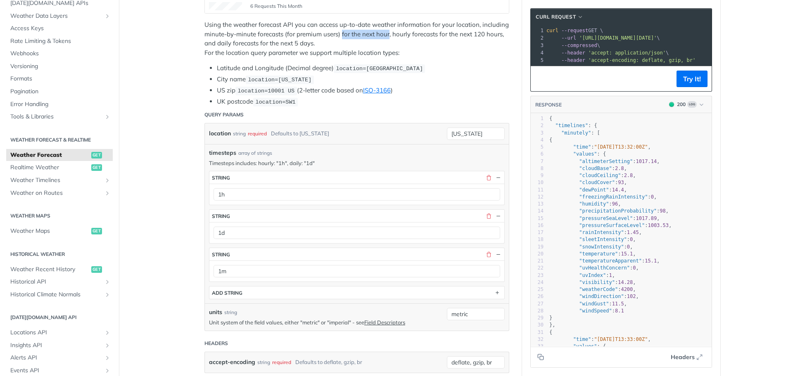
scroll to position [214, 0]
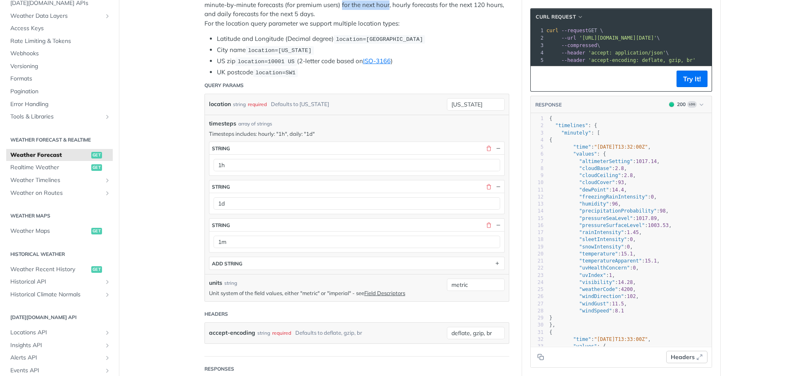
click at [681, 358] on span "Headers" at bounding box center [683, 357] width 24 height 9
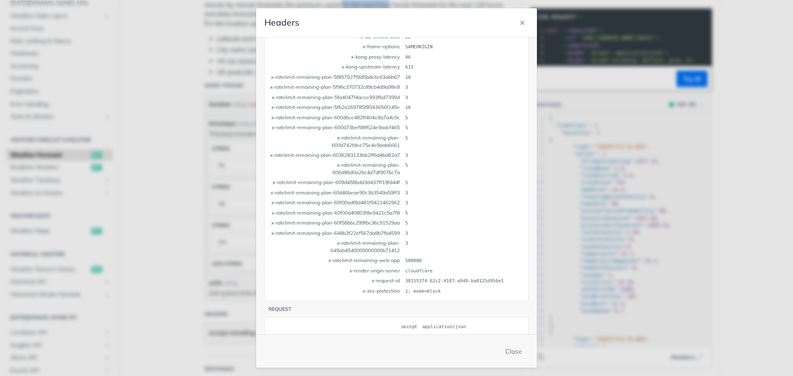
scroll to position [250, 0]
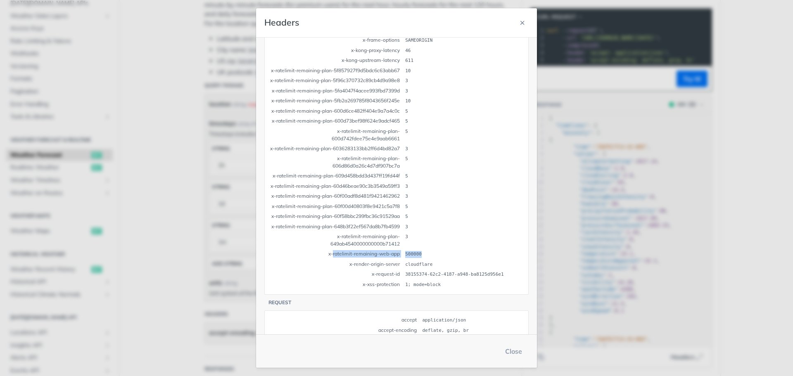
drag, startPoint x: 336, startPoint y: 240, endPoint x: 430, endPoint y: 239, distance: 94.2
click at [430, 250] on tr "x-ratelimit-remaining-web-app 500000" at bounding box center [397, 255] width 254 height 10
click at [439, 250] on td "500000" at bounding box center [464, 255] width 119 height 10
drag, startPoint x: 373, startPoint y: 241, endPoint x: 452, endPoint y: 242, distance: 79.4
click at [452, 250] on tr "x-ratelimit-remaining-web-app 500000" at bounding box center [397, 255] width 254 height 10
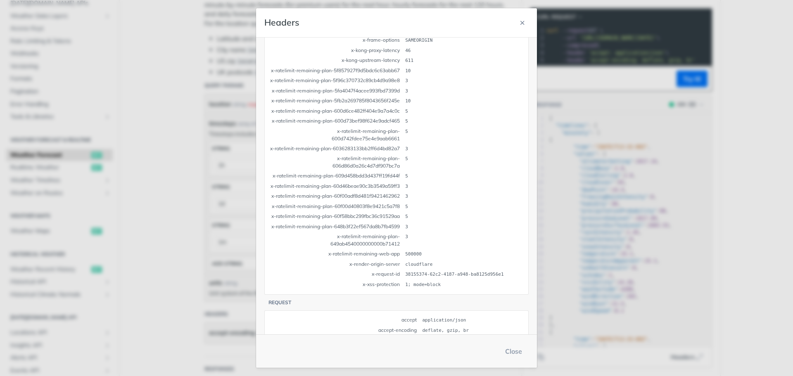
click at [448, 270] on td "38155374-62c2-4187-a948-ba8125d956e1" at bounding box center [464, 275] width 119 height 10
click at [417, 260] on td "cloudflare" at bounding box center [464, 265] width 119 height 10
click at [419, 260] on td "cloudflare" at bounding box center [464, 265] width 119 height 10
click at [428, 260] on td "cloudflare" at bounding box center [464, 265] width 119 height 10
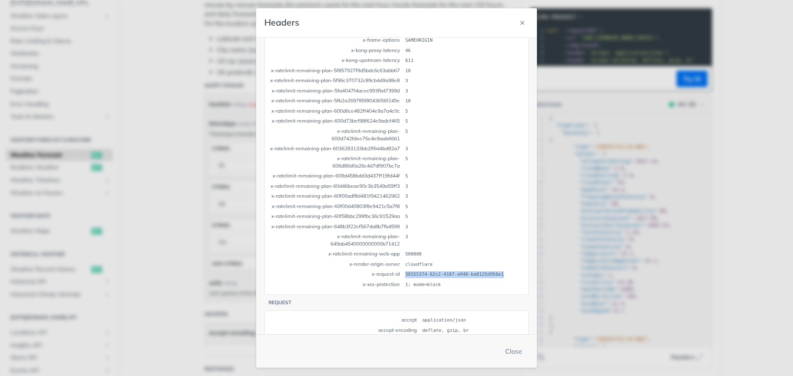
drag, startPoint x: 410, startPoint y: 257, endPoint x: 499, endPoint y: 262, distance: 89.4
click at [499, 270] on td "38155374-62c2-4187-a948-ba8125d956e1" at bounding box center [464, 275] width 119 height 10
click at [493, 281] on td "1; mode=block" at bounding box center [464, 286] width 119 height 10
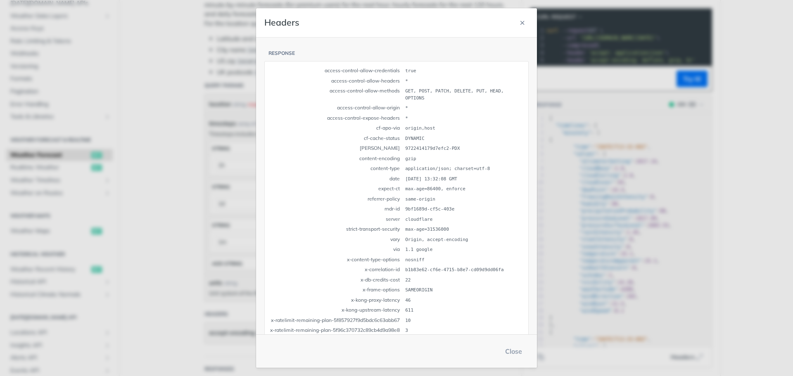
scroll to position [0, 0]
click at [383, 72] on td "access-control-allow-credentials" at bounding box center [337, 72] width 134 height 10
click at [414, 117] on td "*" at bounding box center [464, 119] width 119 height 10
drag, startPoint x: 408, startPoint y: 91, endPoint x: 422, endPoint y: 102, distance: 18.5
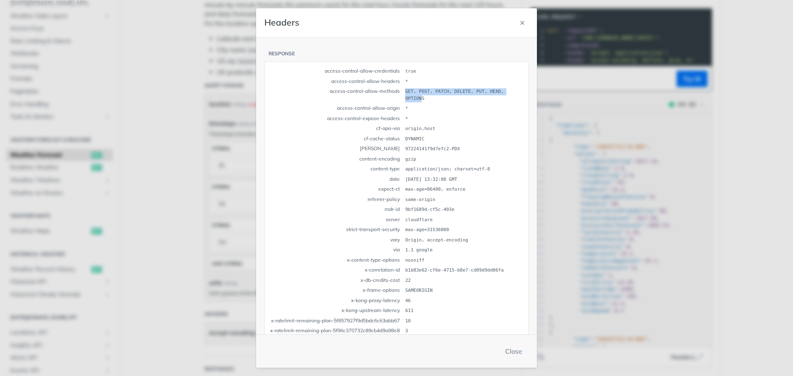
click at [422, 102] on td "GET, POST, PATCH, DELETE, PUT, HEAD, OPTIONS" at bounding box center [464, 95] width 119 height 16
click at [437, 114] on td "*" at bounding box center [464, 119] width 119 height 10
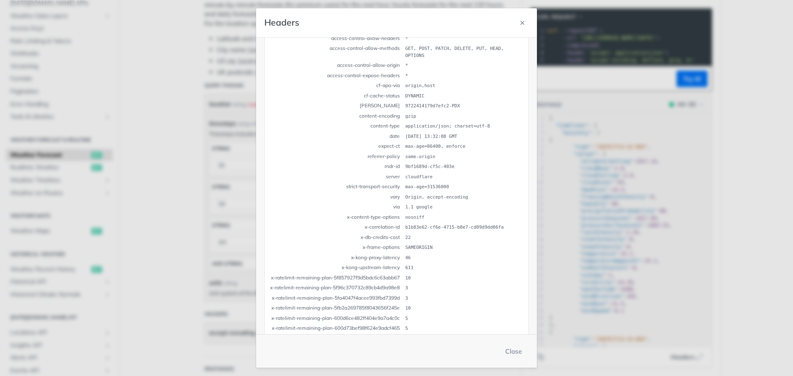
scroll to position [41, 0]
click at [514, 355] on button "Close" at bounding box center [514, 351] width 30 height 17
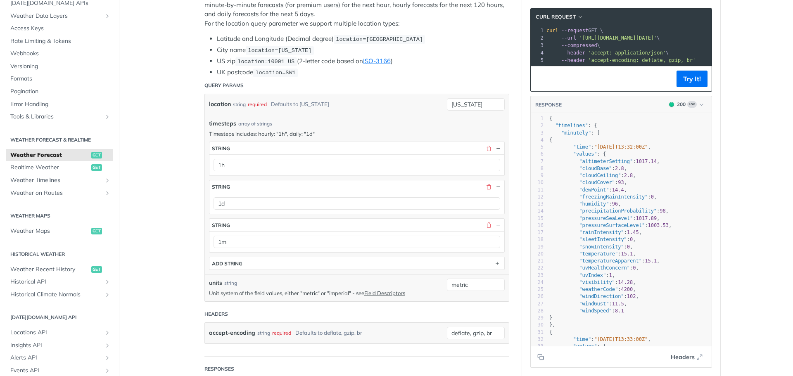
click at [555, 136] on span ""minutely" : [" at bounding box center [575, 133] width 51 height 6
click at [576, 144] on pre "{" at bounding box center [630, 140] width 164 height 7
click at [587, 186] on span ""cloudCover"" at bounding box center [597, 183] width 36 height 6
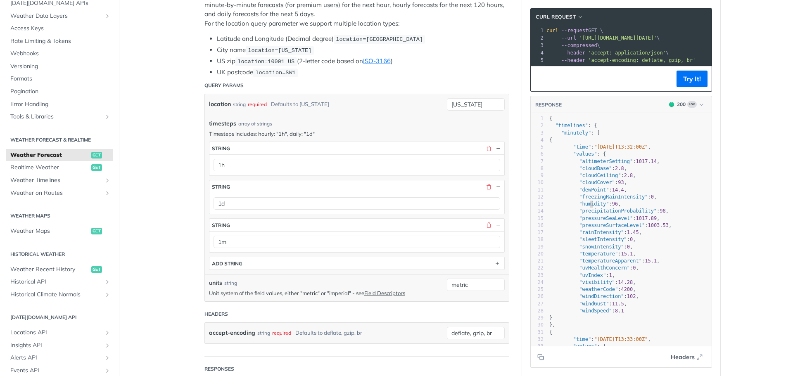
click at [588, 214] on pre ""precipitationProbability" : 98 ," at bounding box center [630, 211] width 164 height 7
type textarea "humidity"
click at [588, 214] on pre ""precipitationProbability" : 98 ," at bounding box center [630, 211] width 164 height 7
click at [600, 250] on span ""snowIntensity"" at bounding box center [601, 247] width 45 height 6
click at [624, 264] on span ""temperatureApparent"" at bounding box center [610, 261] width 63 height 6
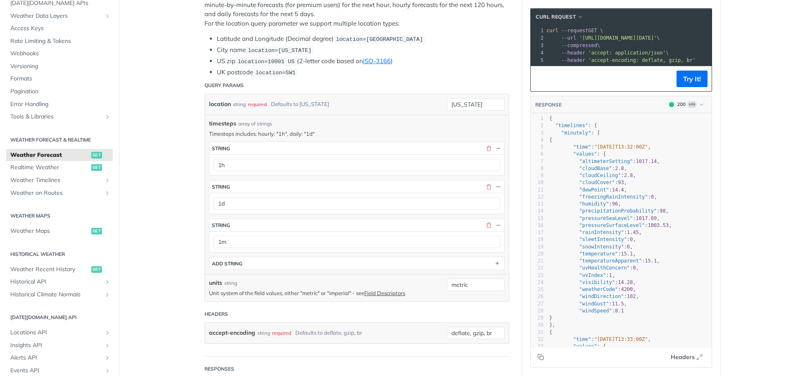
click at [652, 265] on pre ""temperatureApparent" : 15.1 ," at bounding box center [630, 261] width 164 height 7
click at [656, 286] on pre ""visibility" : 14.28 ," at bounding box center [630, 282] width 164 height 7
click at [699, 108] on icon "button" at bounding box center [702, 105] width 6 height 6
click at [659, 158] on div "400 - Result" at bounding box center [661, 156] width 83 height 9
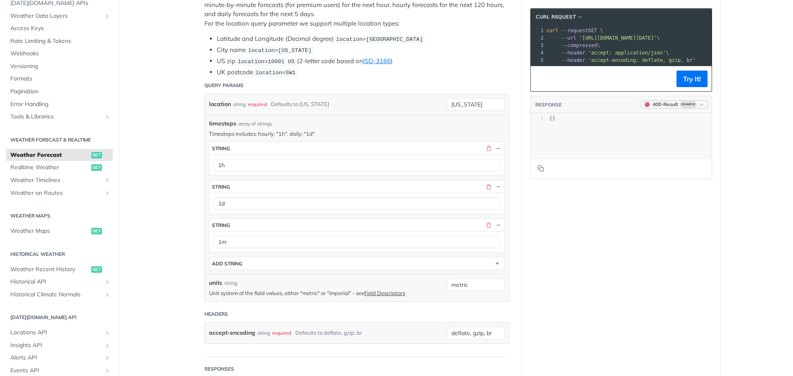
click at [699, 108] on icon "button" at bounding box center [702, 105] width 6 height 6
click at [662, 138] on div "200 - Result" at bounding box center [661, 142] width 83 height 9
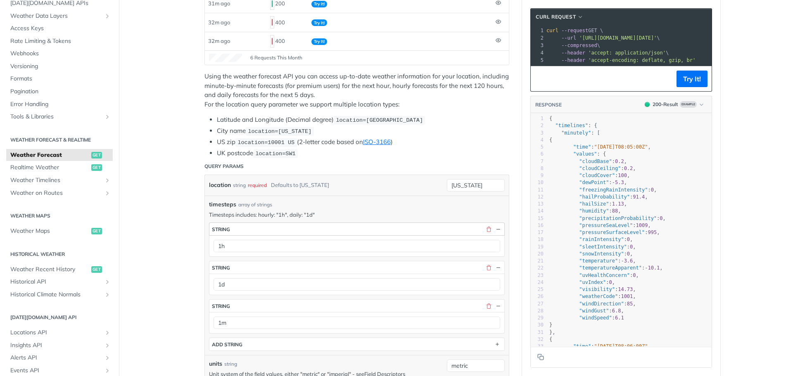
scroll to position [131, 0]
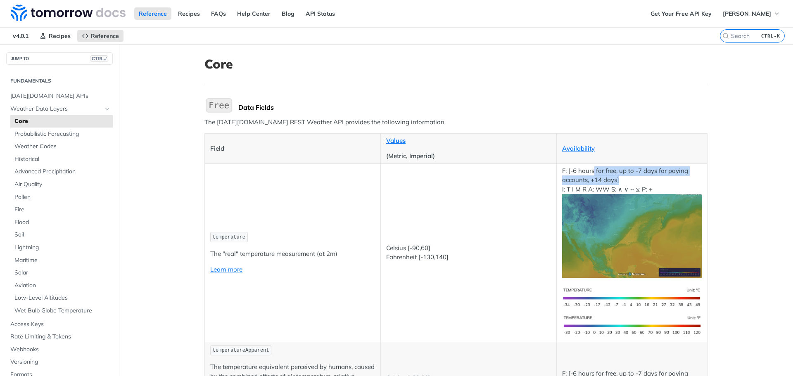
drag, startPoint x: 594, startPoint y: 171, endPoint x: 663, endPoint y: 177, distance: 68.9
click at [663, 177] on p "F: [-6 hours for free, up to -7 days for paying accounts, +14 days] I: T I M R …" at bounding box center [632, 223] width 140 height 112
click at [629, 177] on p "F: [-6 hours for free, up to -7 days for paying accounts, +14 days] I: T I M R …" at bounding box center [632, 223] width 140 height 112
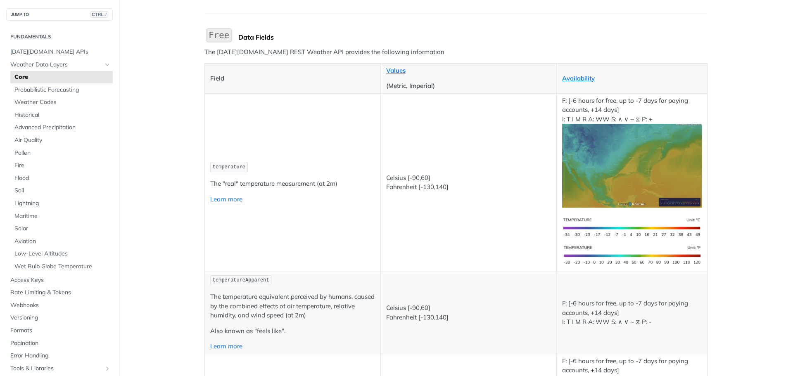
scroll to position [83, 0]
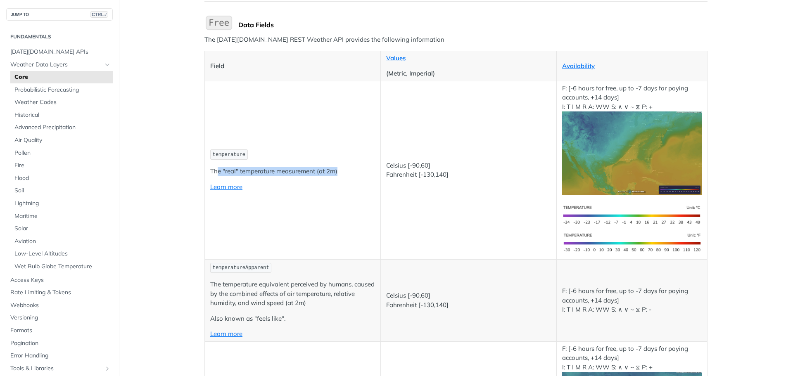
drag, startPoint x: 215, startPoint y: 170, endPoint x: 336, endPoint y: 172, distance: 120.7
click at [336, 172] on p "The "real" temperature measurement (at 2m)" at bounding box center [292, 172] width 165 height 10
click at [341, 196] on td "temperature The "real" temperature measurement (at 2m) Learn more" at bounding box center [293, 170] width 176 height 179
click at [213, 156] on span "temperature" at bounding box center [229, 155] width 33 height 6
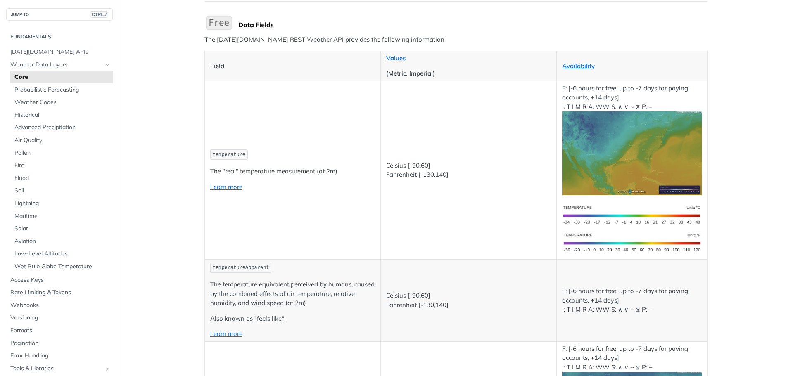
click at [279, 196] on td "temperature The "real" temperature measurement (at 2m) Learn more" at bounding box center [293, 170] width 176 height 179
